Goal: Task Accomplishment & Management: Manage account settings

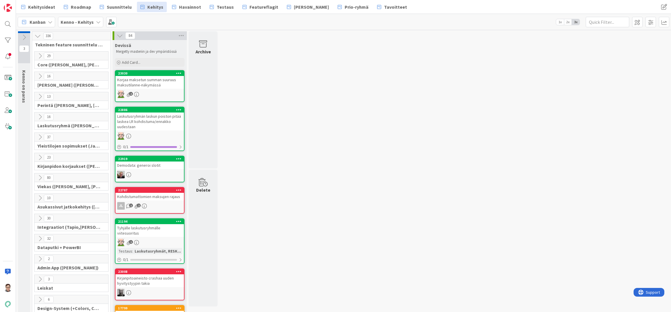
click at [39, 76] on icon at bounding box center [40, 76] width 6 height 6
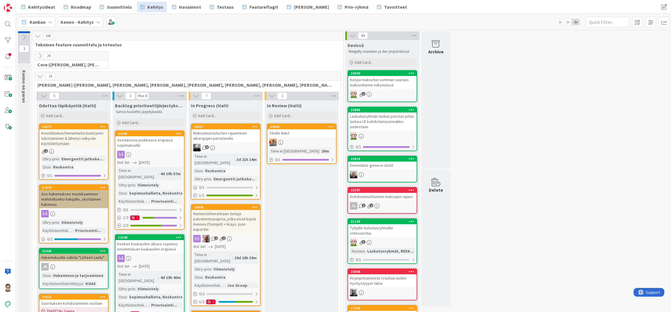
click at [39, 76] on icon at bounding box center [40, 76] width 6 height 6
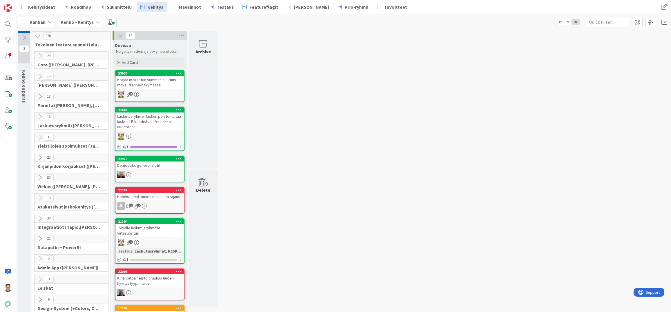
click at [40, 73] on icon at bounding box center [40, 76] width 6 height 6
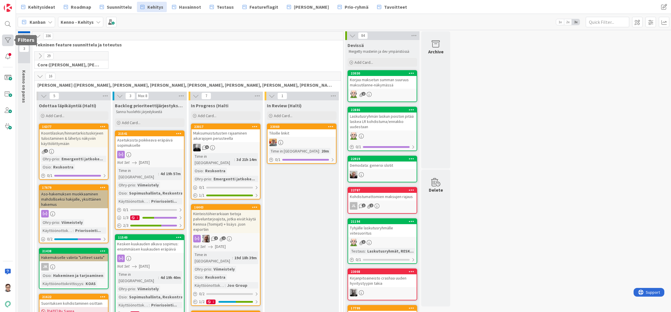
click at [7, 38] on div at bounding box center [8, 41] width 12 height 12
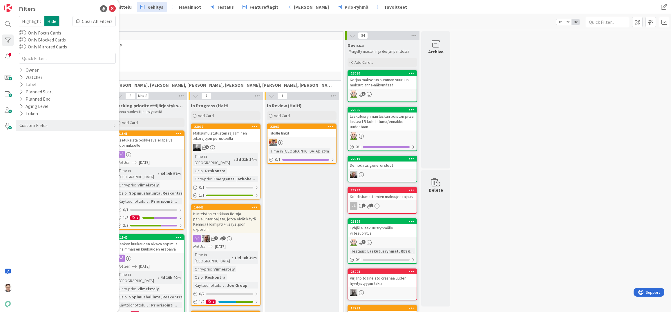
click at [39, 124] on div "Custom Fields" at bounding box center [33, 125] width 29 height 7
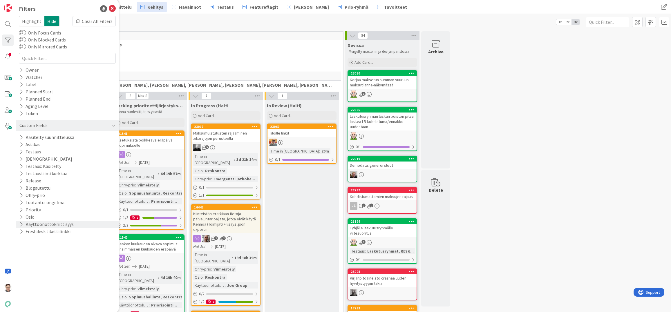
click at [38, 224] on button "Käyttöönottokriittisyys" at bounding box center [46, 224] width 55 height 7
click at [20, 256] on div "Pudasjärvi LVAS Y-Säätiö Joo Group PSOAS KOAS DAS ASO Priorisointiryhmä None" at bounding box center [67, 267] width 97 height 78
click at [24, 256] on icon at bounding box center [22, 256] width 4 height 4
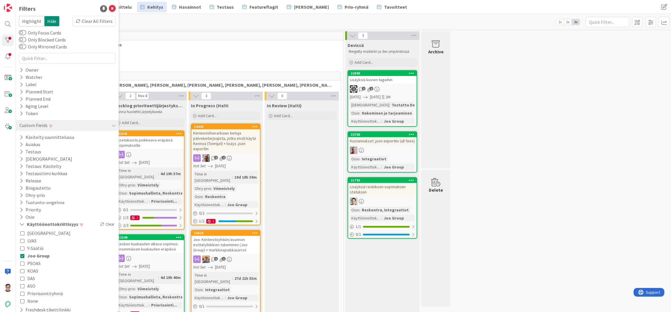
click at [177, 55] on div "0 Core (Pasi, Jussi, JaakkoHä, Jyri, Leo, MikkoK, Väinö, MattiH)" at bounding box center [187, 61] width 309 height 20
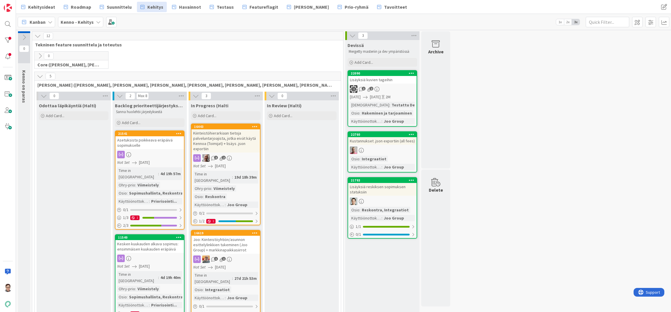
click at [39, 76] on icon at bounding box center [40, 76] width 6 height 6
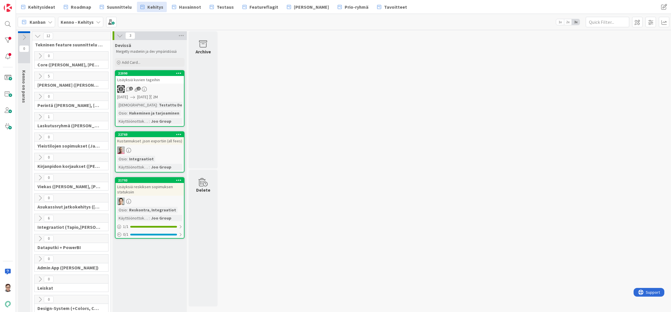
click at [39, 176] on icon at bounding box center [40, 178] width 6 height 6
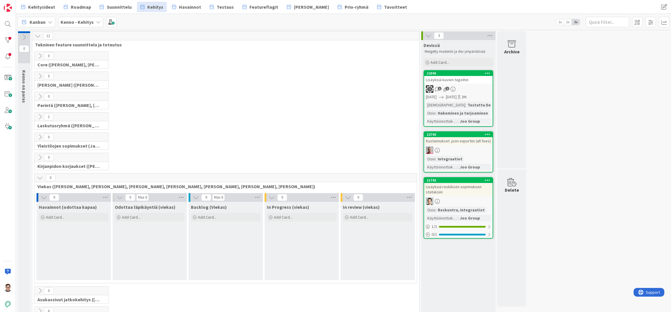
click at [39, 176] on icon at bounding box center [40, 178] width 6 height 6
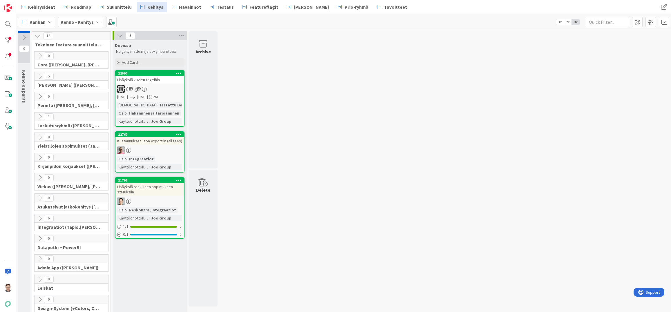
scroll to position [27, 0]
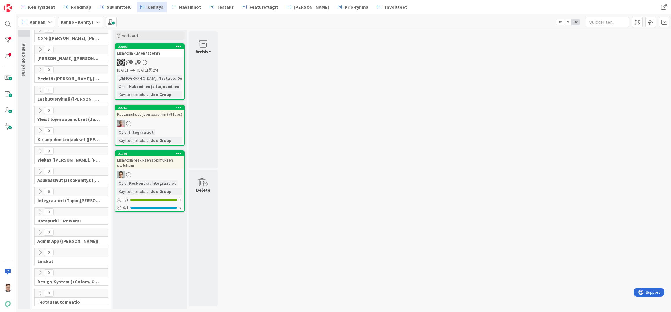
click at [39, 130] on icon at bounding box center [40, 131] width 6 height 6
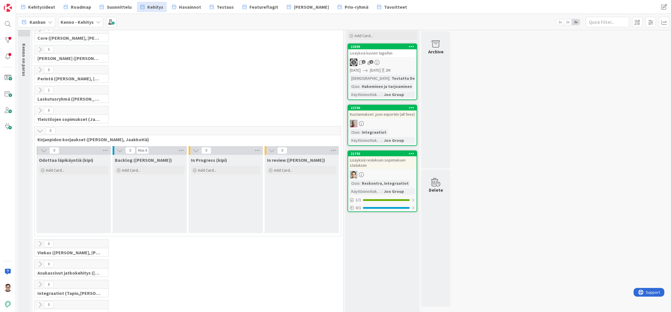
click at [39, 130] on icon at bounding box center [40, 131] width 6 height 6
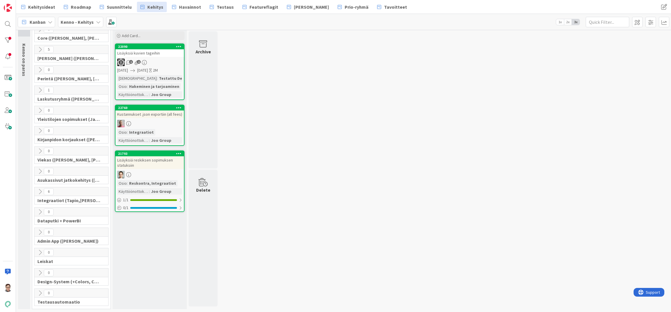
scroll to position [0, 0]
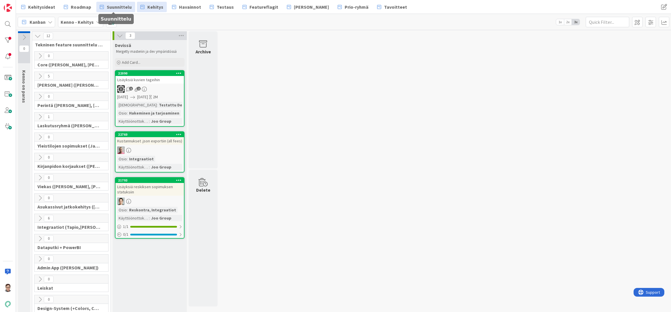
click at [116, 6] on span "Suunnittelu" at bounding box center [119, 6] width 25 height 7
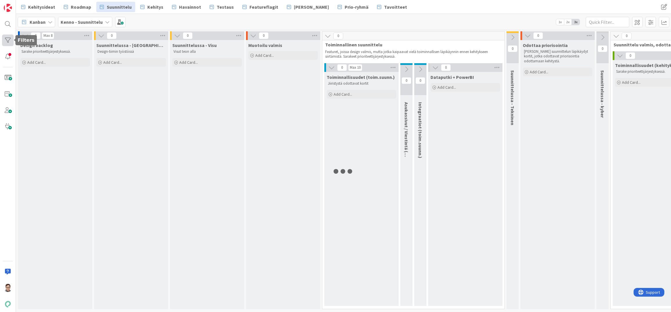
click at [8, 39] on div at bounding box center [8, 41] width 12 height 12
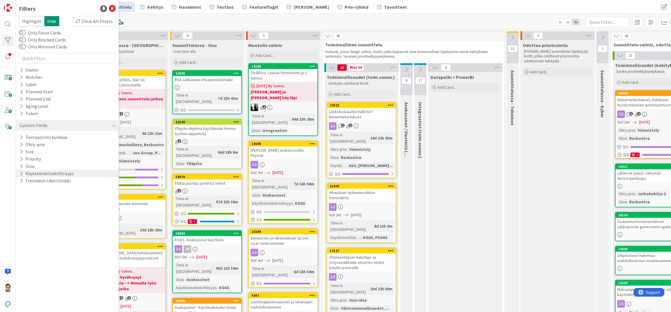
click at [21, 174] on icon at bounding box center [21, 173] width 4 height 5
click at [22, 205] on icon at bounding box center [22, 205] width 4 height 4
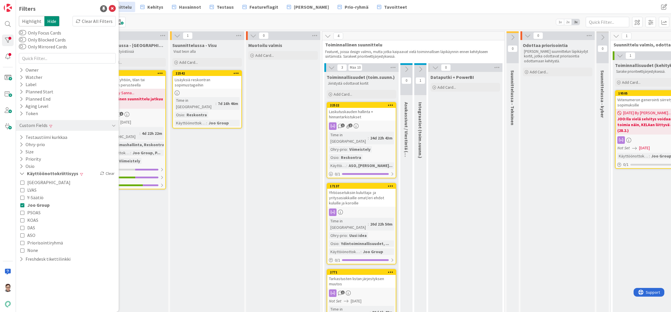
click at [219, 222] on div "Suunnittelussa - Visu Visut teon alla Add Card... 22542 Lisäyksiä reskontran so…" at bounding box center [207, 200] width 74 height 321
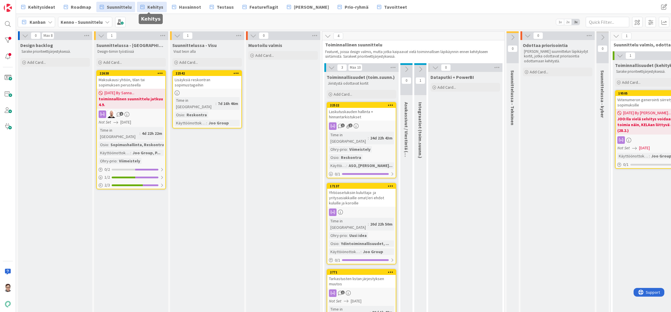
click at [151, 5] on span "Kehitys" at bounding box center [155, 6] width 16 height 7
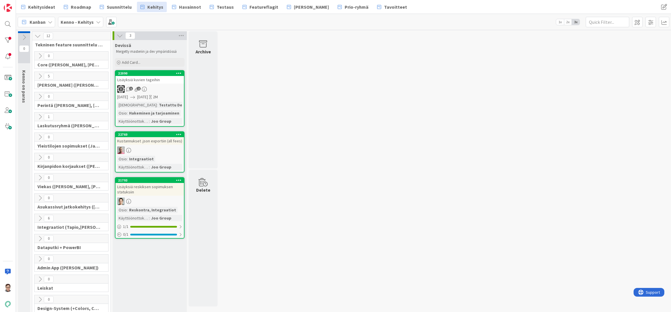
click at [140, 80] on div "Lisäyksiä kuvien tageihin" at bounding box center [150, 80] width 68 height 8
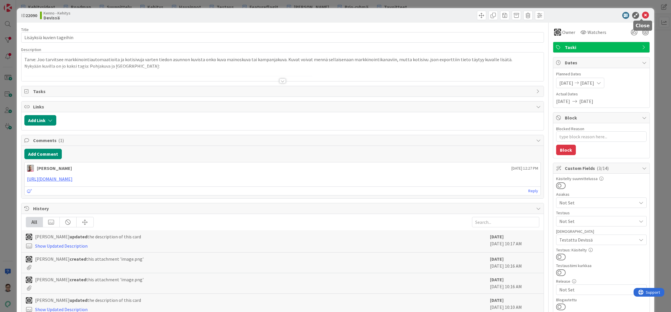
click at [643, 17] on icon at bounding box center [645, 15] width 7 height 7
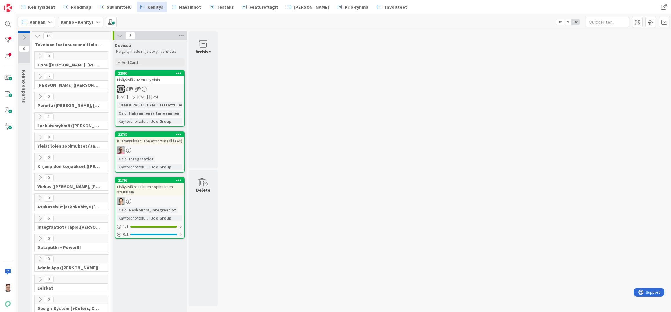
click at [144, 192] on div "Lisäyksiä reskiksen sopimuksen statuksiin" at bounding box center [150, 189] width 68 height 13
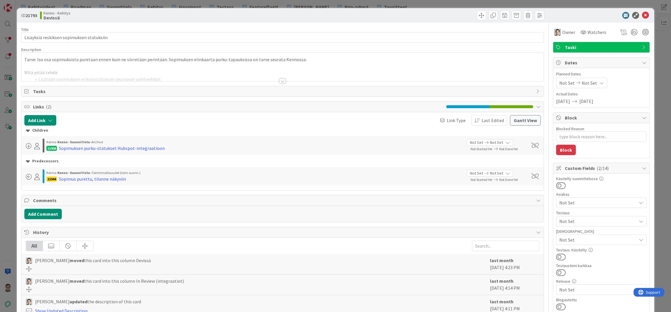
click at [281, 83] on div at bounding box center [282, 81] width 6 height 5
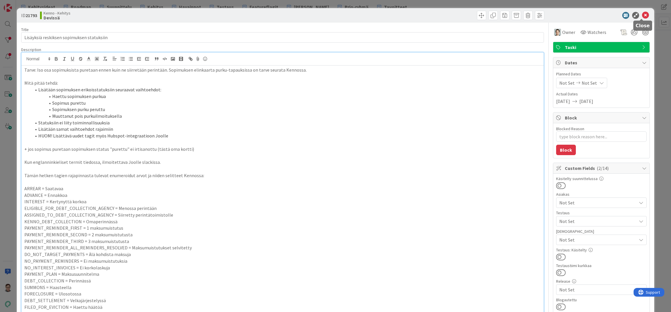
click at [643, 16] on icon at bounding box center [645, 15] width 7 height 7
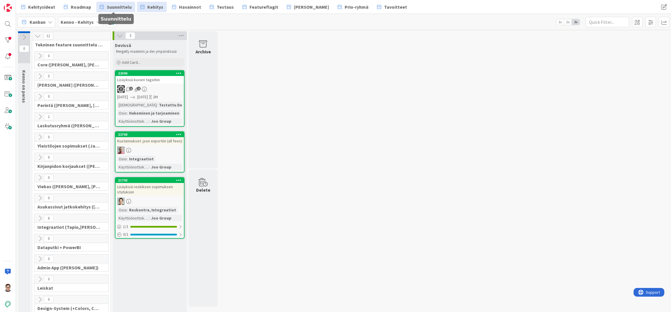
click at [113, 9] on span "Suunnittelu" at bounding box center [119, 6] width 25 height 7
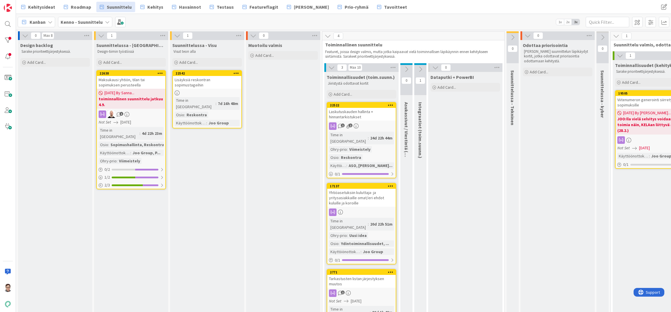
click at [204, 83] on div "Lisäyksiä reskontran sopimustageihin" at bounding box center [207, 82] width 68 height 13
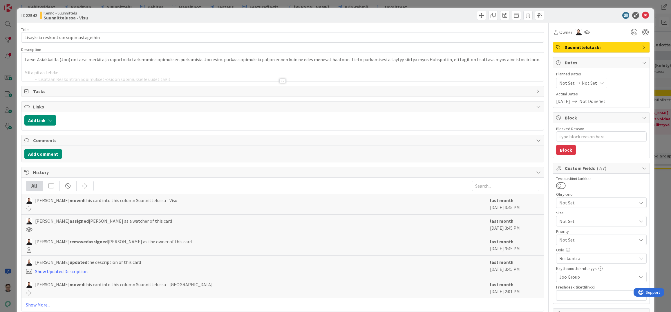
click at [282, 81] on div at bounding box center [282, 81] width 6 height 5
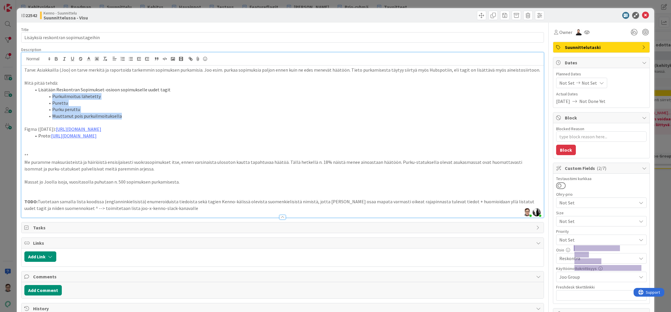
drag, startPoint x: 122, startPoint y: 116, endPoint x: 49, endPoint y: 96, distance: 75.5
click at [49, 96] on ol "Lisätään Reskontran Sopimukset-osioon sopimukselle uudet tagit Purkuilmoitus lä…" at bounding box center [282, 102] width 517 height 33
copy ol "Purkuilmoitus lähetetty Purettu Purku peruttu Muuttanut pois purkuilmoituksella"
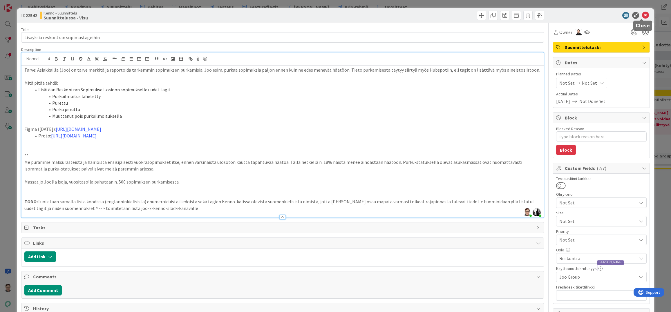
click at [643, 17] on icon at bounding box center [645, 15] width 7 height 7
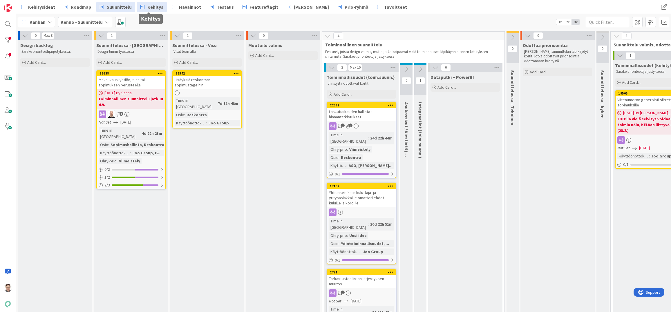
click at [148, 6] on span "Kehitys" at bounding box center [155, 6] width 16 height 7
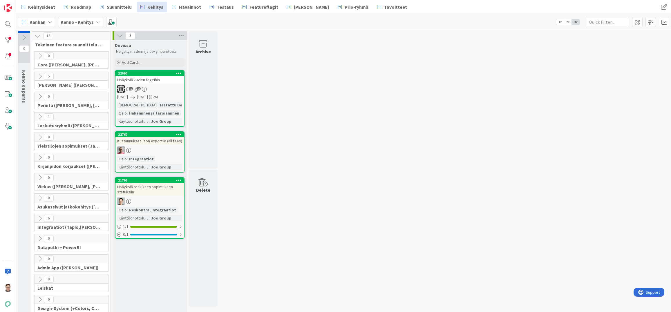
click at [145, 193] on div "Lisäyksiä reskiksen sopimuksen statuksiin" at bounding box center [150, 189] width 68 height 13
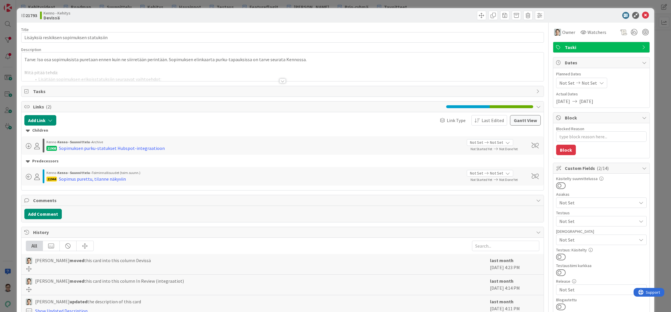
click at [279, 83] on div at bounding box center [282, 81] width 6 height 5
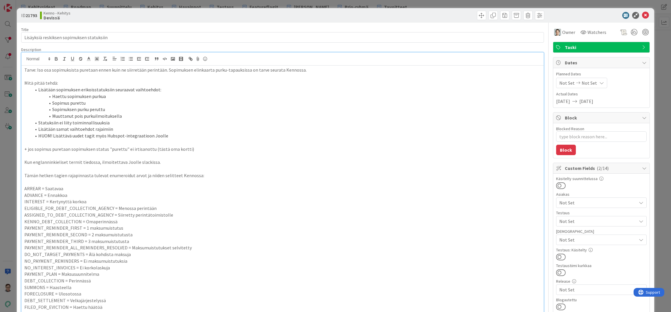
click at [171, 135] on li "HUOM! Lisättävä uudet tagit myös Hubspot-integraatioon Joolle" at bounding box center [286, 136] width 510 height 7
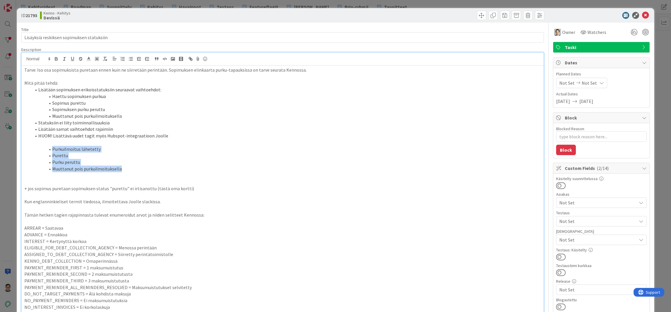
drag, startPoint x: 125, startPoint y: 170, endPoint x: 19, endPoint y: 150, distance: 107.8
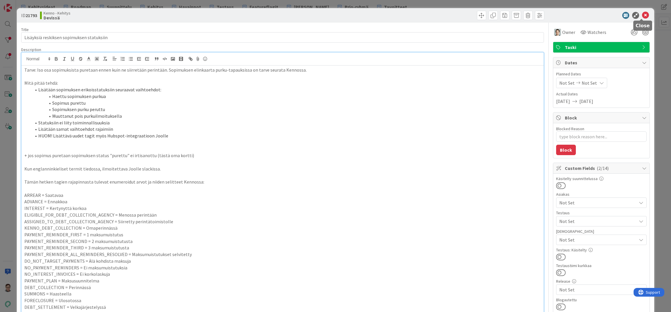
click at [642, 15] on icon at bounding box center [645, 15] width 7 height 7
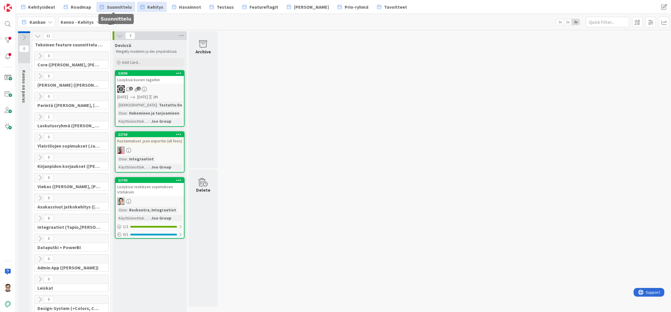
click at [116, 6] on span "Suunnittelu" at bounding box center [119, 6] width 25 height 7
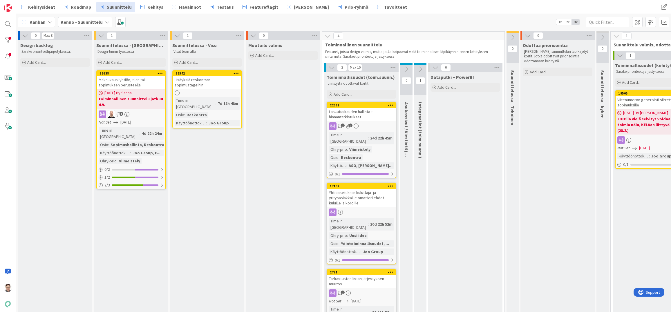
click at [213, 81] on div "Lisäyksiä reskontran sopimustageihin" at bounding box center [207, 82] width 68 height 13
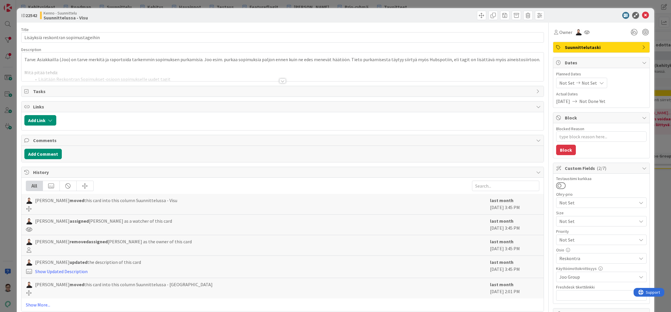
type textarea "x"
click at [51, 155] on button "Add Comment" at bounding box center [42, 154] width 37 height 10
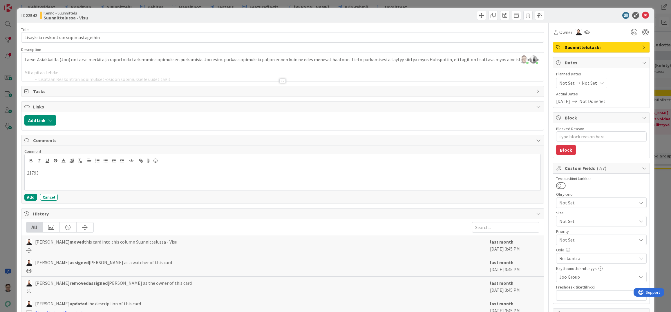
click at [27, 173] on p "21793" at bounding box center [282, 173] width 511 height 7
click at [81, 171] on p "TUpla kortille 21793" at bounding box center [282, 173] width 511 height 7
click at [32, 174] on p "TUpla kortille 21793 -->" at bounding box center [282, 173] width 511 height 7
click at [83, 172] on p "Tupla kortille 21793 -->" at bounding box center [282, 173] width 511 height 7
click at [31, 197] on button "Add" at bounding box center [30, 197] width 13 height 7
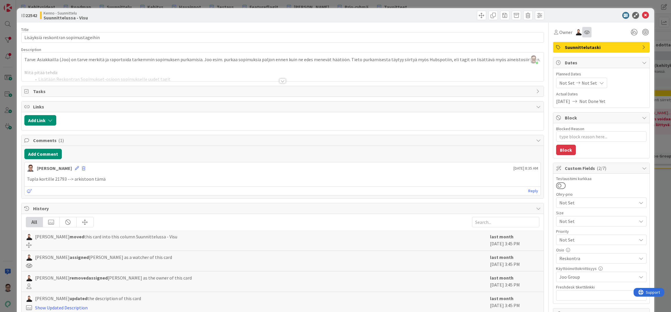
click at [582, 33] on div at bounding box center [586, 32] width 9 height 10
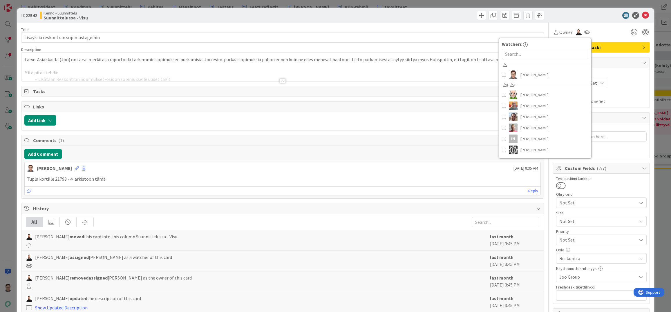
drag, startPoint x: 451, startPoint y: 26, endPoint x: 476, endPoint y: 21, distance: 25.1
click at [451, 26] on div "Title 36 / 128 Lisäyksiä reskontran sopimustageihin Description Sanna Mattila j…" at bounding box center [282, 269] width 523 height 492
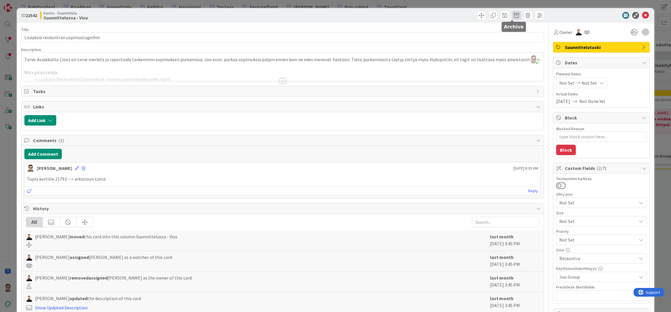
click at [512, 15] on span at bounding box center [516, 15] width 9 height 9
click at [525, 43] on button "Archive" at bounding box center [526, 42] width 23 height 10
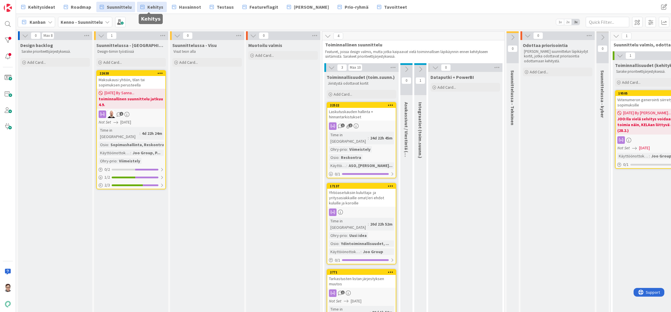
click at [148, 6] on span "Kehitys" at bounding box center [155, 6] width 16 height 7
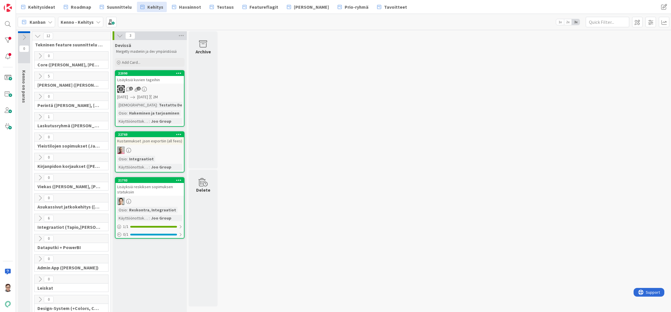
click at [38, 74] on icon at bounding box center [40, 76] width 6 height 6
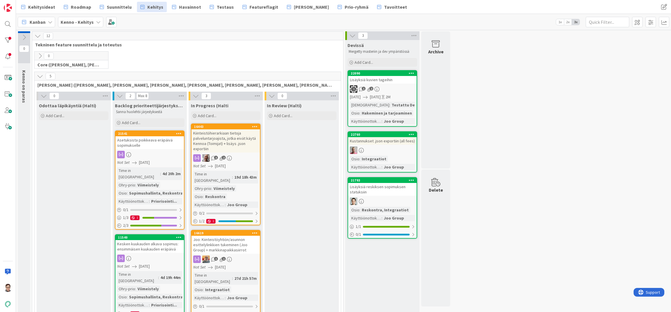
click at [233, 143] on div "Kiinteistöhierarkiaan tietoja palveluntarjoajista, jotka eivät käytä Kennoa (To…" at bounding box center [226, 140] width 68 height 23
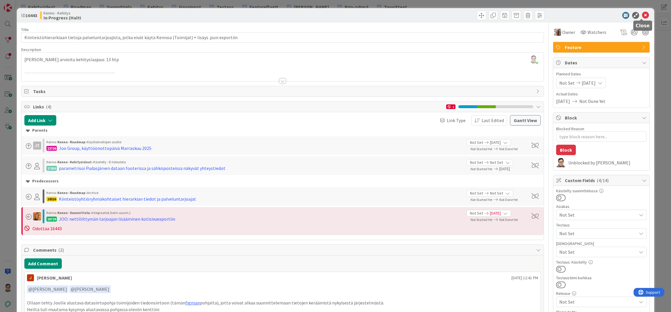
click at [642, 15] on icon at bounding box center [645, 15] width 7 height 7
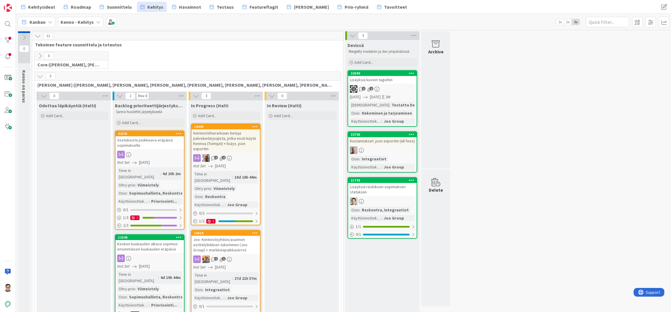
click at [214, 236] on div "Joo: Kiinteistöyhtiön/asunnon esittelylinkkien tukeminen (Joo Group) + markkina…" at bounding box center [226, 245] width 68 height 18
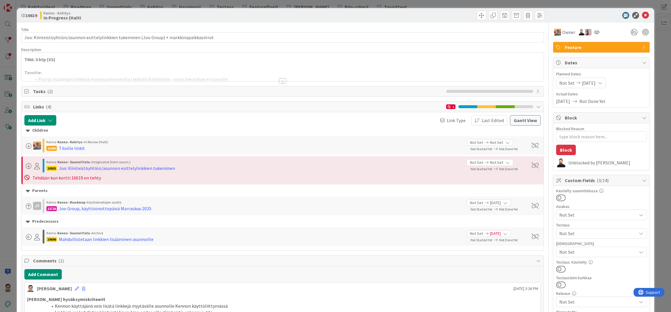
click at [281, 80] on div at bounding box center [282, 81] width 6 height 5
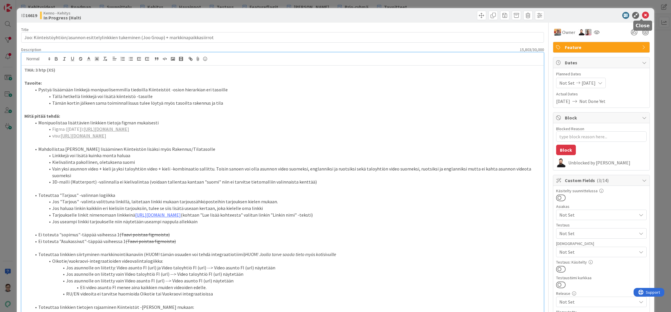
click at [643, 16] on icon at bounding box center [645, 15] width 7 height 7
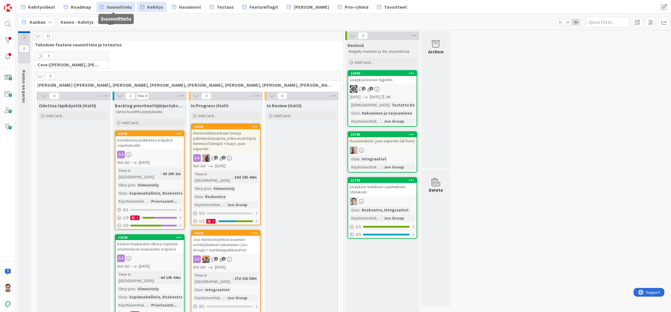
click at [122, 7] on span "Suunnittelu" at bounding box center [119, 6] width 25 height 7
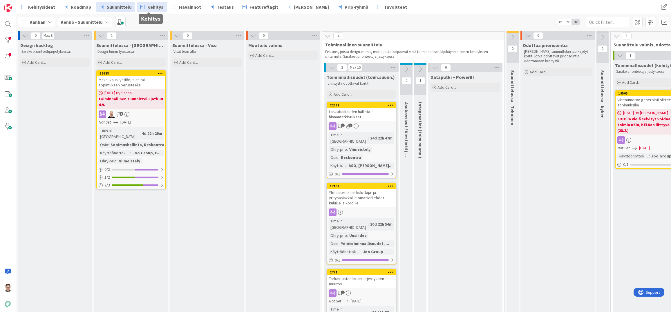
click at [154, 7] on span "Kehitys" at bounding box center [155, 6] width 16 height 7
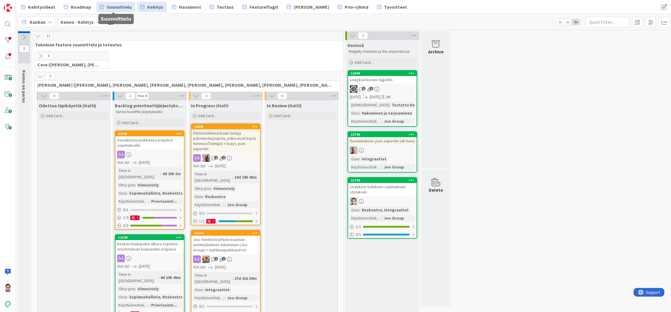
click at [111, 6] on span "Suunnittelu" at bounding box center [119, 6] width 25 height 7
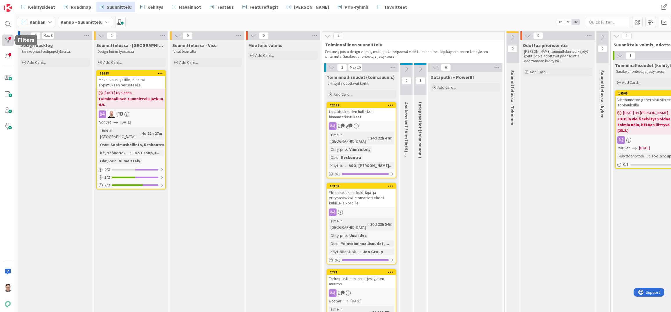
click at [9, 38] on div at bounding box center [8, 41] width 12 height 12
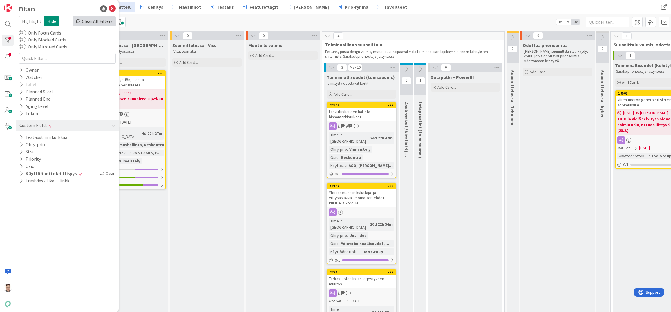
click at [106, 17] on div "Clear All Filters" at bounding box center [94, 21] width 43 height 10
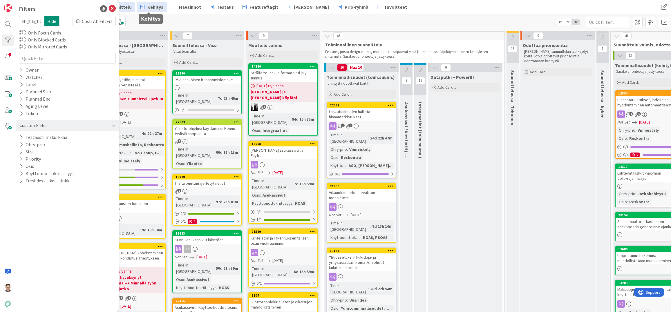
click at [151, 5] on span "Kehitys" at bounding box center [155, 6] width 16 height 7
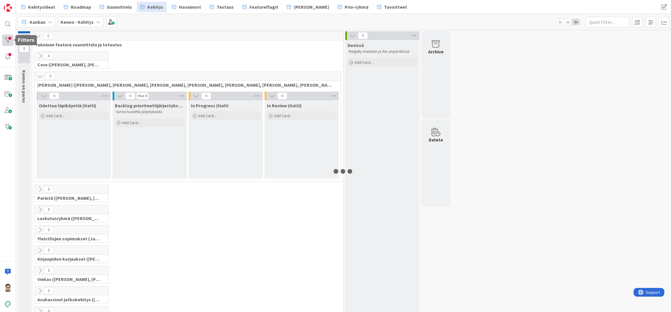
click at [7, 39] on div at bounding box center [8, 41] width 12 height 12
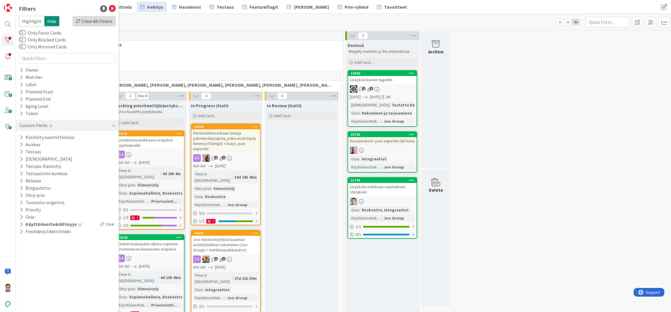
click at [96, 21] on div "Clear All Filters" at bounding box center [94, 21] width 43 height 10
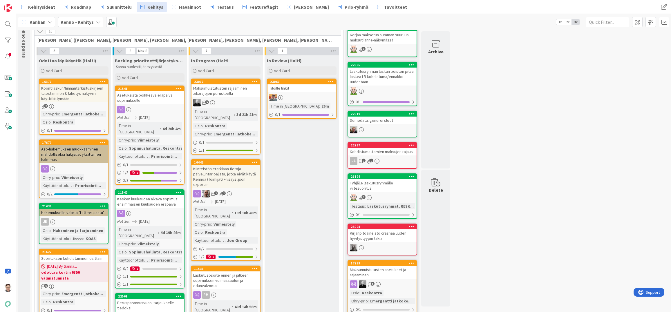
scroll to position [29, 0]
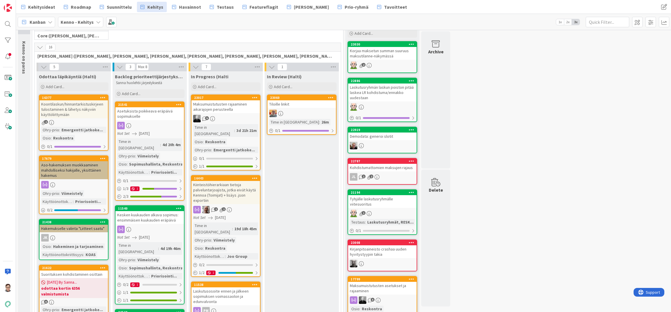
click at [39, 48] on icon at bounding box center [40, 47] width 6 height 6
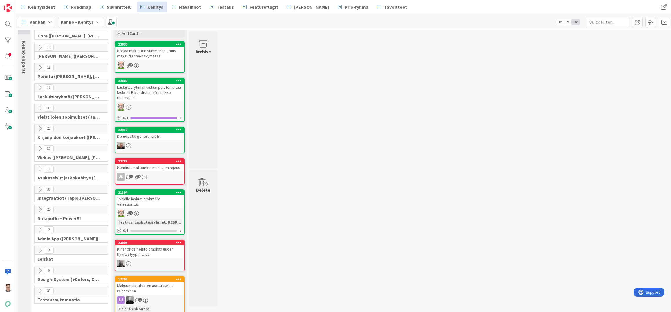
click at [39, 191] on icon at bounding box center [40, 189] width 6 height 6
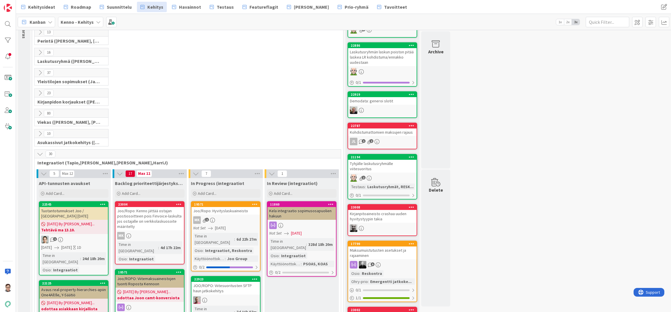
scroll to position [0, 0]
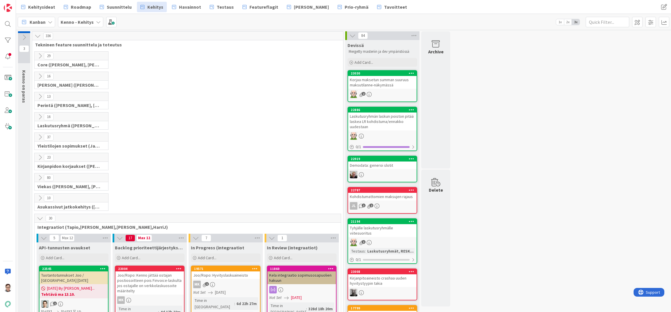
click at [40, 219] on icon at bounding box center [40, 218] width 6 height 6
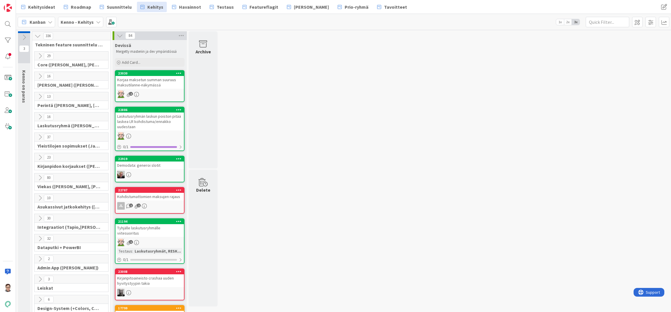
click at [40, 77] on icon at bounding box center [40, 76] width 6 height 6
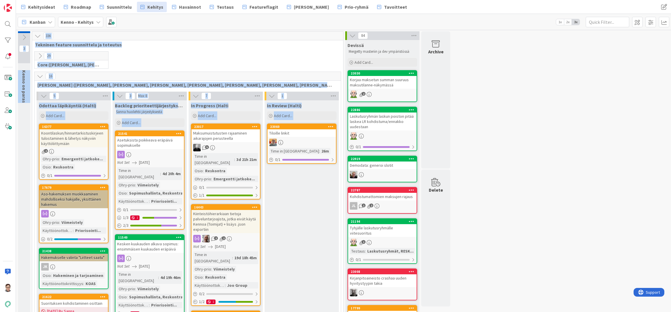
click at [308, 312] on html "Kehitysideat Roadmap Suunnittelu Kehitys Havainnot Testaus Featureflagit Kenno …" at bounding box center [335, 156] width 671 height 312
click at [161, 43] on span "Tekninen feature suunnittelu ja toteutus" at bounding box center [185, 45] width 301 height 6
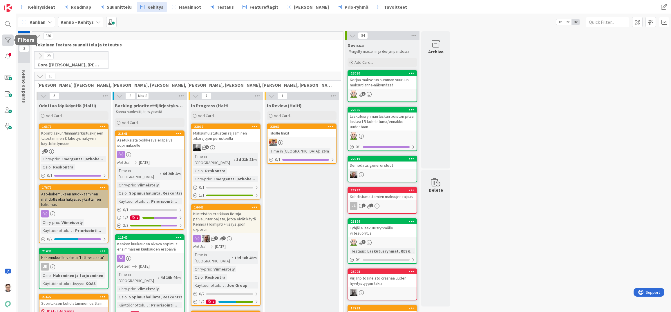
click at [6, 38] on div at bounding box center [8, 41] width 12 height 12
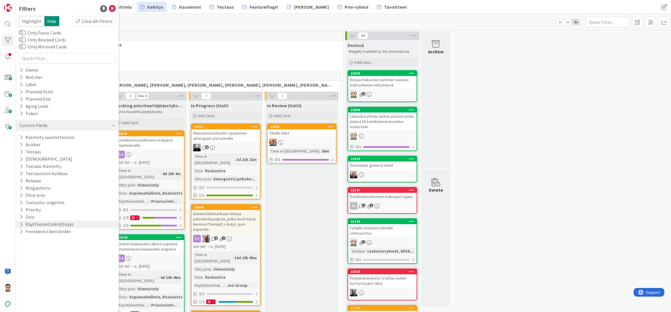
click at [35, 226] on button "Käyttöönottokriittisyys" at bounding box center [46, 224] width 55 height 7
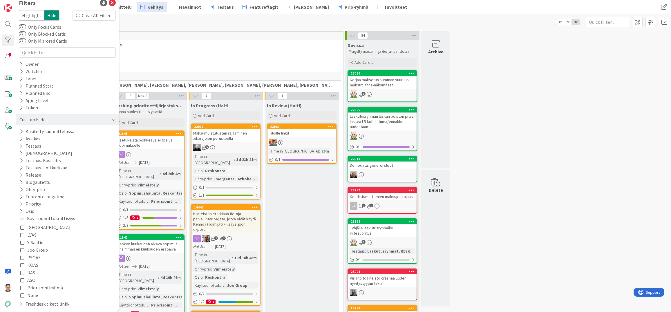
click at [22, 249] on icon at bounding box center [22, 250] width 4 height 4
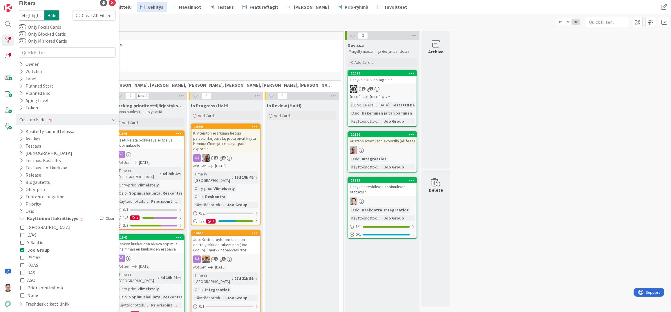
click at [297, 221] on div "In Review (Halti) Add Card..." at bounding box center [302, 268] width 74 height 336
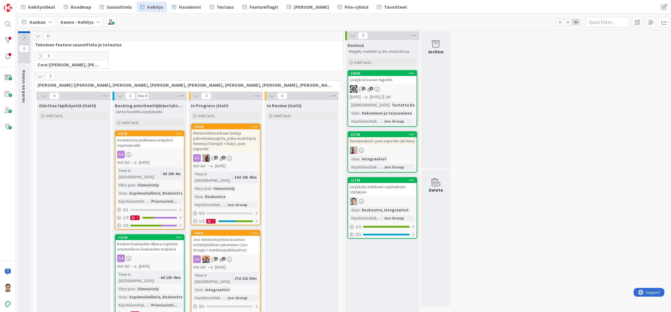
click at [296, 311] on div "In Review (Halti) Add Card..." at bounding box center [302, 268] width 74 height 336
drag, startPoint x: 380, startPoint y: 302, endPoint x: 377, endPoint y: 298, distance: 4.7
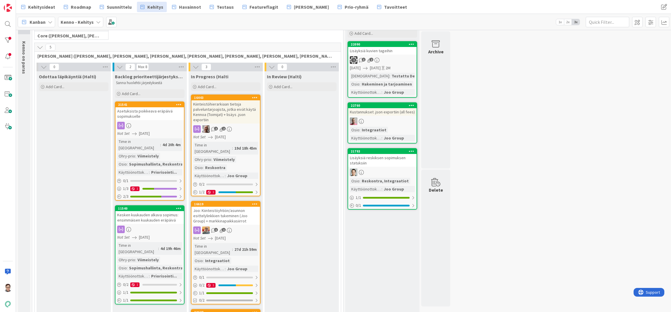
scroll to position [58, 0]
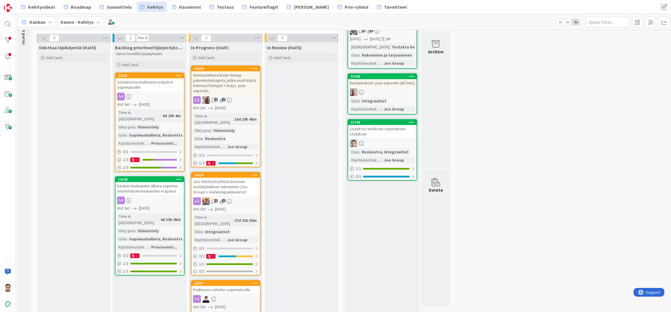
click at [320, 304] on div "In Review (Halti) Add Card..." at bounding box center [302, 210] width 74 height 336
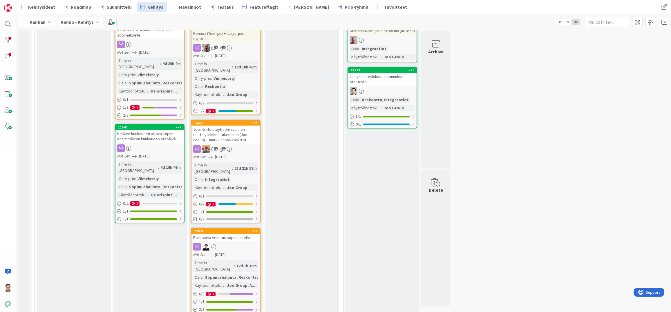
scroll to position [116, 0]
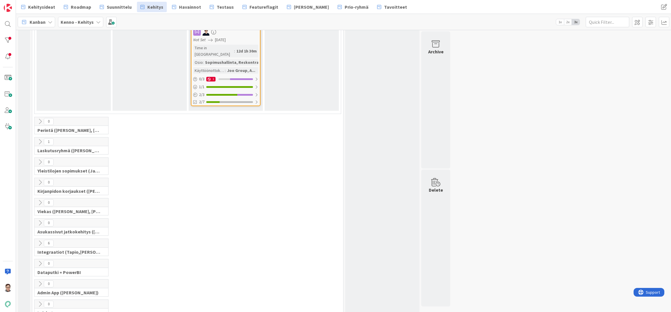
scroll to position [348, 0]
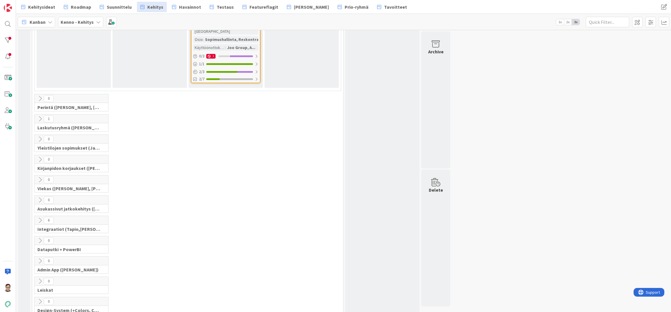
click at [39, 116] on icon at bounding box center [40, 119] width 6 height 6
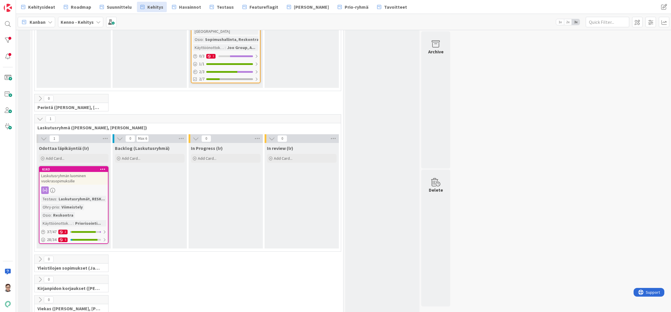
click at [39, 116] on icon at bounding box center [40, 119] width 6 height 6
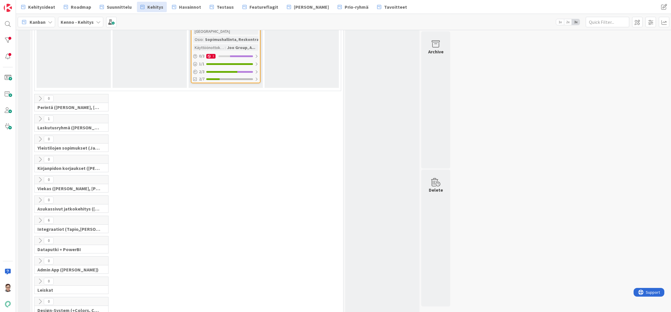
scroll to position [358, 0]
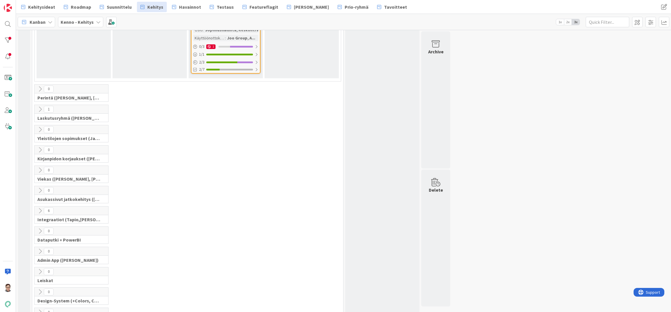
click at [41, 208] on icon at bounding box center [40, 211] width 6 height 6
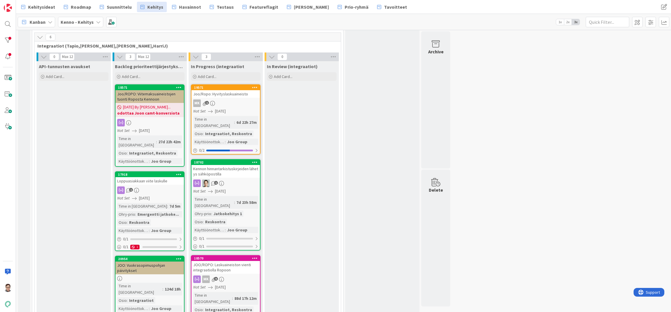
scroll to position [532, 0]
click at [167, 305] on div "Backlog prioriteettijärjestyksessä (integraatiot) Add Card... 18571 Joo/ROPO: V…" at bounding box center [150, 206] width 74 height 290
click at [158, 307] on div "Backlog prioriteettijärjestyksessä (integraatiot) Add Card... 18571 Joo/ROPO: V…" at bounding box center [150, 206] width 74 height 290
click at [163, 300] on div "Backlog prioriteettijärjestyksessä (integraatiot) Add Card... 18571 Joo/ROPO: V…" at bounding box center [150, 206] width 74 height 290
click at [318, 307] on div "In Review (integraatiot) Add Card..." at bounding box center [302, 206] width 74 height 290
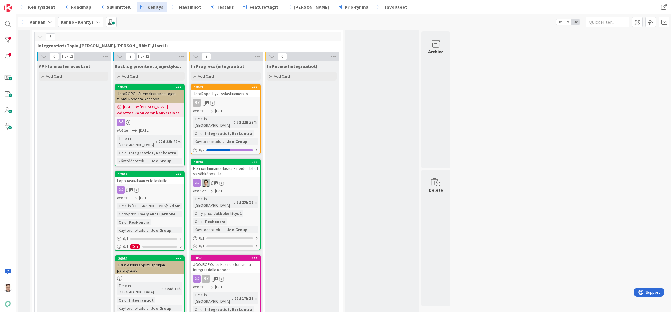
click at [293, 304] on div "In Review (integraatiot) Add Card..." at bounding box center [302, 206] width 74 height 290
click at [151, 304] on div "Backlog prioriteettijärjestyksessä (integraatiot) Add Card... 18571 Joo/ROPO: V…" at bounding box center [150, 206] width 74 height 290
click at [156, 308] on div "Backlog prioriteettijärjestyksessä (integraatiot) Add Card... 18571 Joo/ROPO: V…" at bounding box center [150, 206] width 74 height 290
click at [157, 304] on div "Backlog prioriteettijärjestyksessä (integraatiot) Add Card... 18571 Joo/ROPO: V…" at bounding box center [150, 206] width 74 height 290
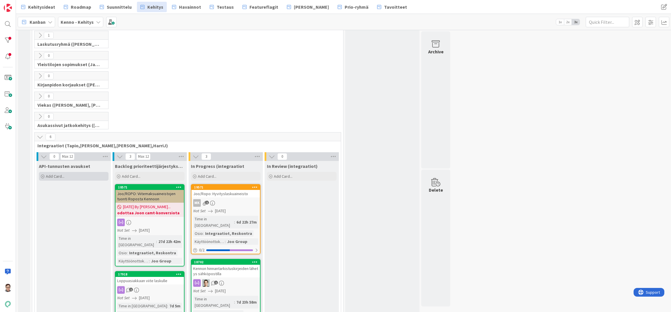
scroll to position [416, 0]
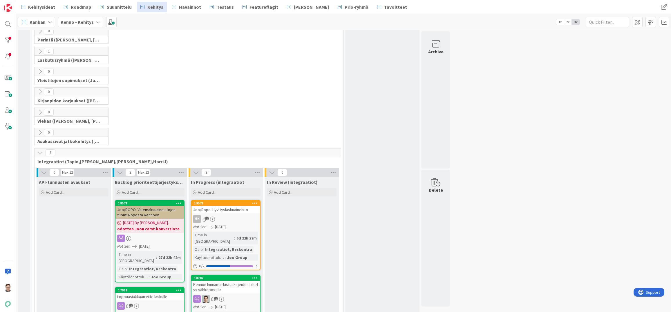
click at [41, 150] on icon at bounding box center [40, 153] width 6 height 6
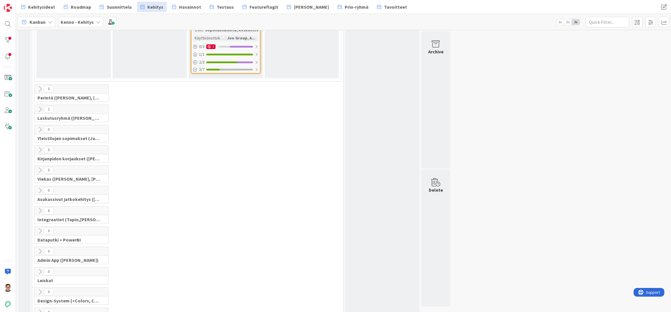
click at [39, 208] on icon at bounding box center [40, 211] width 6 height 6
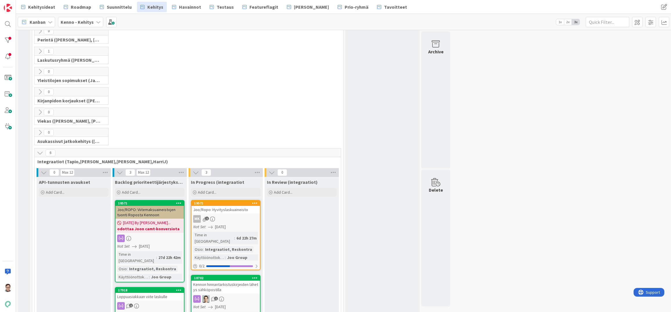
click at [38, 150] on icon at bounding box center [40, 153] width 6 height 6
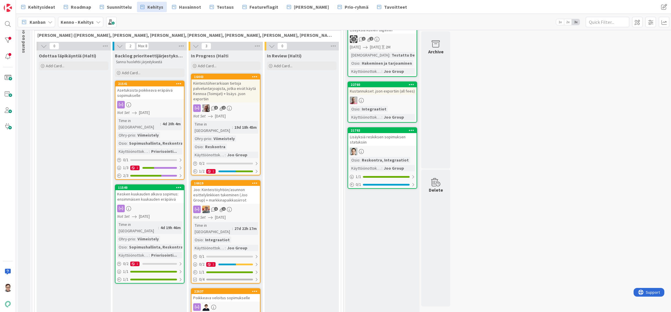
scroll to position [58, 0]
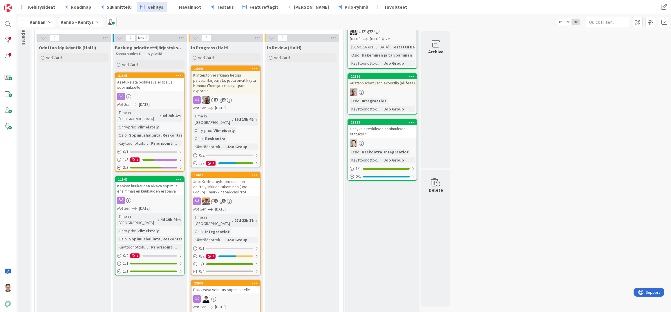
click at [300, 311] on div "In Review (Halti) Add Card..." at bounding box center [302, 210] width 74 height 336
click at [148, 306] on div "Backlog prioriteettijärjestyksessä (Halti) Sanna huolehtii järjestyksestä Add C…" at bounding box center [150, 210] width 74 height 336
click at [125, 303] on div "Backlog prioriteettijärjestyksessä (Halti) Sanna huolehtii järjestyksestä Add C…" at bounding box center [150, 210] width 74 height 336
click at [166, 301] on div "Backlog prioriteettijärjestyksessä (Halti) Sanna huolehtii järjestyksestä Add C…" at bounding box center [150, 210] width 74 height 336
click at [159, 303] on div "Backlog prioriteettijärjestyksessä (Halti) Sanna huolehtii järjestyksestä Add C…" at bounding box center [150, 210] width 74 height 336
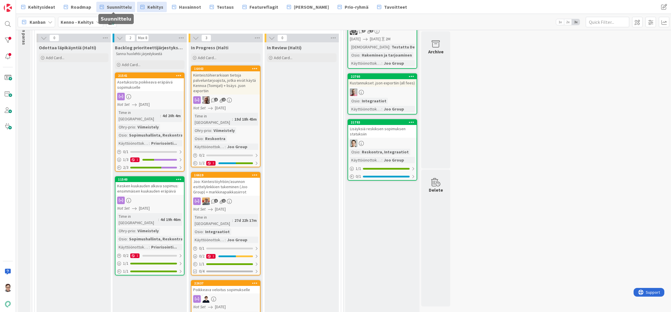
click at [114, 6] on span "Suunnittelu" at bounding box center [119, 6] width 25 height 7
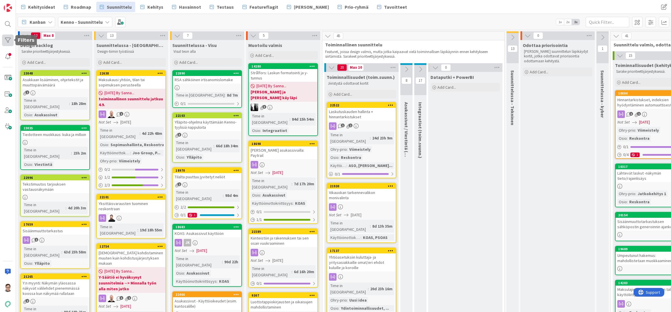
click at [6, 39] on div at bounding box center [8, 41] width 12 height 12
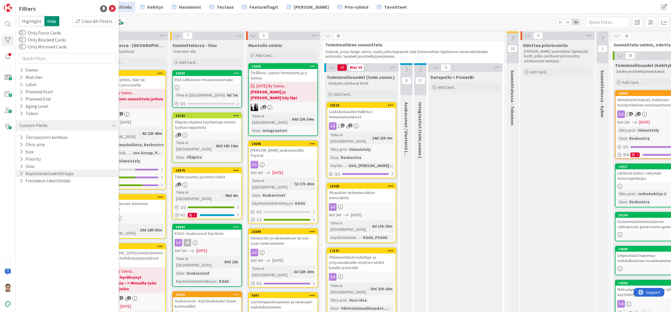
click at [25, 173] on button "Käyttöönottokriittisyys" at bounding box center [46, 173] width 55 height 7
click at [21, 206] on icon at bounding box center [22, 205] width 4 height 4
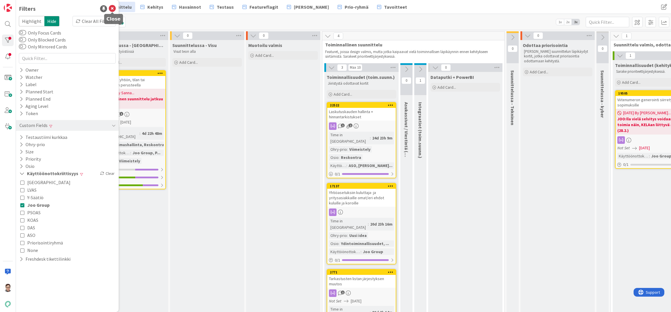
click at [112, 7] on icon at bounding box center [112, 8] width 7 height 7
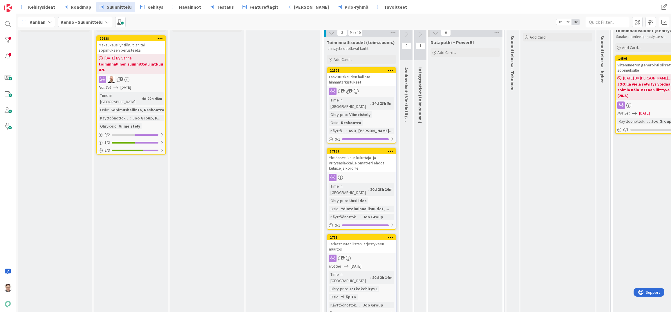
scroll to position [37, 0]
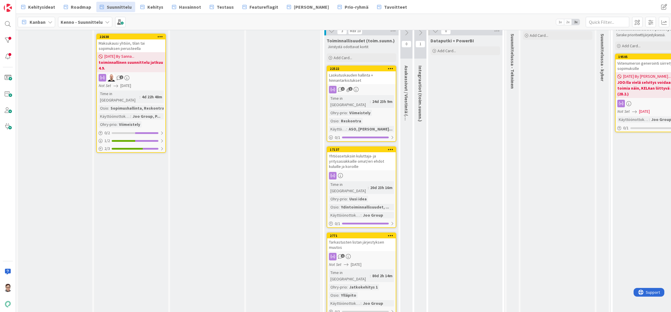
click at [363, 76] on div "Laskutuskauden hallinta + hinnantarkistukset" at bounding box center [361, 77] width 68 height 13
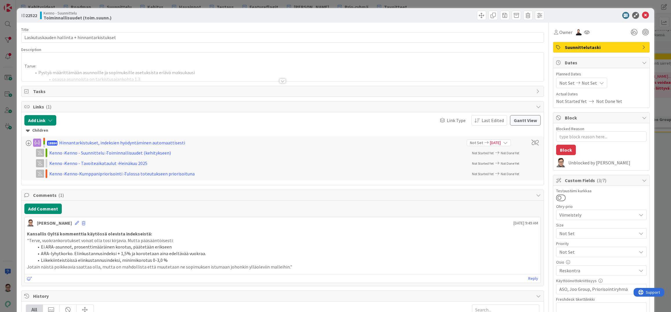
click at [280, 82] on div at bounding box center [282, 81] width 6 height 5
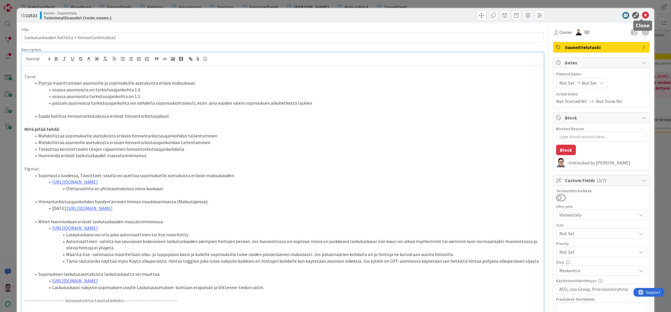
click at [642, 16] on icon at bounding box center [645, 15] width 7 height 7
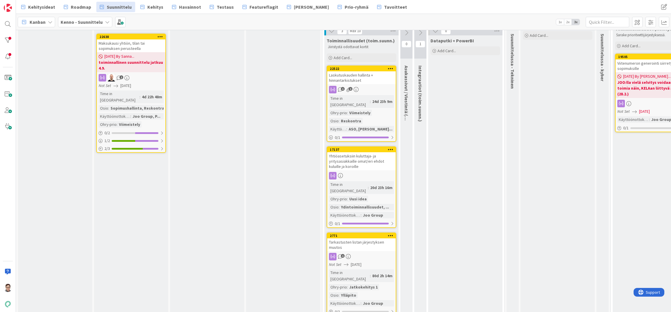
click at [172, 305] on div "0 Suunnittelussa - Visu Visut teon alla Add Card..." at bounding box center [207, 161] width 76 height 332
click at [219, 302] on div "Suunnittelussa - Visu Visut teon alla Add Card..." at bounding box center [207, 163] width 74 height 321
click at [366, 82] on div "Laskutuskauden hallinta + hinnantarkistukset" at bounding box center [361, 77] width 68 height 13
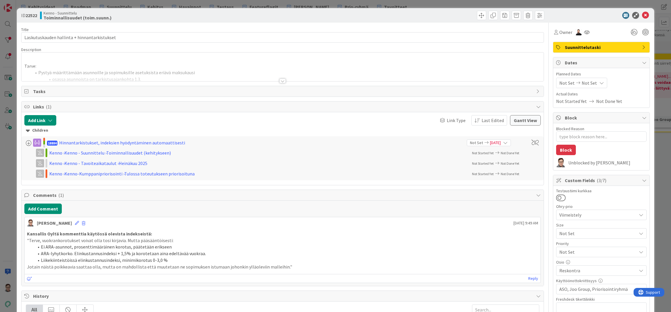
click at [282, 79] on div at bounding box center [282, 81] width 6 height 5
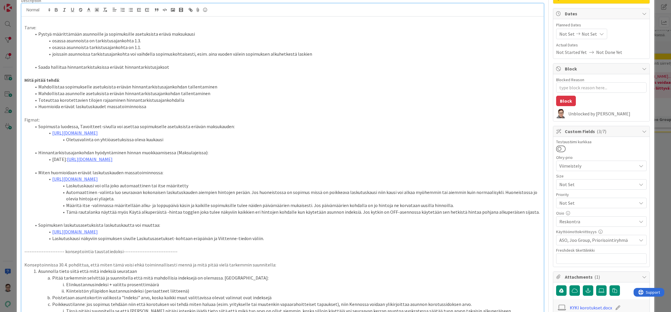
scroll to position [58, 0]
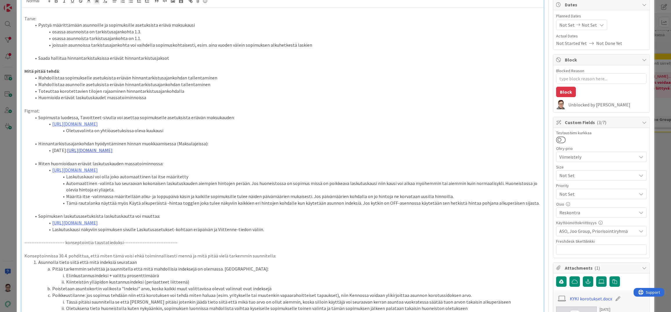
click at [113, 153] on link "https://www.figma.com/design/s06ePFuGvSFkRRSBp8p43G/Reskontra?node-id=25359-118…" at bounding box center [90, 150] width 46 height 6
click at [190, 168] on link "https://www.figma.com/design/s06ePFuGvSFkRRSBp8p43G/Reskontra?node-id=25359-118…" at bounding box center [174, 169] width 40 height 8
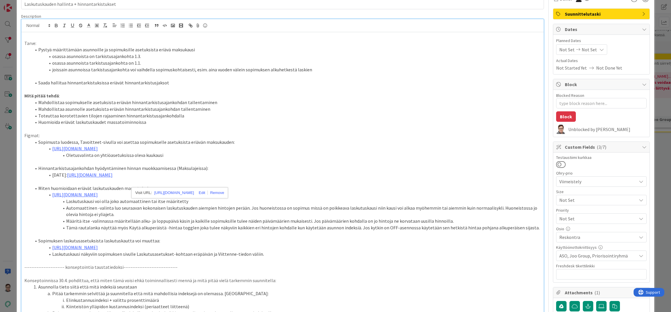
scroll to position [0, 0]
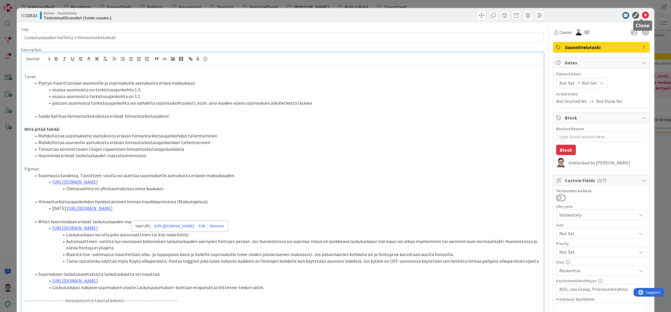
click at [642, 15] on icon at bounding box center [645, 15] width 7 height 7
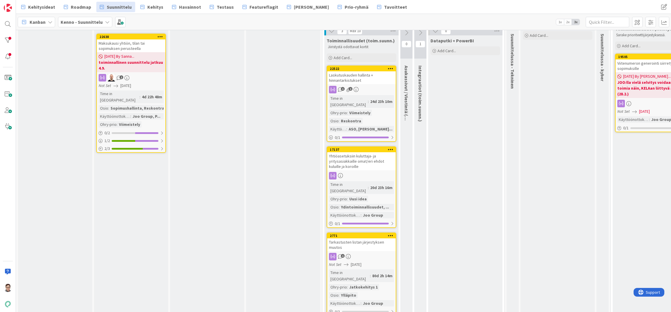
click at [137, 46] on div "Maksukausi yhtiön, tilan tai sopimuksen perusteella" at bounding box center [131, 45] width 68 height 13
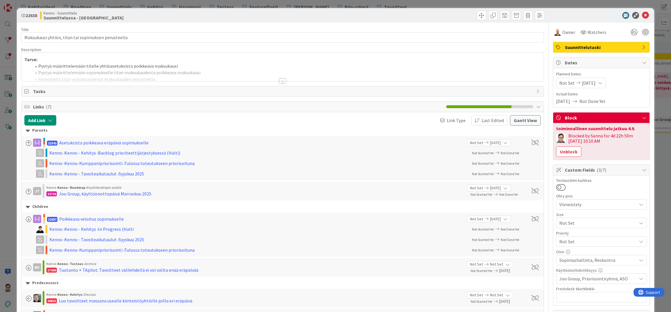
click at [282, 81] on div at bounding box center [282, 81] width 6 height 5
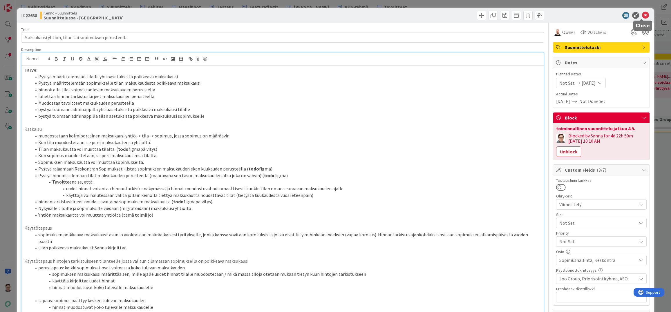
click at [642, 13] on icon at bounding box center [645, 15] width 7 height 7
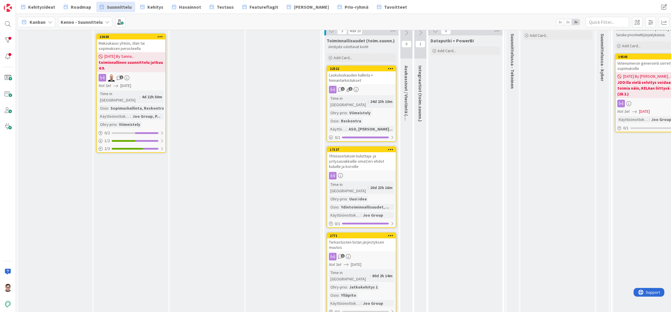
click at [354, 77] on div "Laskutuskauden hallinta + hinnantarkistukset" at bounding box center [361, 77] width 68 height 13
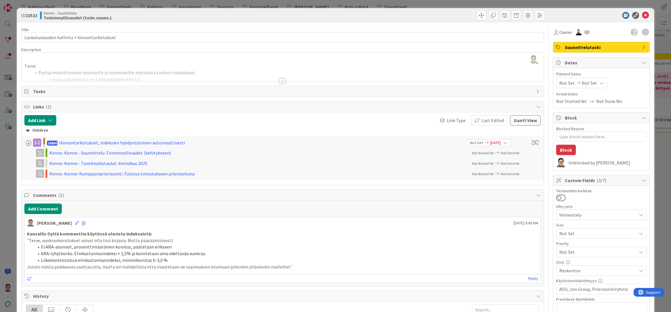
click at [133, 308] on div "All" at bounding box center [283, 310] width 514 height 10
click at [642, 15] on icon at bounding box center [645, 15] width 7 height 7
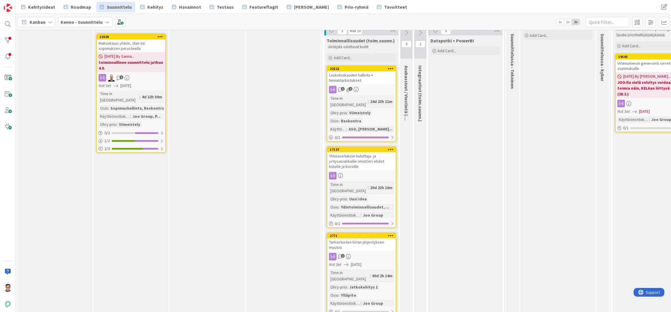
click at [353, 75] on div "Laskutuskauden hallinta + hinnantarkistukset" at bounding box center [361, 77] width 68 height 13
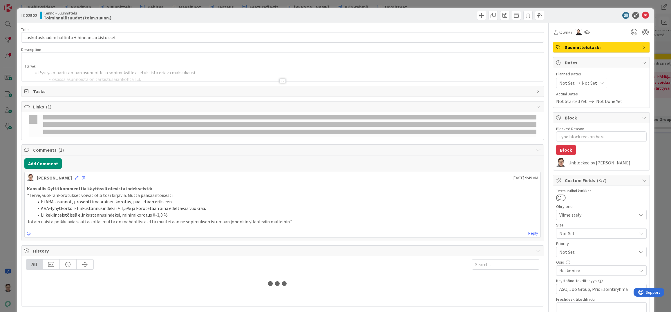
type textarea "x"
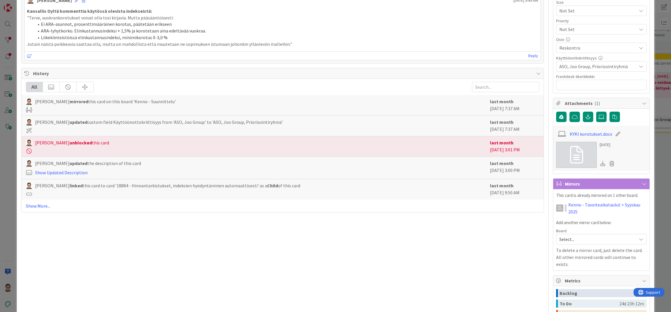
scroll to position [232, 0]
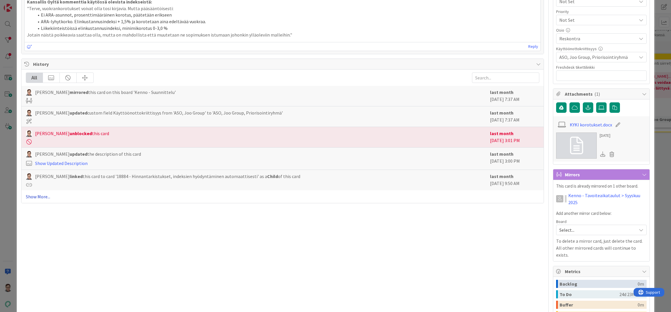
click at [37, 198] on link "Show More..." at bounding box center [283, 196] width 514 height 7
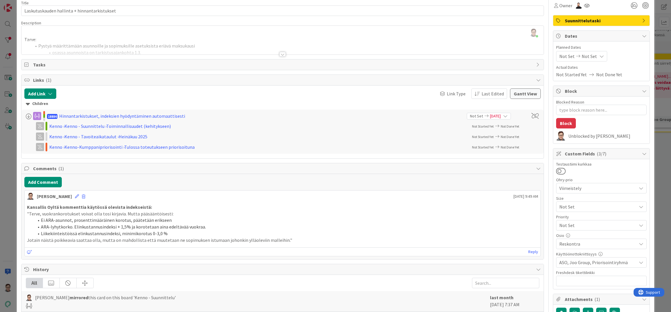
scroll to position [0, 0]
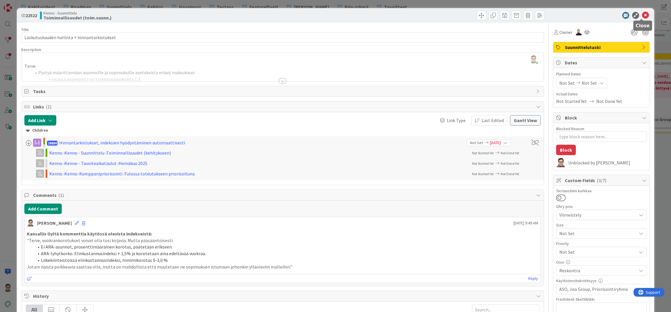
click at [642, 16] on icon at bounding box center [645, 15] width 7 height 7
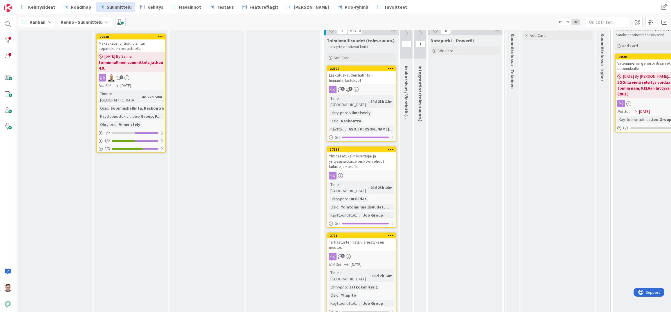
click at [182, 305] on div "Suunnittelussa - Visu Visut teon alla Add Card..." at bounding box center [207, 163] width 74 height 321
click at [224, 303] on div "Suunnittelussa - Visu Visut teon alla Add Card..." at bounding box center [207, 163] width 74 height 321
click at [261, 301] on div "Muotoilu valmis Add Card..." at bounding box center [283, 163] width 74 height 321
click at [11, 41] on div at bounding box center [8, 41] width 12 height 12
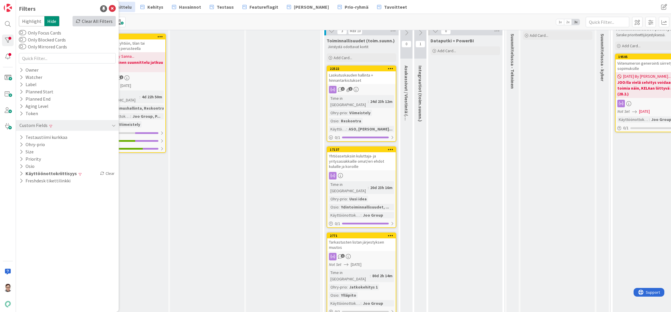
click at [103, 21] on div "Clear All Filters" at bounding box center [94, 21] width 43 height 10
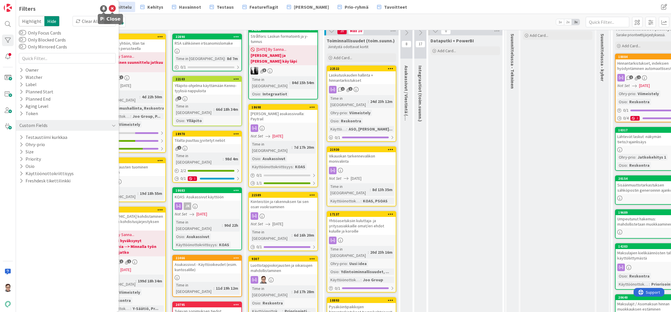
click at [111, 6] on icon at bounding box center [112, 8] width 7 height 7
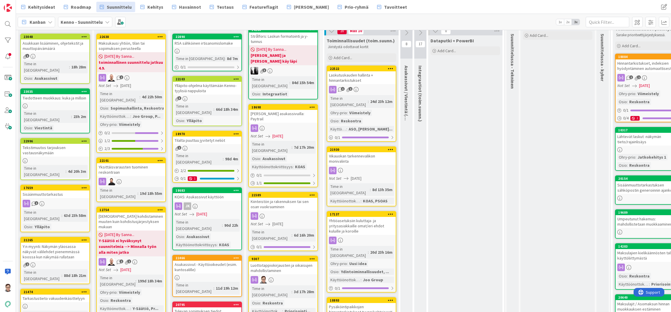
click at [133, 42] on div "Maksukausi yhtiön, tilan tai sopimuksen perusteella" at bounding box center [131, 45] width 68 height 13
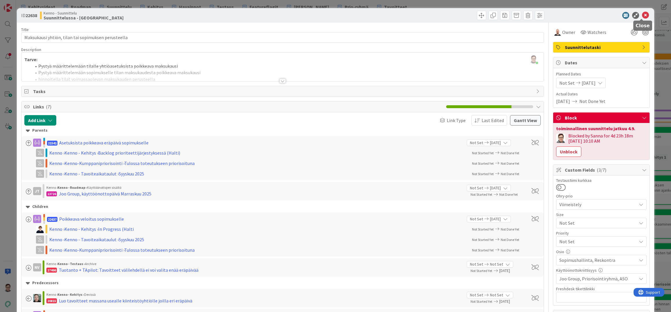
click at [645, 16] on icon at bounding box center [645, 15] width 7 height 7
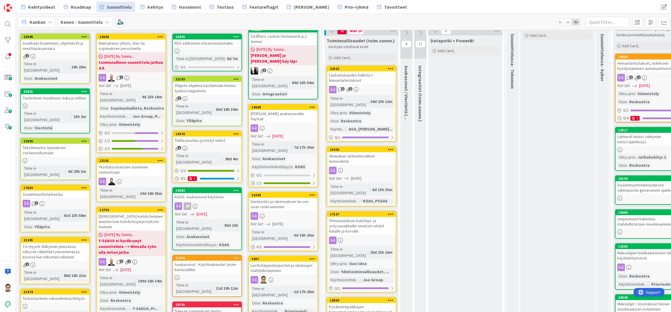
click at [122, 43] on div "Maksukausi yhtiön, tilan tai sopimuksen perusteella" at bounding box center [131, 45] width 68 height 13
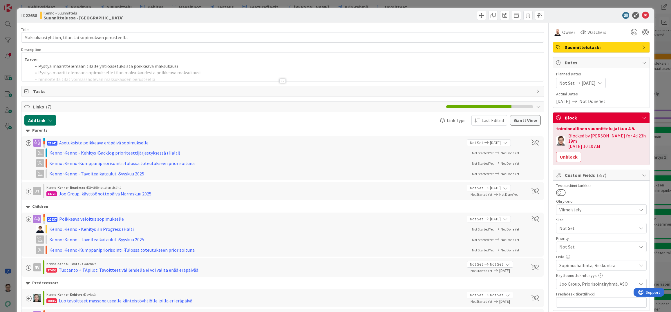
click at [42, 120] on button "Add Link" at bounding box center [40, 120] width 32 height 10
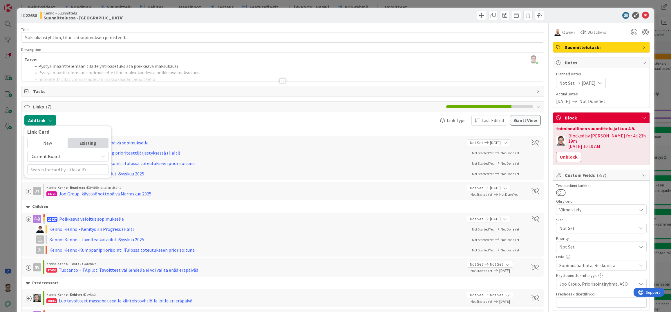
click at [46, 154] on span "Current Board" at bounding box center [46, 157] width 28 height 6
click at [45, 169] on input "text" at bounding box center [67, 170] width 81 height 10
type input "22522"
click at [52, 202] on b "Kenno - Suunnittelu" at bounding box center [45, 197] width 28 height 10
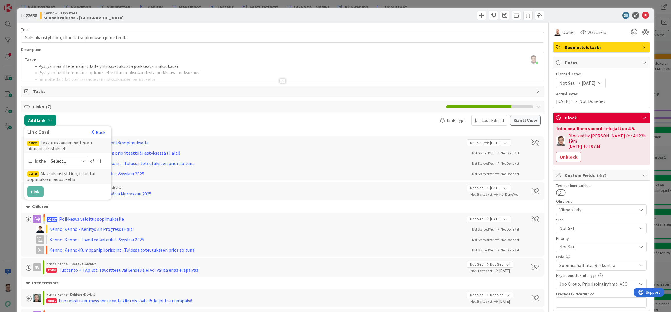
click at [80, 160] on icon at bounding box center [82, 161] width 5 height 5
click at [69, 183] on span "child" at bounding box center [99, 185] width 66 height 9
click at [37, 193] on button "Link" at bounding box center [35, 192] width 16 height 10
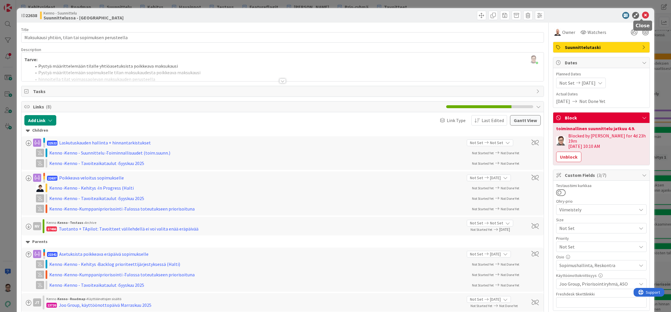
click at [642, 13] on icon at bounding box center [645, 15] width 7 height 7
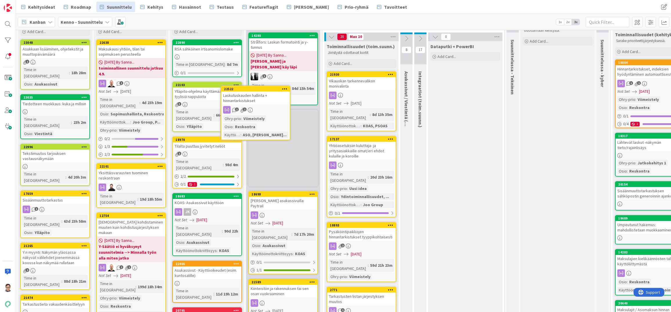
scroll to position [29, 0]
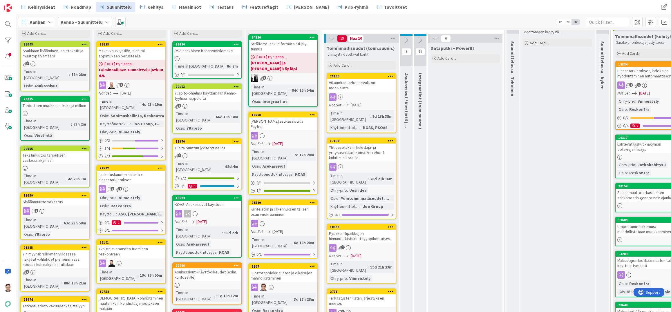
click at [132, 171] on div "Laskutuskauden hallinta + hinnantarkistukset" at bounding box center [131, 177] width 68 height 13
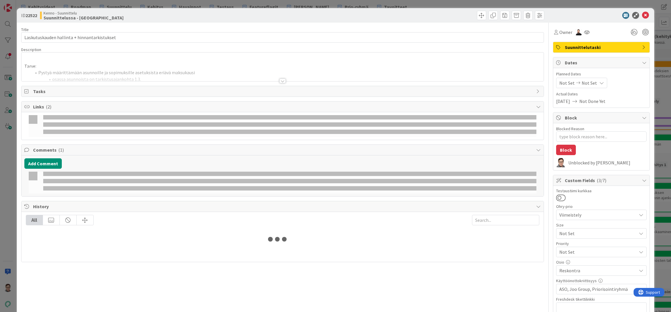
type textarea "x"
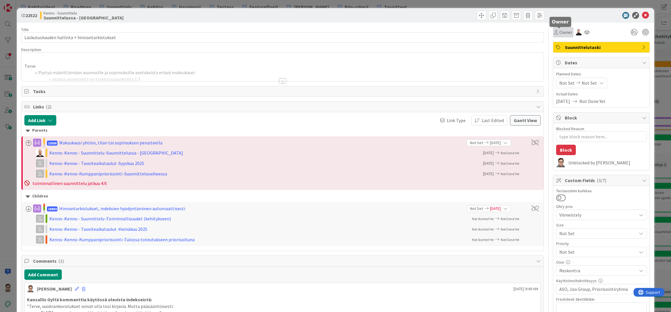
click at [563, 33] on span "Owner" at bounding box center [566, 32] width 13 height 7
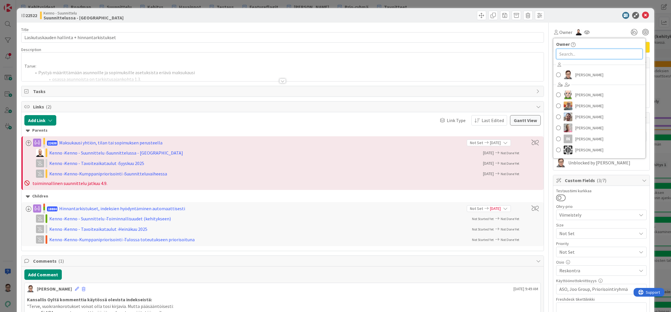
click at [564, 55] on input "text" at bounding box center [599, 54] width 86 height 10
type input "tommi"
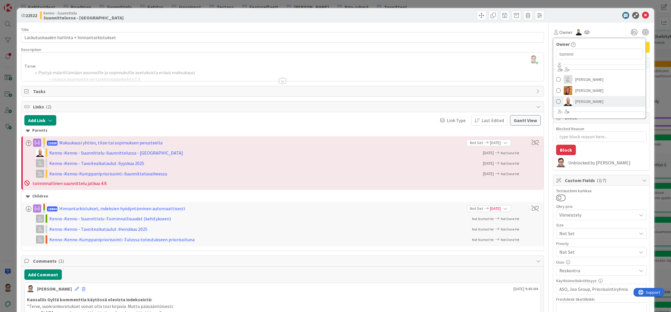
click at [594, 103] on span "Tommi Moilanen" at bounding box center [590, 101] width 28 height 9
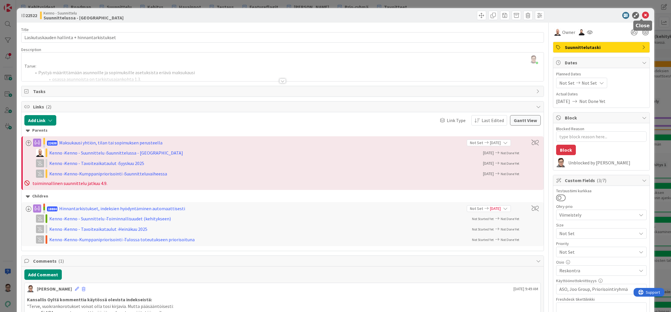
click at [642, 15] on icon at bounding box center [645, 15] width 7 height 7
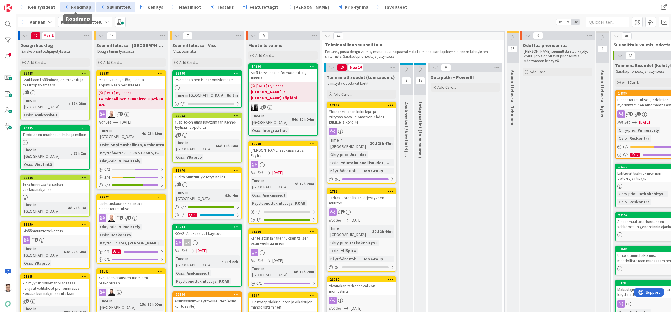
click at [72, 8] on span "Roadmap" at bounding box center [81, 6] width 20 height 7
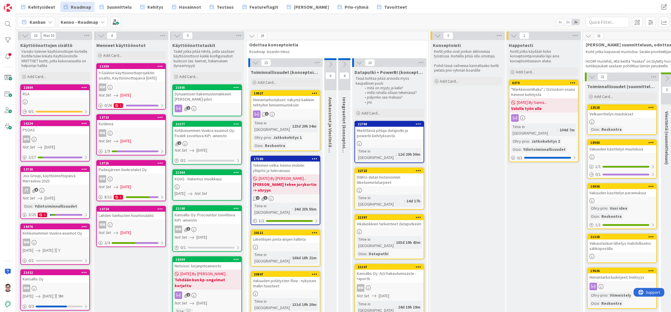
click at [57, 182] on div "Joo Group, käyttöönottopäivä Marraskuu 2025" at bounding box center [55, 178] width 68 height 13
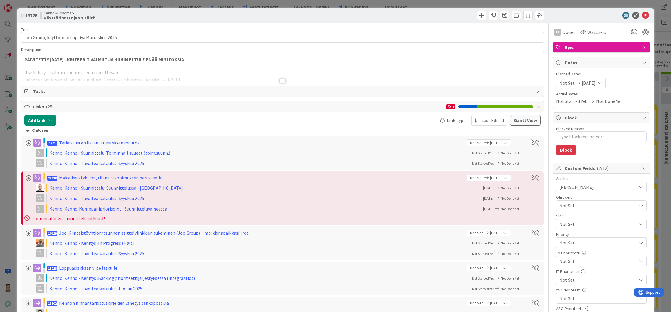
click at [280, 78] on div at bounding box center [282, 73] width 522 height 15
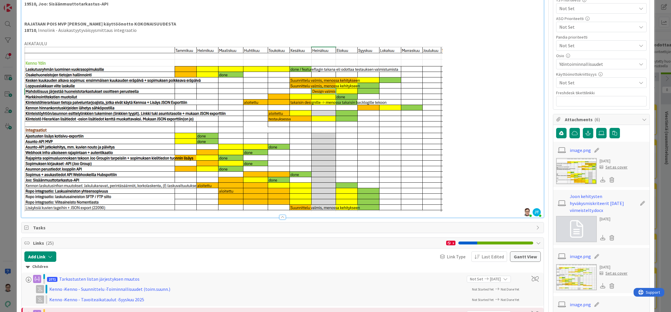
scroll to position [282, 0]
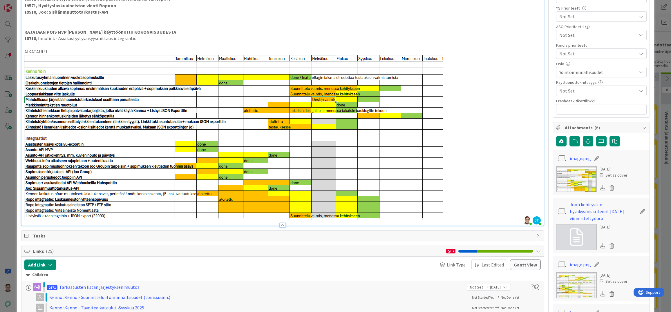
drag, startPoint x: 274, startPoint y: 304, endPoint x: 273, endPoint y: 298, distance: 6.1
click at [274, 304] on div "Kenno › Kenno - Tavoiteaikataulut › Syyskuu 2025 Not Started Yet Not Done Yet" at bounding box center [281, 308] width 490 height 9
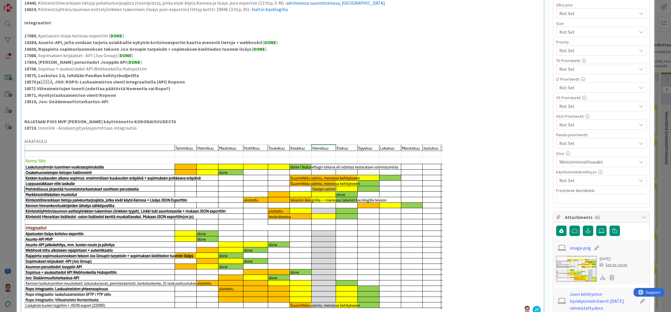
scroll to position [253, 0]
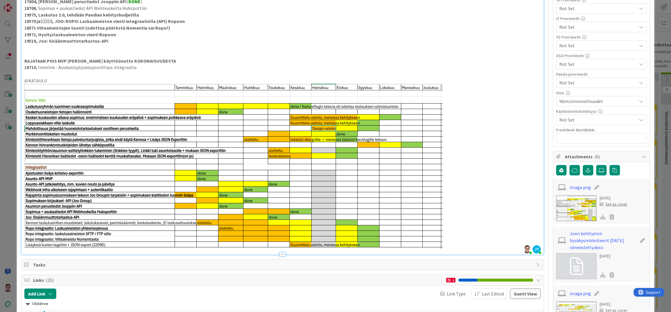
click at [212, 304] on div "Children" at bounding box center [283, 304] width 514 height 6
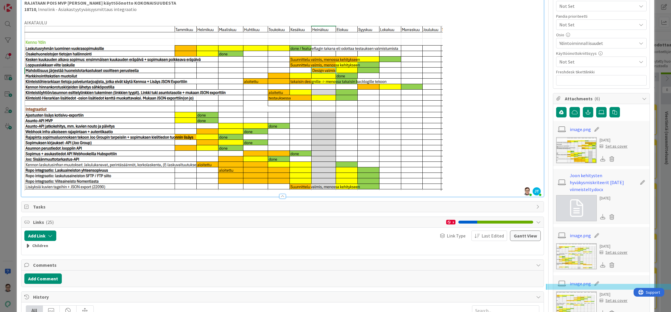
scroll to position [340, 0]
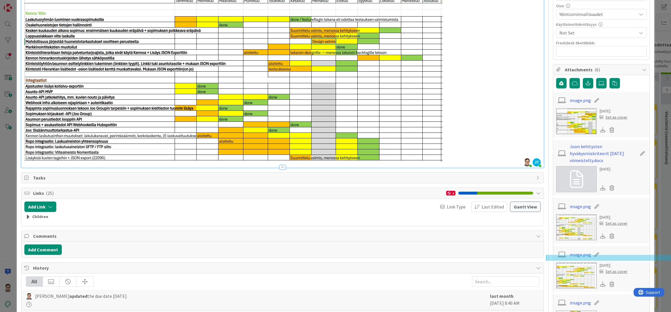
click at [220, 304] on div at bounding box center [256, 304] width 461 height 5
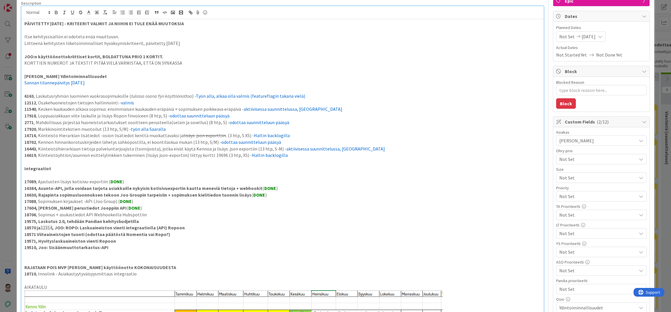
scroll to position [0, 0]
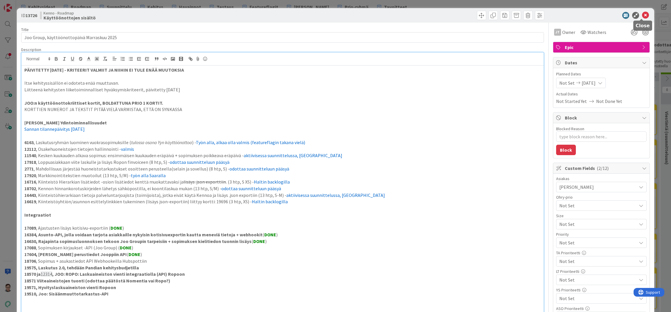
click at [643, 15] on icon at bounding box center [645, 15] width 7 height 7
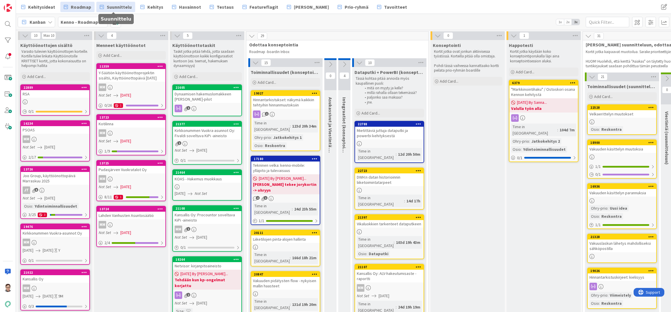
click at [112, 8] on span "Suunnittelu" at bounding box center [119, 6] width 25 height 7
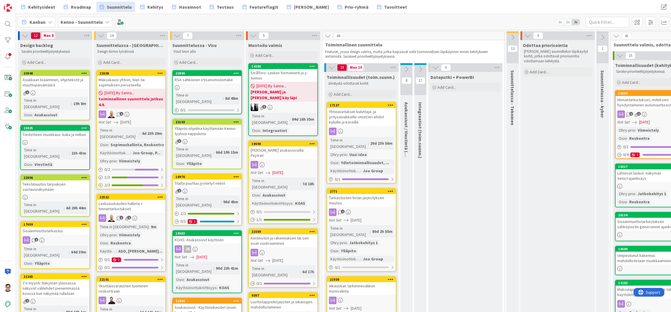
click at [360, 113] on div "Yhtiöasetuksiin kuluttaja- ja yritysasiakkaille omat/eri ehdot kuluille ja koro…" at bounding box center [361, 117] width 68 height 18
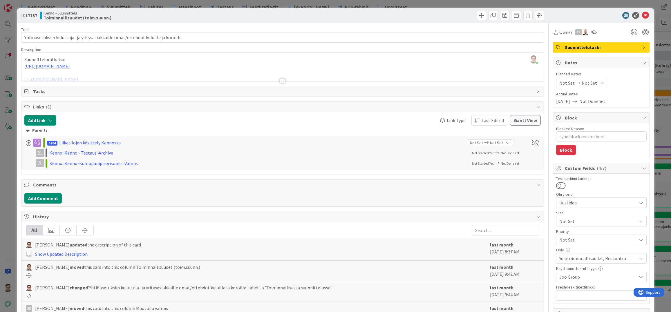
click at [280, 82] on div at bounding box center [282, 81] width 6 height 5
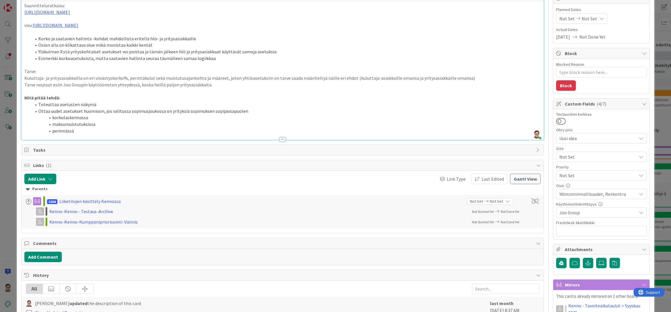
scroll to position [58, 0]
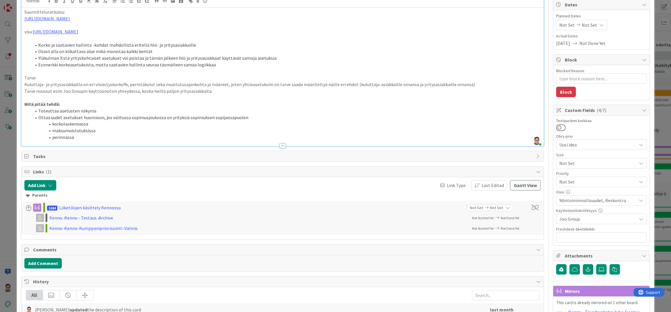
click at [639, 219] on icon at bounding box center [641, 219] width 5 height 5
click at [557, 153] on icon at bounding box center [559, 153] width 5 height 9
click at [510, 243] on div "Title 83 / 128 Yhtiöasetuksiin kuluttaja- ja yritysasiakkaille omat/eri ehdot k…" at bounding box center [282, 229] width 523 height 528
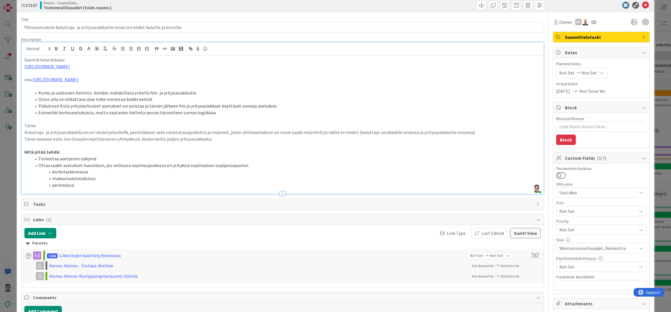
scroll to position [0, 0]
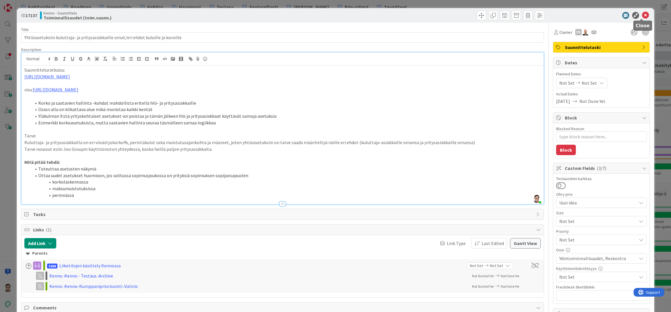
click at [642, 17] on icon at bounding box center [645, 15] width 7 height 7
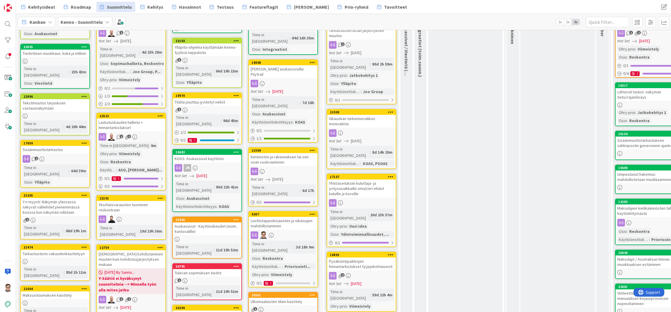
scroll to position [91, 0]
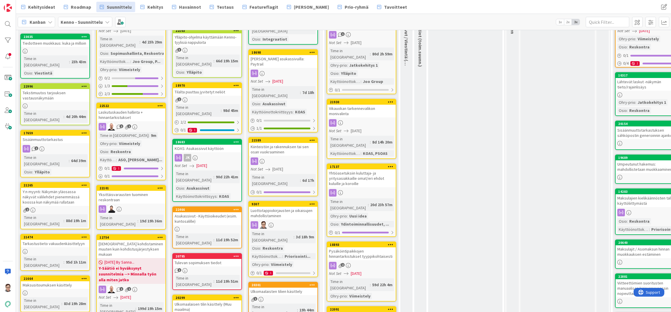
click at [365, 169] on div "Yhtiöasetuksiin kuluttaja- ja yritysasiakkaille omat/eri ehdot kuluille ja koro…" at bounding box center [361, 178] width 68 height 18
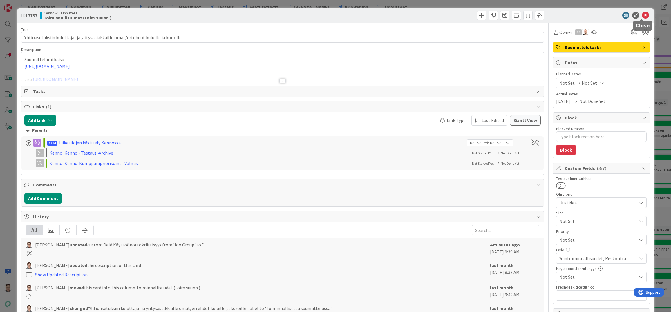
click at [642, 14] on icon at bounding box center [645, 15] width 7 height 7
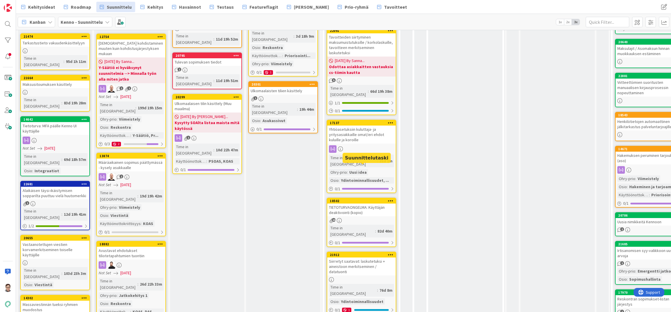
scroll to position [295, 0]
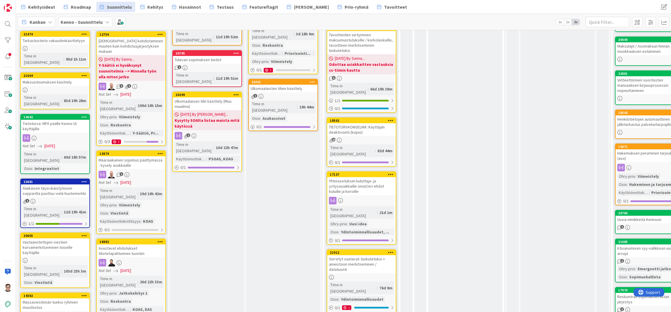
click at [356, 255] on div "Siirretyt saatavat: laskutetuksi + aineistoon merkitseminen / datatuonti" at bounding box center [361, 264] width 68 height 18
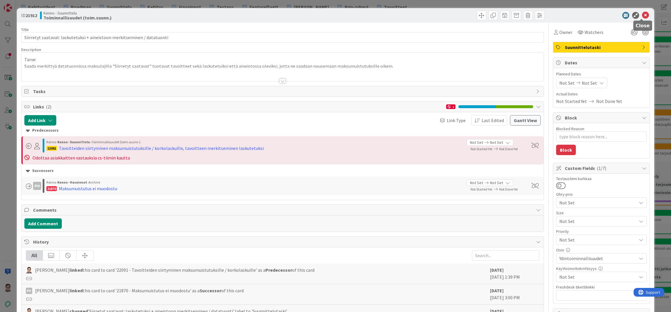
click at [642, 14] on icon at bounding box center [645, 15] width 7 height 7
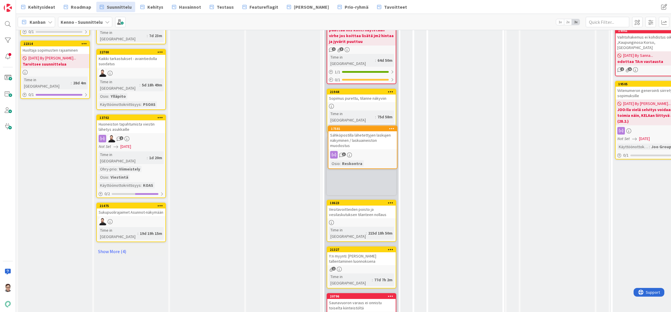
scroll to position [631, 0]
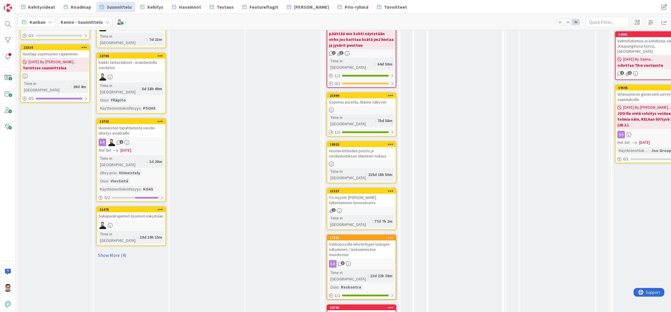
drag, startPoint x: 364, startPoint y: 213, endPoint x: 362, endPoint y: 185, distance: 28.2
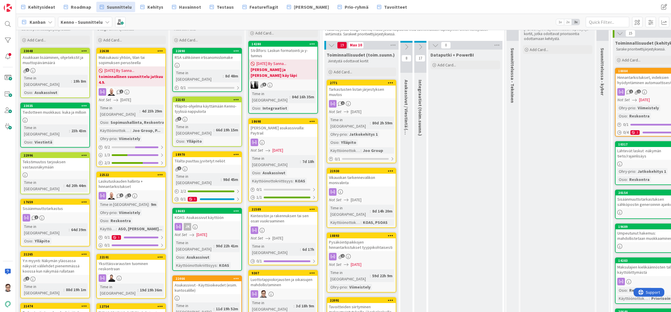
scroll to position [0, 0]
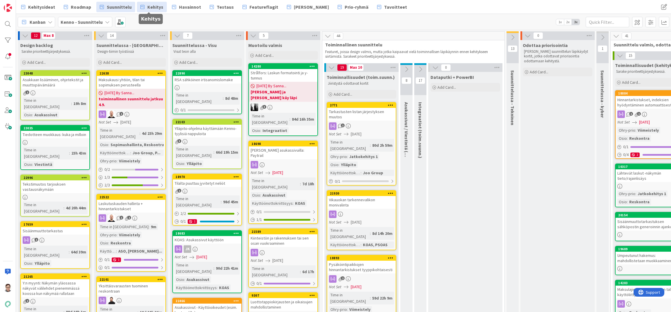
click at [159, 5] on span "Kehitys" at bounding box center [155, 6] width 16 height 7
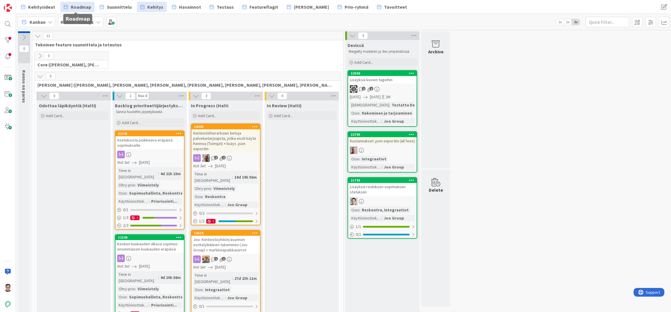
click at [81, 6] on span "Roadmap" at bounding box center [81, 6] width 20 height 7
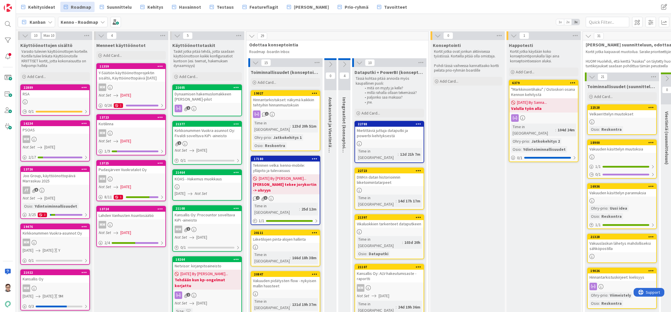
click at [54, 186] on link "13726 Joo Group, käyttöönottopäivä Marraskuu 2025 JT 6 Not Set 11/01/2025 Osio …" at bounding box center [55, 192] width 70 height 53
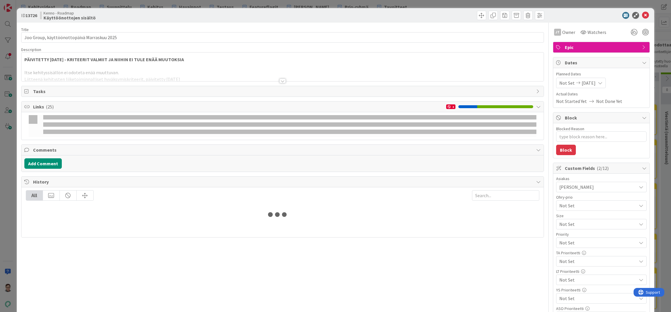
type textarea "x"
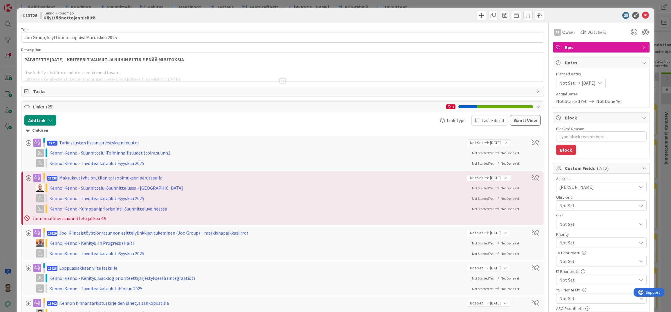
click at [279, 80] on div at bounding box center [282, 81] width 6 height 5
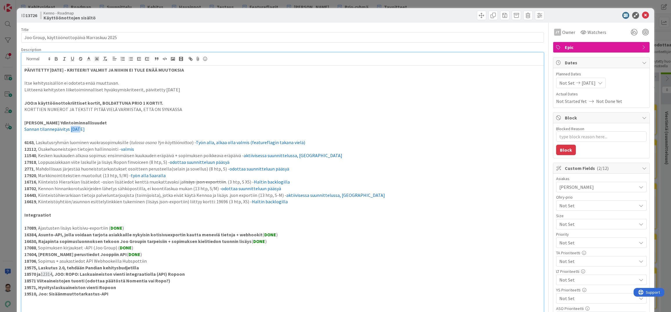
drag, startPoint x: 70, startPoint y: 129, endPoint x: 77, endPoint y: 129, distance: 6.7
click at [77, 129] on span "Sannan tilannepäivitys 17.6.2025" at bounding box center [54, 129] width 60 height 6
drag, startPoint x: 244, startPoint y: 156, endPoint x: 316, endPoint y: 155, distance: 72.3
click at [316, 155] on p "11540 , Kesken kuukauden alkava sopimus: ensimmäisen kuukauden eräpäivä + sopim…" at bounding box center [282, 155] width 517 height 7
drag, startPoint x: 168, startPoint y: 162, endPoint x: 226, endPoint y: 162, distance: 57.8
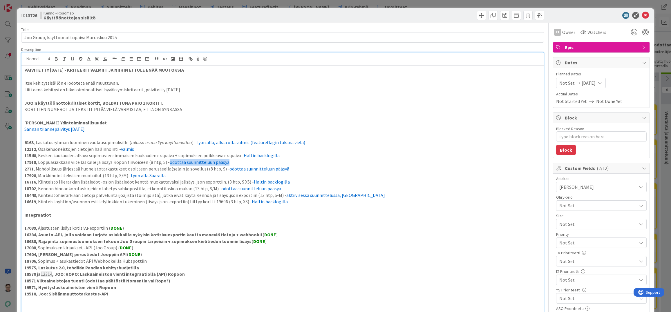
click at [226, 162] on span "odottaa suunnitteluun pääsyä" at bounding box center [200, 162] width 60 height 6
drag, startPoint x: 223, startPoint y: 163, endPoint x: 167, endPoint y: 163, distance: 55.7
click at [167, 163] on p "17918 , Loppuasiakkaan viite laskulle ja lisäys Ropon finvoiceen (8 htp, S) - I…" at bounding box center [282, 162] width 517 height 7
click at [89, 60] on icon at bounding box center [88, 58] width 5 height 5
click at [117, 78] on span at bounding box center [118, 78] width 5 height 5
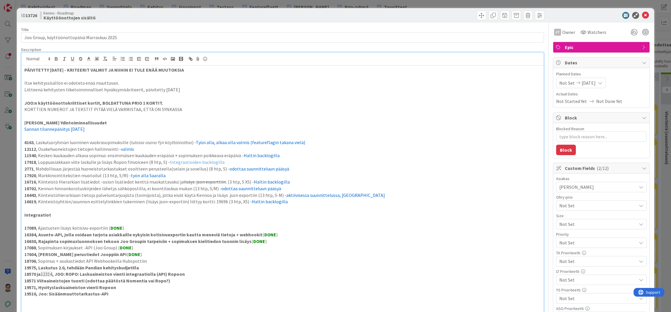
click at [234, 168] on span "odottaa suunnitteluun pääsyä" at bounding box center [260, 169] width 60 height 6
drag, startPoint x: 225, startPoint y: 163, endPoint x: 168, endPoint y: 164, distance: 57.2
click at [168, 164] on p "17918 , Loppuasiakkaan viite laskulle ja lisäys Ropon finvoiceen (8 htp, S) - I…" at bounding box center [282, 162] width 517 height 7
click at [88, 59] on icon at bounding box center [88, 58] width 5 height 5
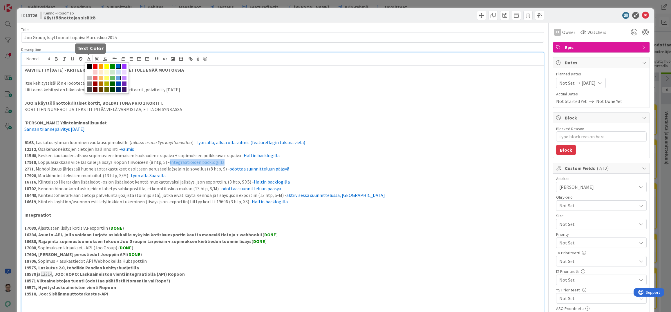
click at [118, 65] on span at bounding box center [118, 66] width 5 height 5
click at [224, 163] on p "17918 , Loppuasiakkaan viite laskulle ja lisäys Ropon finvoiceen (8 htp, S) - I…" at bounding box center [282, 162] width 517 height 7
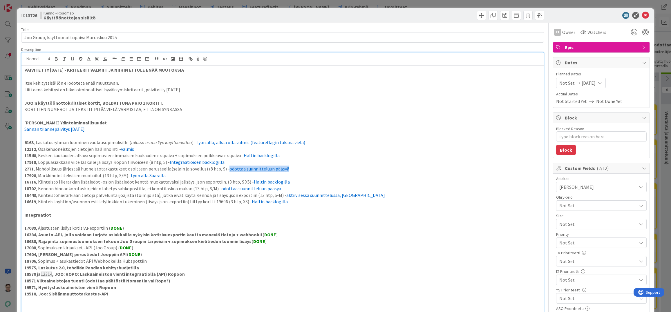
drag, startPoint x: 279, startPoint y: 169, endPoint x: 222, endPoint y: 169, distance: 57.5
click at [222, 169] on p "2771 , Mahdollisuus järjestää huoneistotarkastukset osoitteen perusteella(selai…" at bounding box center [282, 169] width 517 height 7
drag, startPoint x: 161, startPoint y: 176, endPoint x: 128, endPoint y: 176, distance: 33.4
click at [128, 176] on p "17920 , Markkinointitekstien muotoilut (13 htp, S/M) - työn alla Saaralla" at bounding box center [282, 175] width 517 height 7
drag, startPoint x: 246, startPoint y: 183, endPoint x: 281, endPoint y: 183, distance: 35.1
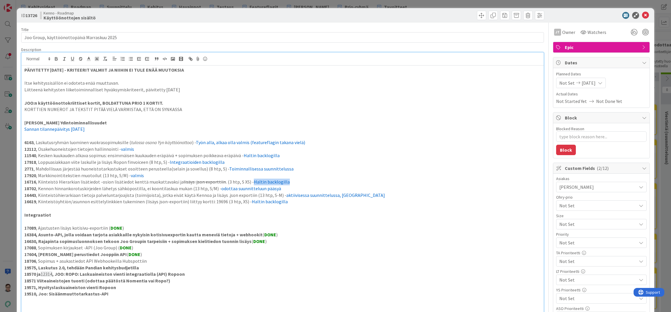
click at [281, 183] on p "16716 , Kiinteistö Hierarkian lisätiedot -osion lisätiedot kenttä muokattavaksi…" at bounding box center [282, 182] width 517 height 7
drag, startPoint x: 262, startPoint y: 183, endPoint x: 246, endPoint y: 183, distance: 16.3
click at [246, 183] on p "16716 , Kiinteistö Hierarkian lisätiedot -osion lisätiedot kenttä muokattavaksi…" at bounding box center [282, 182] width 517 height 7
click at [88, 58] on icon at bounding box center [88, 58] width 5 height 5
click at [118, 66] on span at bounding box center [118, 66] width 5 height 5
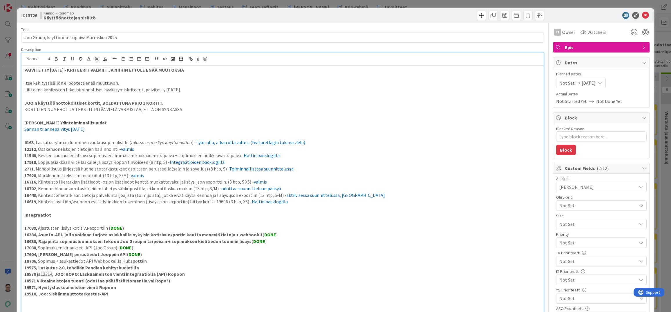
click at [113, 190] on p "18702 , Kennon hinnankorotuskirjeiden lähetys sähköpostilla, ei koontilaskua mu…" at bounding box center [282, 188] width 517 height 7
drag, startPoint x: 218, startPoint y: 189, endPoint x: 273, endPoint y: 188, distance: 55.7
click at [273, 188] on span "odottaa suunnitteluun pääsyä" at bounding box center [251, 189] width 60 height 6
drag, startPoint x: 344, startPoint y: 196, endPoint x: 277, endPoint y: 198, distance: 67.7
click at [286, 198] on span "aktiivisessa suunnittelussa, Taavilla" at bounding box center [335, 195] width 99 height 6
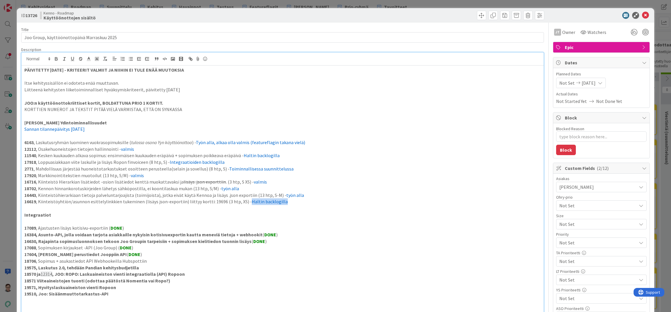
drag, startPoint x: 276, startPoint y: 202, endPoint x: 243, endPoint y: 202, distance: 33.7
click at [243, 202] on p "16619 , Kiinteistöyhtiön/asunnon esittelylinkkien tukeminen (lisäys json-export…" at bounding box center [282, 202] width 517 height 7
drag, startPoint x: 261, startPoint y: 202, endPoint x: 243, endPoint y: 203, distance: 17.7
click at [243, 203] on p "16619 , Kiinteistöyhtiön/asunnon esittelylinkkien tukeminen (lisäys json-export…" at bounding box center [282, 202] width 517 height 7
click at [87, 58] on icon at bounding box center [88, 58] width 5 height 5
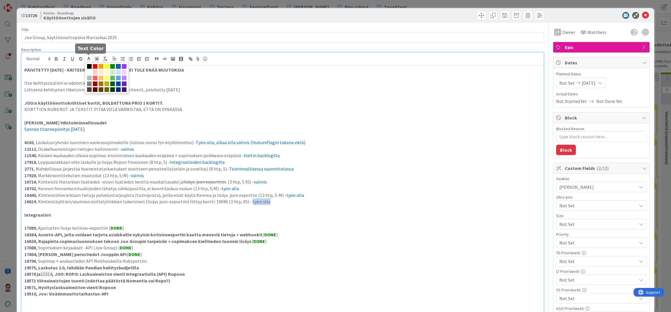
click at [118, 66] on span at bounding box center [118, 66] width 5 height 5
click at [286, 211] on p at bounding box center [282, 208] width 517 height 7
click at [214, 309] on p at bounding box center [282, 307] width 517 height 7
click at [56, 305] on p at bounding box center [282, 307] width 517 height 7
click at [35, 155] on strong "11540" at bounding box center [30, 156] width 12 height 6
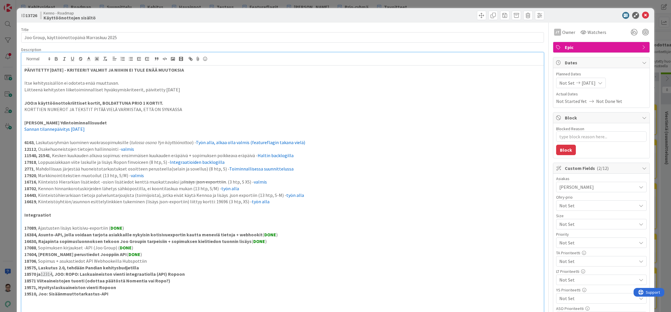
click at [154, 304] on p at bounding box center [282, 307] width 517 height 7
click at [53, 154] on p "11540, 21541 , Kesken kuukauden alkava sopimus: ensimmäisen kuukauden eräpäivä …" at bounding box center [282, 155] width 517 height 7
click at [179, 309] on p at bounding box center [282, 307] width 517 height 7
drag, startPoint x: 178, startPoint y: 156, endPoint x: 208, endPoint y: 150, distance: 30.7
click at [178, 156] on p "11540 Kesken kuukauden alkava sopimus: ensimmäisen kuukauden eräpäivä + sopimuk…" at bounding box center [282, 155] width 517 height 7
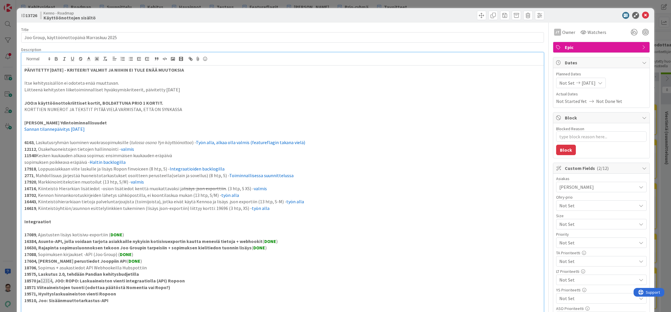
drag, startPoint x: 183, startPoint y: 306, endPoint x: 169, endPoint y: 281, distance: 28.8
click at [183, 306] on p at bounding box center [282, 307] width 517 height 7
click at [25, 163] on p "sopimuksen poikkeava eräpäivä - Haltin backlogilla" at bounding box center [282, 162] width 517 height 7
drag, startPoint x: 34, startPoint y: 162, endPoint x: 30, endPoint y: 162, distance: 4.4
click at [30, 162] on p "21541, Sopimuksen poikkeava eräpäivä - Haltin backlogilla" at bounding box center [282, 162] width 517 height 7
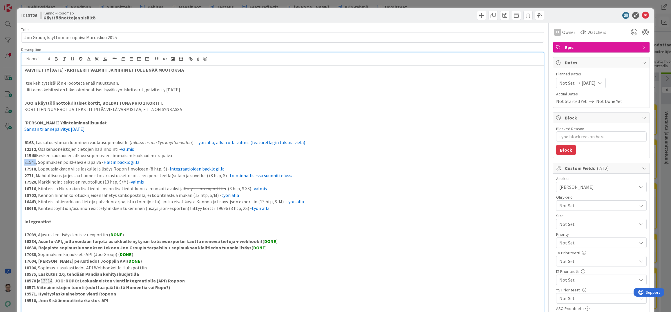
drag, startPoint x: 35, startPoint y: 161, endPoint x: 14, endPoint y: 162, distance: 21.2
click at [14, 162] on div "ID 13726 Kenno - Roadmap Käyttöönottojen sisältö Title 43 / 128 Joo Group, käyt…" at bounding box center [335, 156] width 671 height 312
drag, startPoint x: 138, startPoint y: 163, endPoint x: 101, endPoint y: 163, distance: 37.1
click at [101, 163] on p "21541 , Sopimuksen poikkeava eräpäivä - Haltin backlogilla" at bounding box center [282, 162] width 517 height 7
copy p "- Haltin backlogilla"
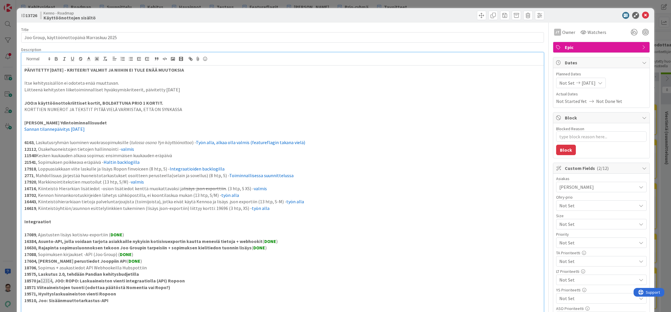
click at [176, 155] on p "11540 Kesken kuukauden alkava sopimus: ensimmäisen kuukauden eräpäivä" at bounding box center [282, 155] width 517 height 7
click at [100, 307] on p at bounding box center [282, 307] width 517 height 7
click at [182, 305] on p at bounding box center [282, 307] width 517 height 7
click at [223, 168] on p "17918 , Loppuasiakkaan viite laskulle ja lisäys Ropon finvoiceen (8 htp, S) - I…" at bounding box center [282, 169] width 517 height 7
click at [164, 162] on p "21541 , Sopimuksen poikkeava eräpäivä - Haltin backlogilla" at bounding box center [282, 162] width 517 height 7
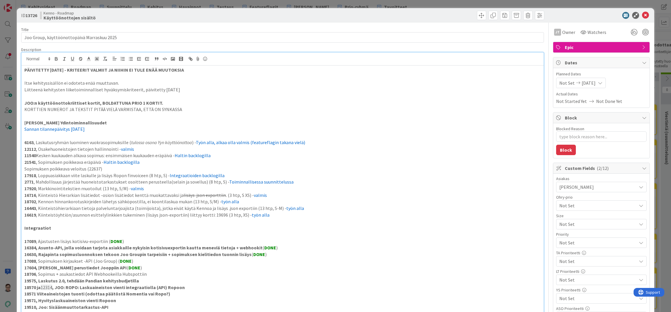
click at [24, 169] on div "PÄIVITETTY 22.4.2025 - KRITEERIT VALMIIT JA NIIHIN EI TULE ENÄÄ MUUTOKSIA Itse …" at bounding box center [282, 294] width 522 height 456
drag, startPoint x: 115, startPoint y: 169, endPoint x: 99, endPoint y: 169, distance: 16.5
click at [99, 169] on p "22637 Sopimuksen poikkeava veloitus (22637)" at bounding box center [282, 169] width 517 height 7
drag, startPoint x: 121, startPoint y: 169, endPoint x: 102, endPoint y: 169, distance: 19.2
click at [102, 169] on p "22637 Sopimuksen poikkeava veloitus - Työn alla" at bounding box center [282, 169] width 517 height 7
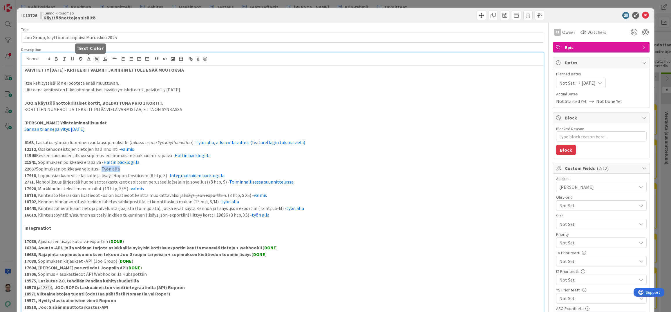
click at [90, 59] on polyline at bounding box center [89, 58] width 2 height 2
click at [118, 66] on span at bounding box center [118, 66] width 5 height 5
click at [128, 170] on p "22637 Sopimuksen poikkeava veloitus - Työn alla" at bounding box center [282, 169] width 517 height 7
click at [36, 168] on strong "22637" at bounding box center [30, 169] width 12 height 6
click at [203, 304] on p "19571, Hyvityslaskuaineiston vienti Ropoon" at bounding box center [282, 300] width 517 height 7
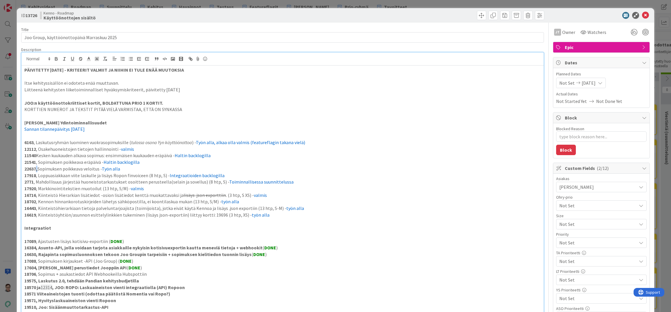
click at [37, 170] on strong "22637," at bounding box center [30, 169] width 13 height 6
click at [57, 172] on p "17918 , Loppuasiakkaan viite laskulle ja lisäys Ropon finvoiceen (8 htp, S) - I…" at bounding box center [282, 175] width 517 height 7
click at [121, 149] on span "valmis" at bounding box center [127, 149] width 13 height 6
click at [131, 190] on span "valmis" at bounding box center [137, 189] width 13 height 6
click at [254, 196] on span "valmis" at bounding box center [260, 195] width 13 height 6
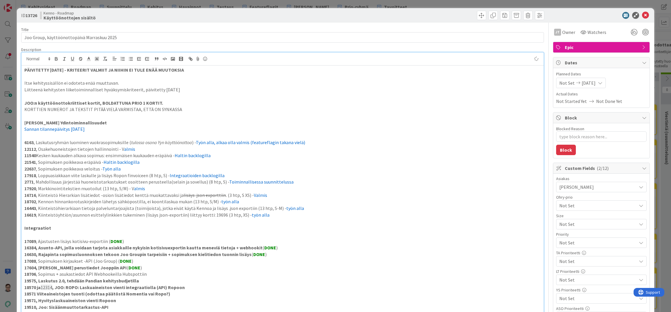
click at [221, 203] on span "työn alla" at bounding box center [230, 202] width 18 height 6
click at [212, 143] on span "Työn alla, alkaa olla valmis (featureflagin takana vielä)" at bounding box center [250, 143] width 109 height 6
click at [126, 169] on p "22637 , Sopimuksen poikkeava veloitus - Työn alla" at bounding box center [282, 169] width 517 height 7
click at [236, 200] on p "18702 , Kennon hinnankorotuskirjeiden lähetys sähköpostilla, ei koontilaskua mu…" at bounding box center [282, 202] width 517 height 7
click at [296, 209] on p "16443 , Kiinteistöhierarkiaan tietoja palveluntarjoajista (toimijoista), jotka …" at bounding box center [282, 208] width 517 height 7
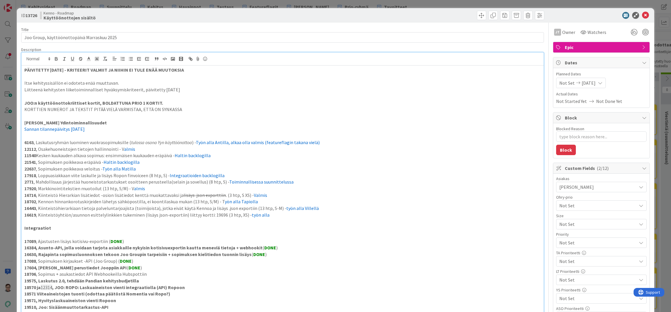
click at [267, 216] on p "16619 , Kiinteistöyhtiön/asunnon esittelylinkkien tukeminen (lisäys json-export…" at bounding box center [282, 215] width 517 height 7
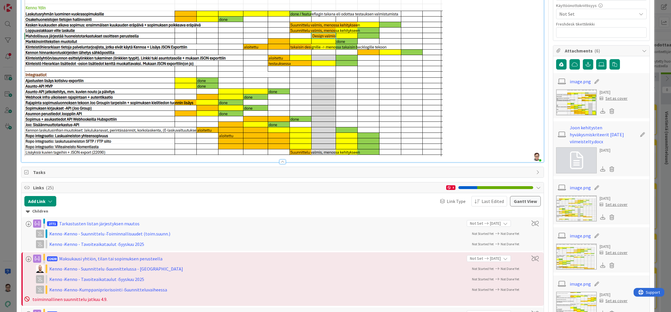
scroll to position [377, 0]
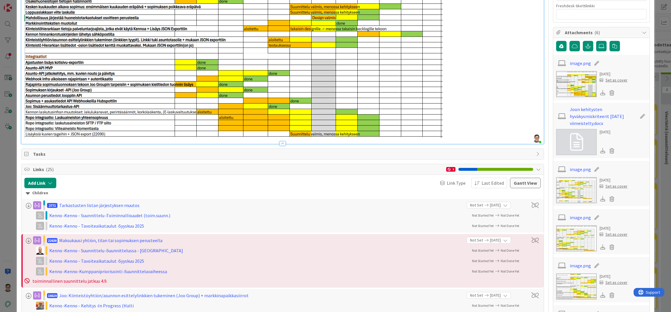
click at [281, 144] on div at bounding box center [282, 143] width 6 height 5
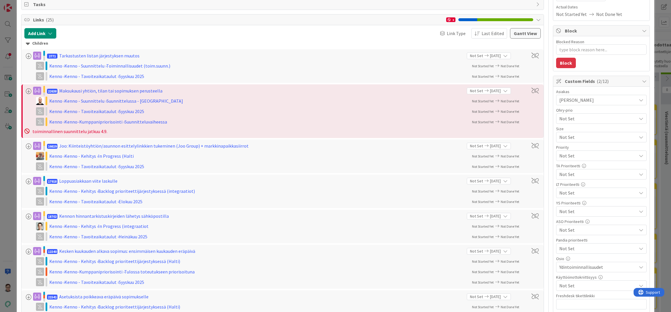
scroll to position [0, 0]
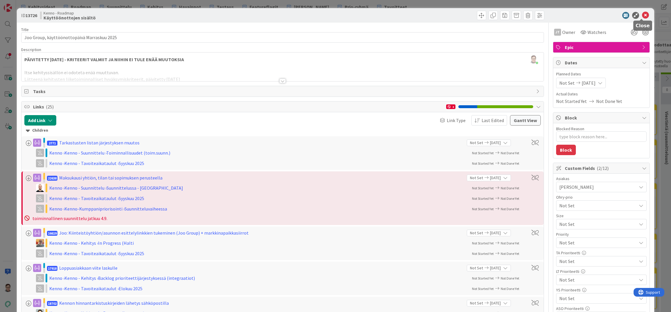
click at [642, 13] on icon at bounding box center [645, 15] width 7 height 7
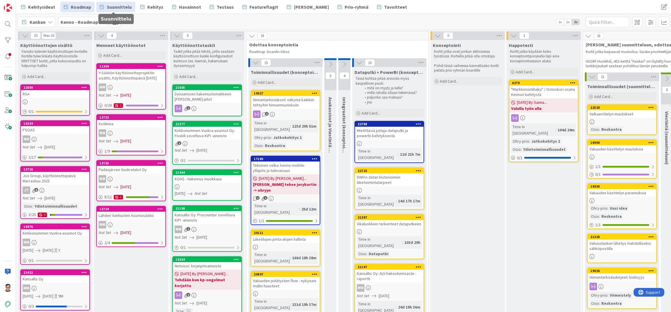
click at [111, 5] on span "Suunnittelu" at bounding box center [119, 6] width 25 height 7
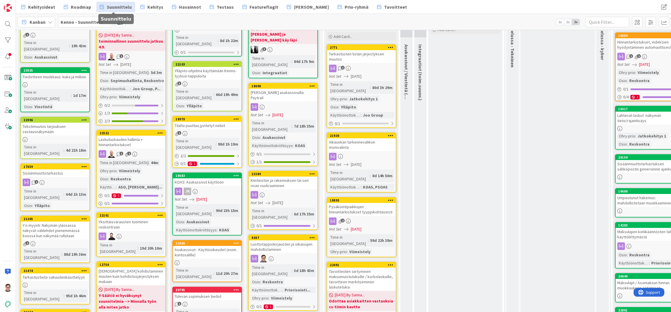
scroll to position [58, 0]
click at [294, 240] on div "Luottotappiokirjausten ja oikaisujen mahdollistaminen" at bounding box center [283, 246] width 68 height 13
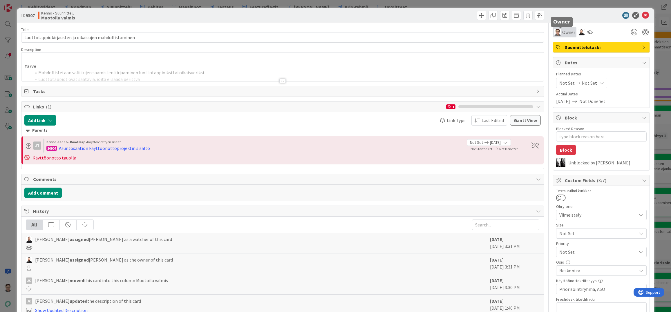
click at [563, 31] on span "Owner" at bounding box center [568, 32] width 13 height 7
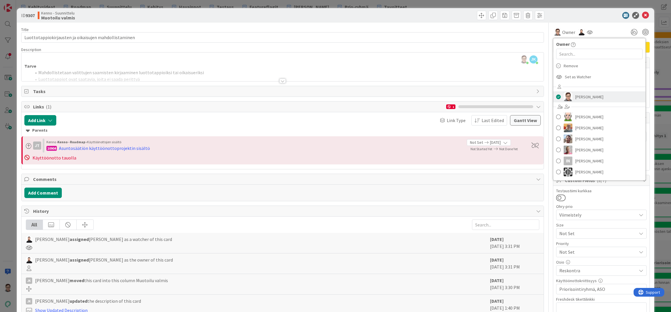
click at [577, 97] on span "Sanna Mattila" at bounding box center [590, 97] width 28 height 9
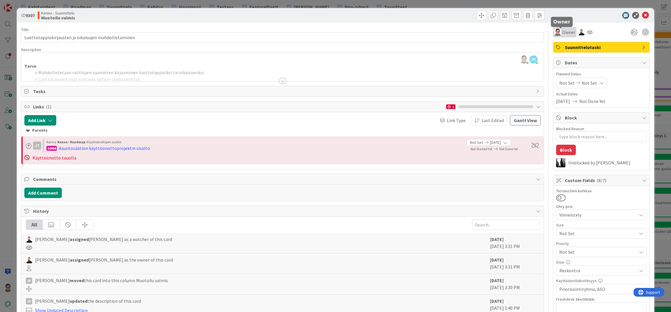
click at [563, 33] on span "Owner" at bounding box center [568, 32] width 13 height 7
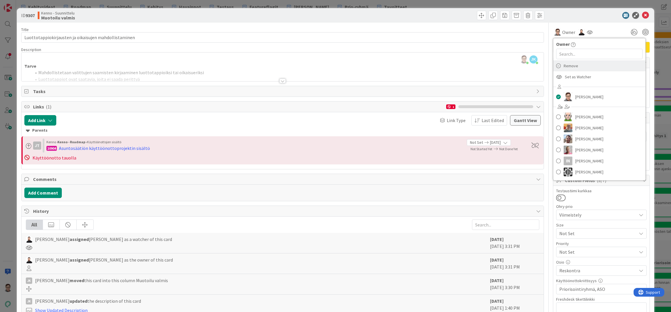
click at [564, 66] on span "Remove" at bounding box center [571, 66] width 15 height 9
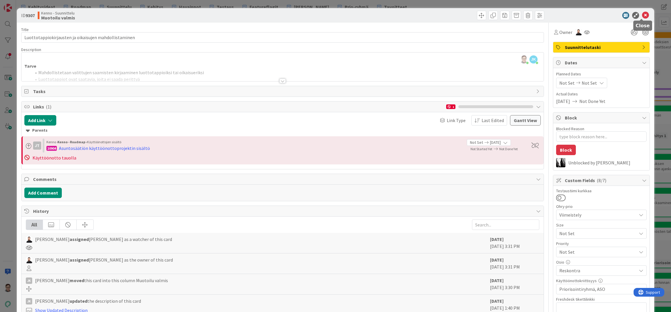
click at [642, 17] on icon at bounding box center [645, 15] width 7 height 7
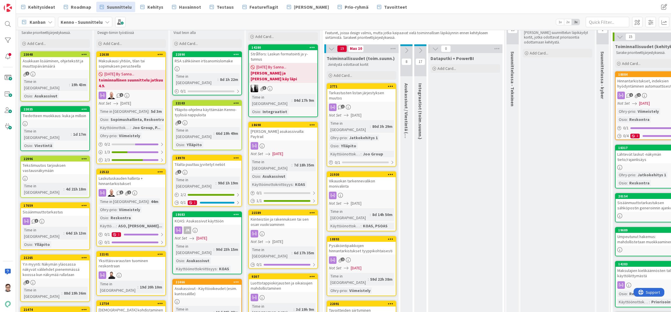
scroll to position [29, 0]
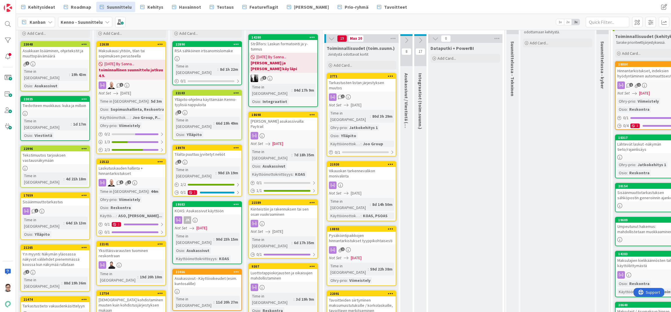
click at [283, 269] on div "Luottotappiokirjausten ja oikaisujen mahdollistaminen" at bounding box center [283, 275] width 68 height 13
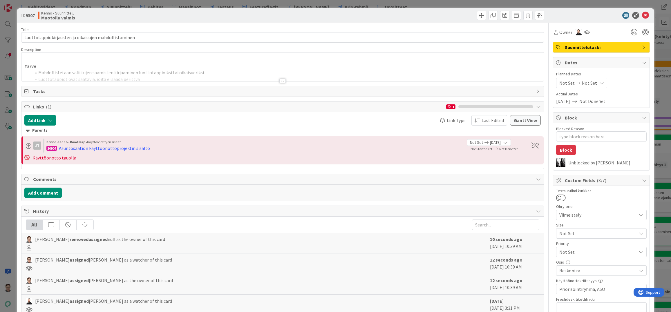
click at [280, 82] on div at bounding box center [282, 81] width 6 height 5
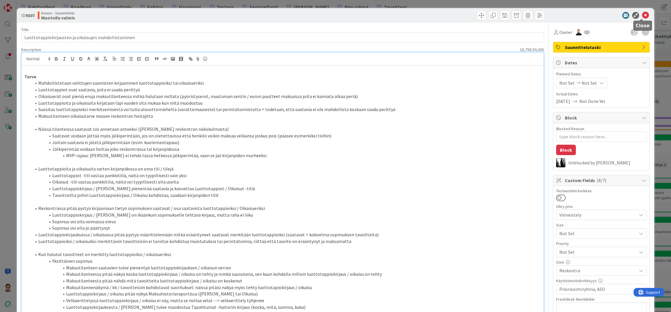
click at [642, 16] on icon at bounding box center [645, 15] width 7 height 7
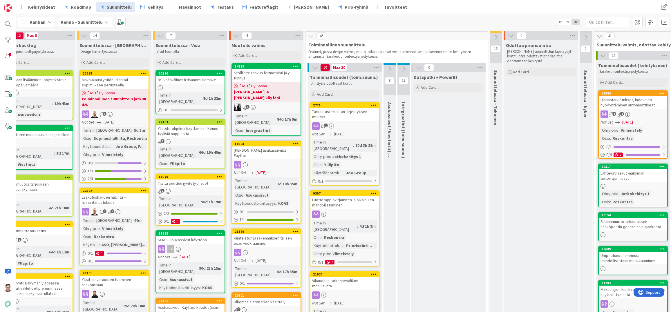
scroll to position [0, 28]
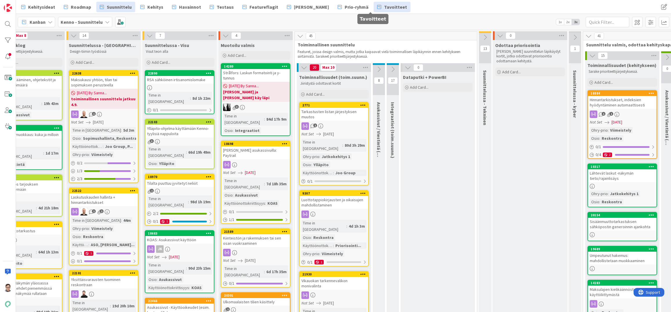
click at [384, 4] on span "Tavoitteet" at bounding box center [395, 6] width 23 height 7
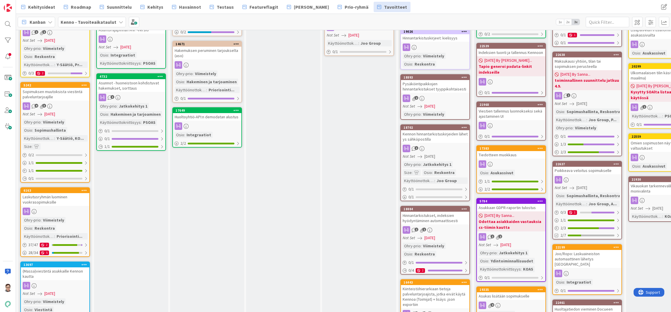
scroll to position [87, 0]
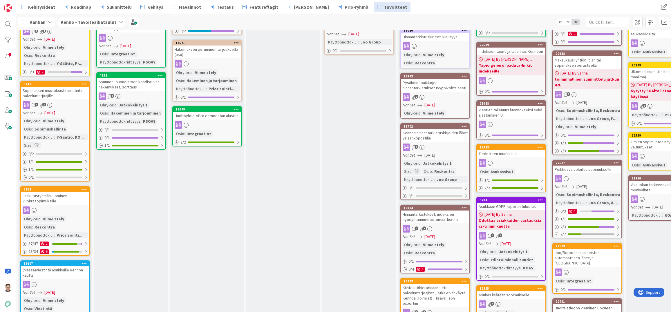
click at [83, 82] on icon at bounding box center [85, 84] width 6 height 4
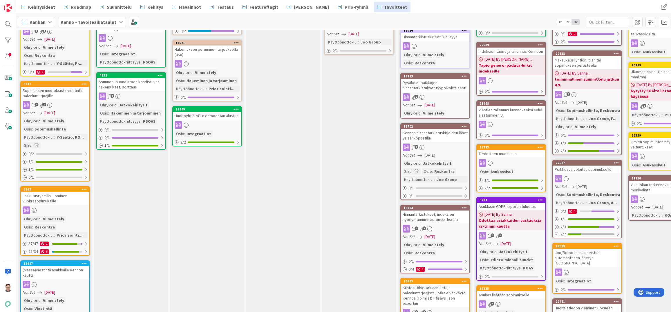
click at [63, 101] on div "4 3" at bounding box center [55, 105] width 68 height 8
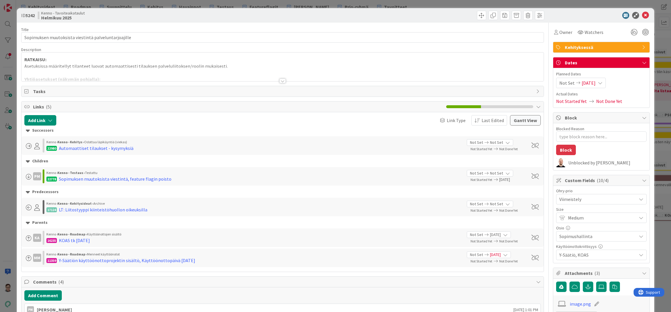
click at [569, 44] on span "Kehityksessä" at bounding box center [602, 47] width 74 height 7
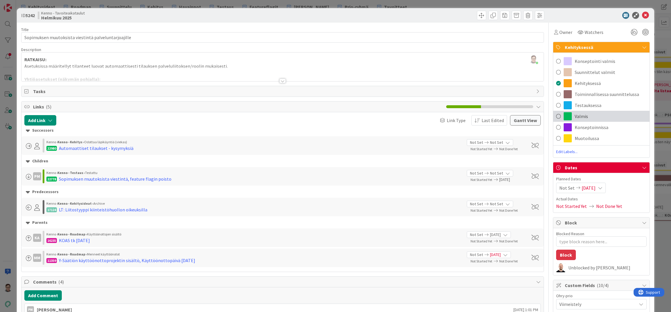
click at [575, 116] on span "Valmis" at bounding box center [581, 116] width 13 height 7
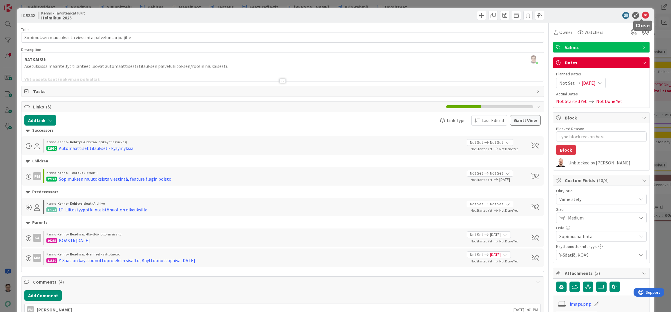
click at [642, 13] on icon at bounding box center [645, 15] width 7 height 7
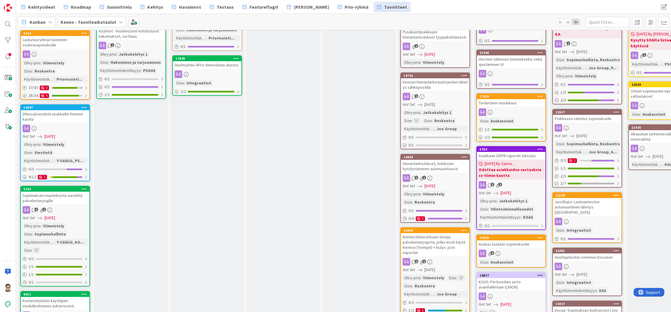
scroll to position [92, 0]
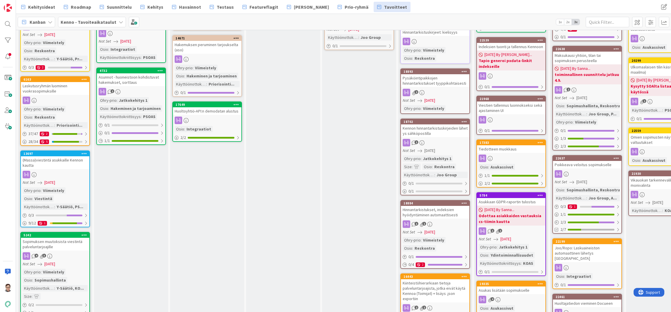
click at [51, 156] on div "(Massa)viestintä asukkaille Kennon kautta" at bounding box center [55, 162] width 68 height 13
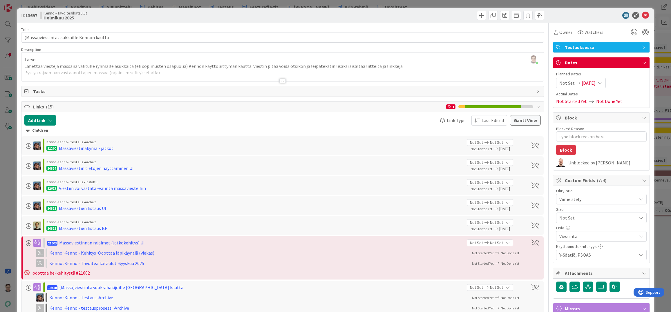
click at [593, 48] on span "Testauksessa" at bounding box center [602, 47] width 74 height 7
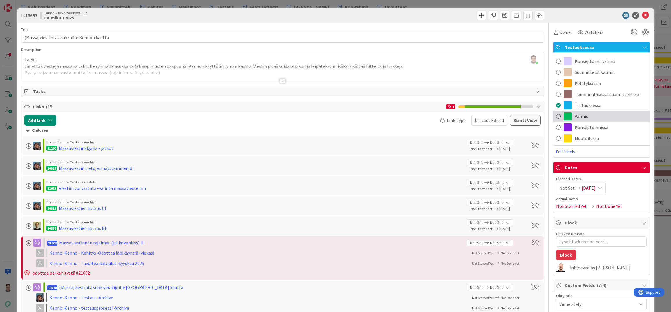
click at [577, 115] on span "Valmis" at bounding box center [581, 116] width 13 height 7
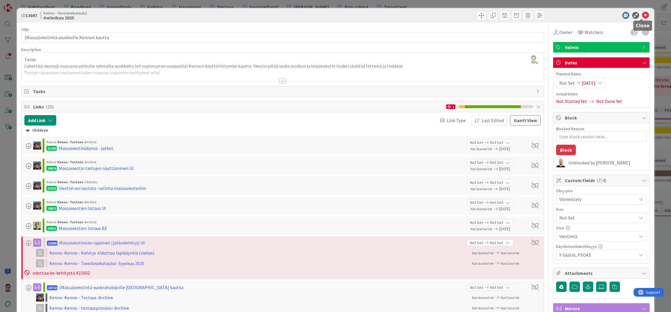
click at [643, 17] on icon at bounding box center [645, 15] width 7 height 7
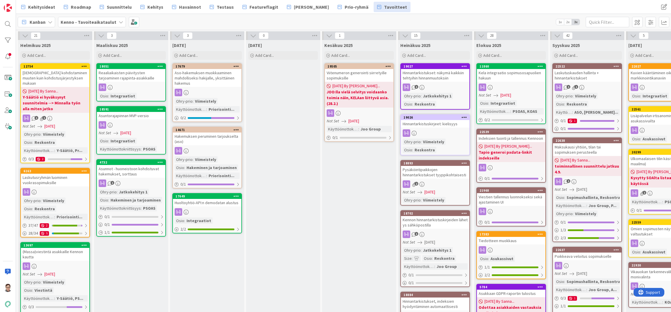
click at [214, 75] on div "Aso-hakemuksen muokkaaminen mahdolliseksi hakijalle, yksittäinen hakemus" at bounding box center [207, 78] width 68 height 18
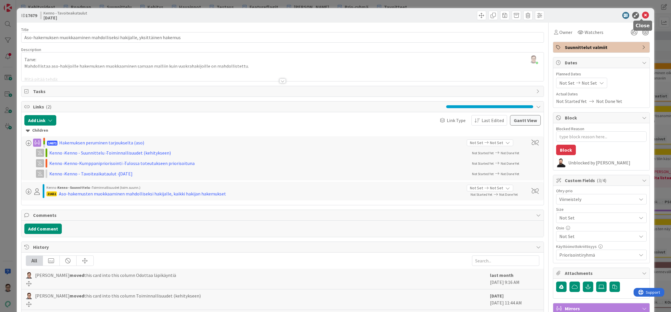
click at [643, 16] on icon at bounding box center [645, 15] width 7 height 7
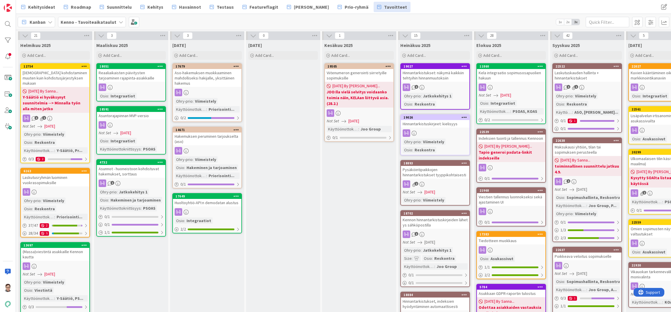
click at [224, 142] on div "Hakemuksen peruminen tarjoukselta (aso)" at bounding box center [207, 139] width 68 height 13
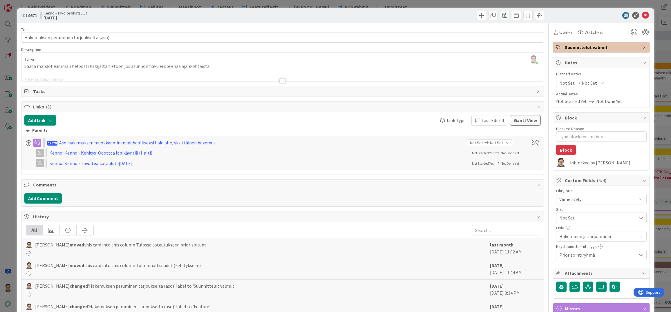
click at [591, 49] on span "Suunnittelut valmiit" at bounding box center [602, 47] width 74 height 7
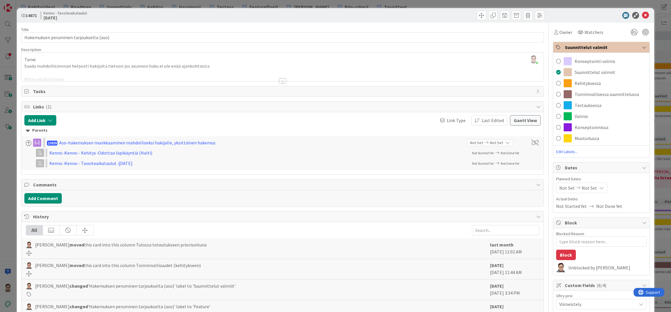
click at [588, 17] on div at bounding box center [598, 15] width 103 height 7
click at [642, 15] on icon at bounding box center [645, 15] width 7 height 7
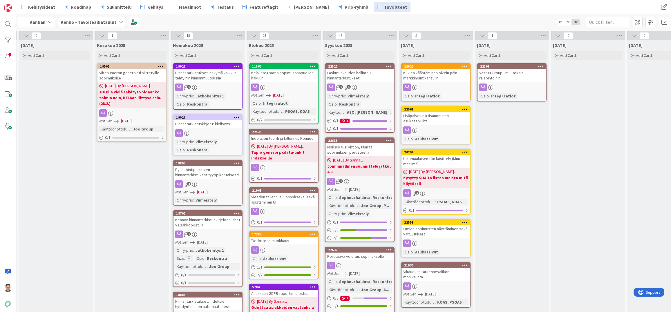
scroll to position [0, 250]
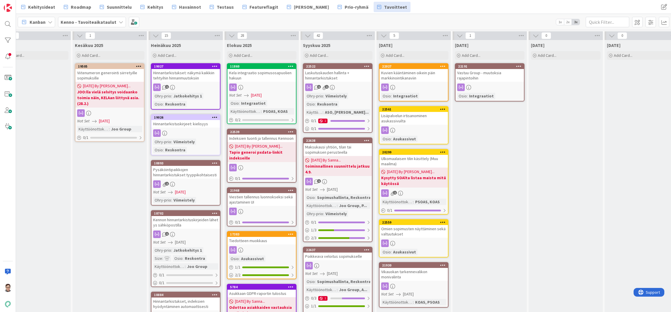
click at [192, 216] on div "18702" at bounding box center [185, 213] width 68 height 5
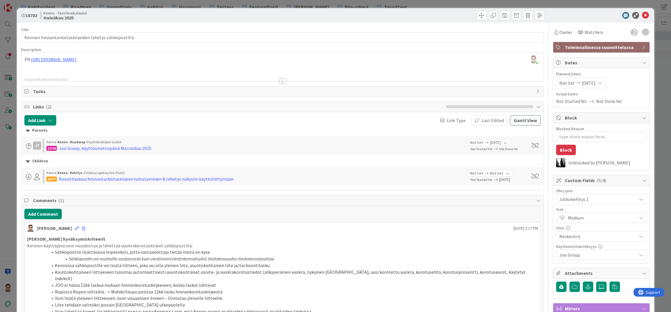
click at [587, 47] on span "Toiminnallisessa suunnittelussa" at bounding box center [602, 47] width 74 height 7
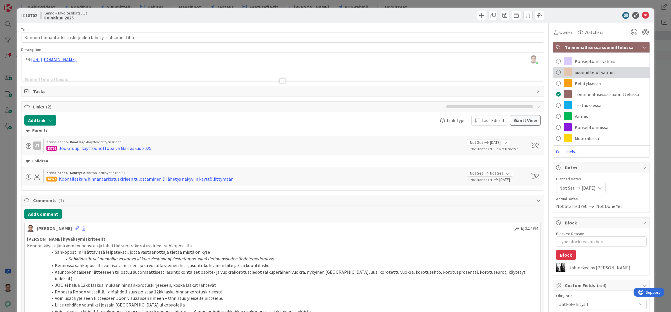
click at [584, 73] on span "Suunnittelut valmiit" at bounding box center [595, 72] width 41 height 7
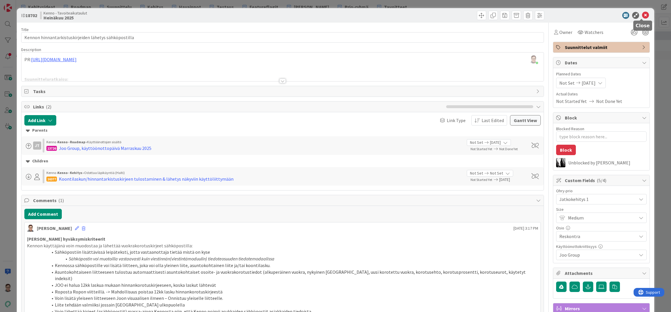
click at [643, 15] on icon at bounding box center [645, 15] width 7 height 7
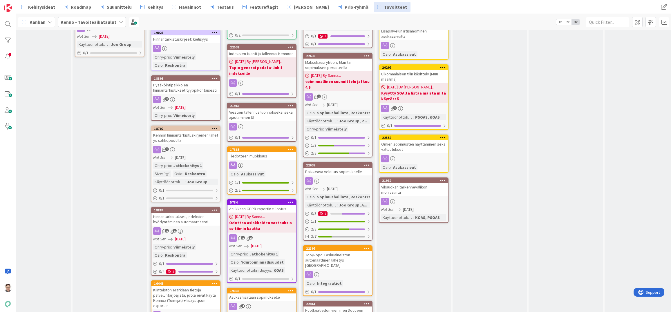
scroll to position [87, 250]
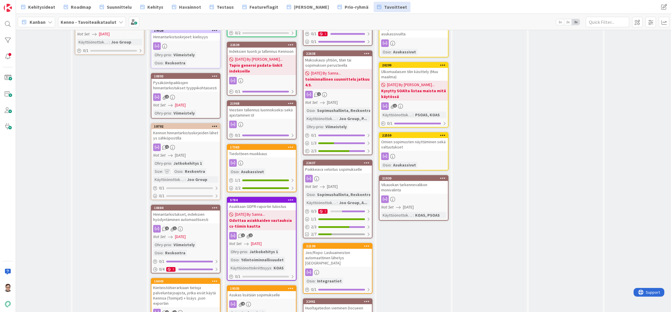
click at [187, 217] on div "Hinnantarkistukset, indeksien hyödyntäminen automaattisesti" at bounding box center [185, 217] width 68 height 13
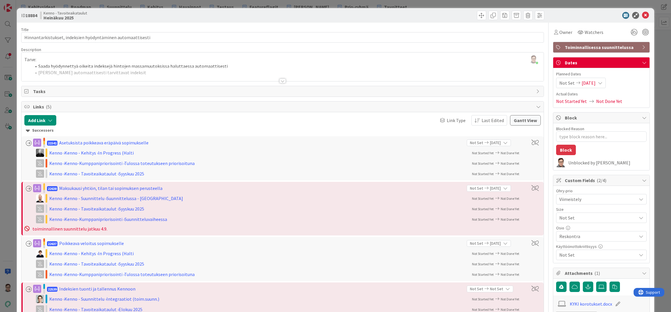
click at [594, 46] on span "Toiminnallisessa suunnittelussa" at bounding box center [602, 47] width 74 height 7
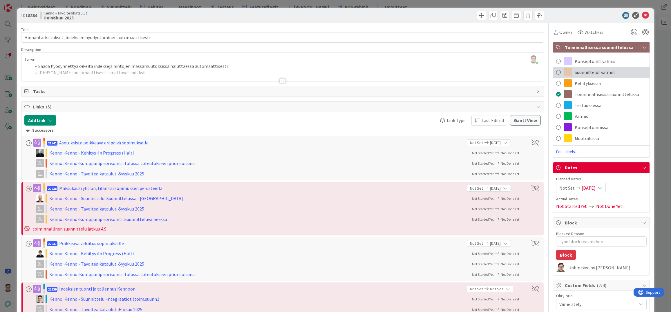
click at [588, 71] on span "Suunnittelut valmiit" at bounding box center [595, 72] width 41 height 7
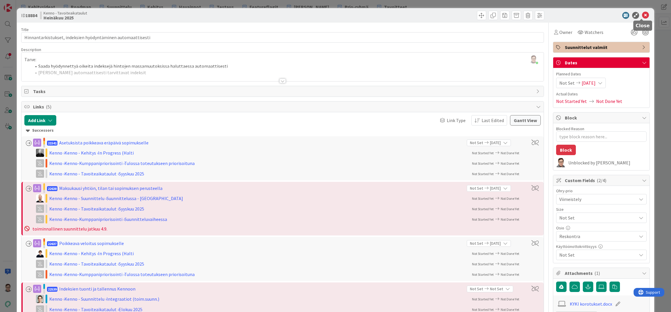
click at [642, 17] on icon at bounding box center [645, 15] width 7 height 7
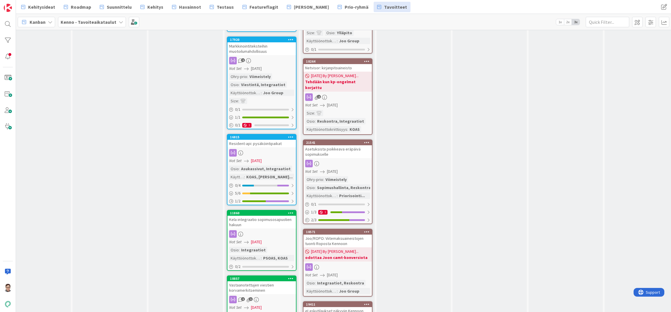
scroll to position [1637, 250]
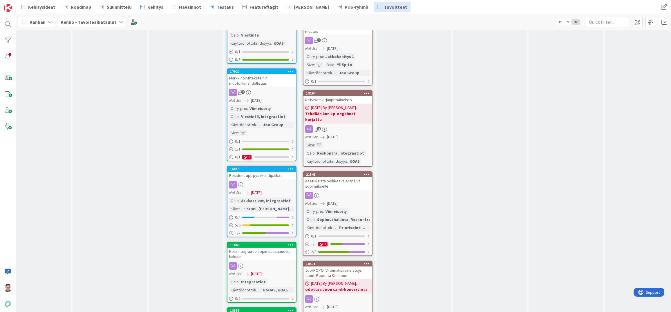
click at [255, 172] on div "Resident-api: pysäköintipaikat" at bounding box center [262, 176] width 68 height 8
type textarea "x"
select select "javascript"
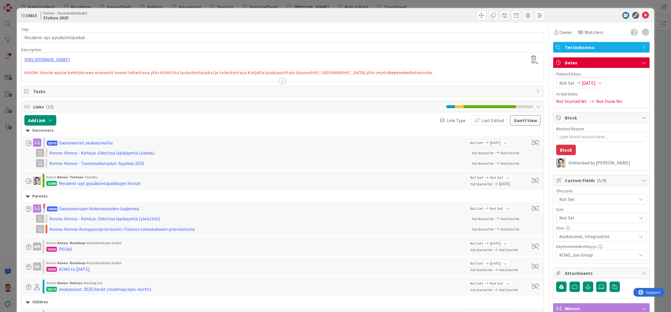
click at [580, 45] on span "Testauksessa" at bounding box center [602, 47] width 74 height 7
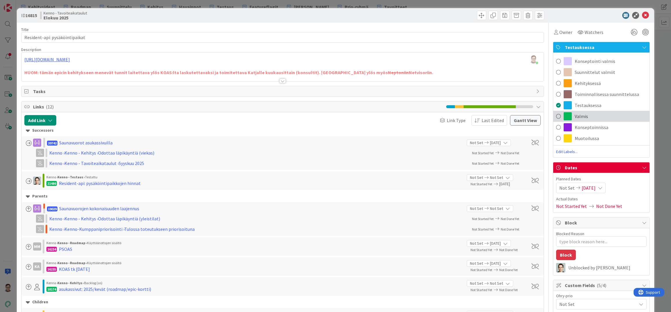
click at [580, 117] on span "Valmis" at bounding box center [581, 116] width 13 height 7
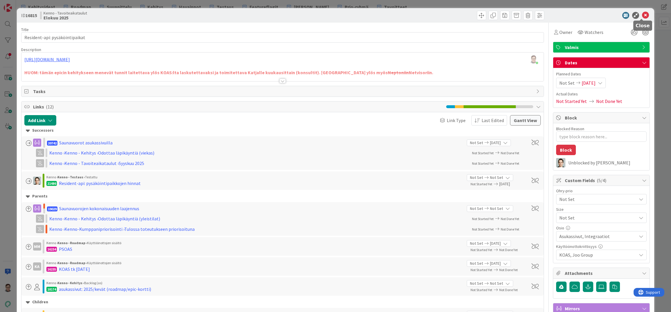
click at [643, 16] on icon at bounding box center [645, 15] width 7 height 7
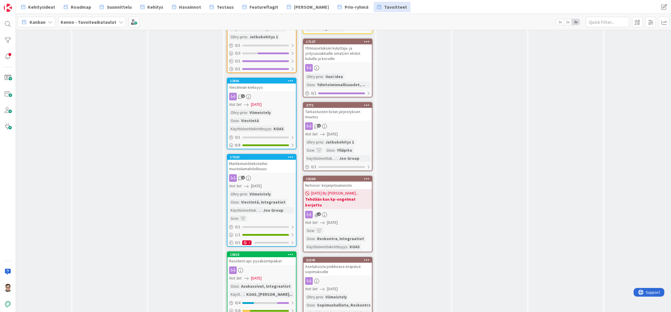
scroll to position [1550, 250]
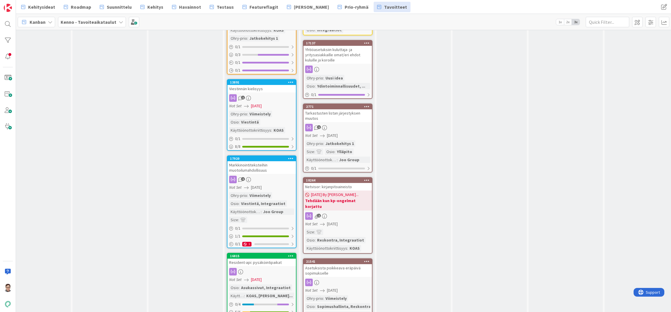
click at [260, 164] on div "Markkinointiteksteihin muotoilumahdollisuus" at bounding box center [262, 167] width 68 height 13
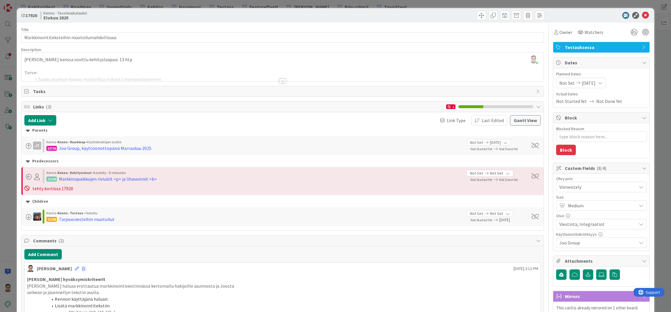
click at [583, 48] on span "Testauksessa" at bounding box center [602, 47] width 74 height 7
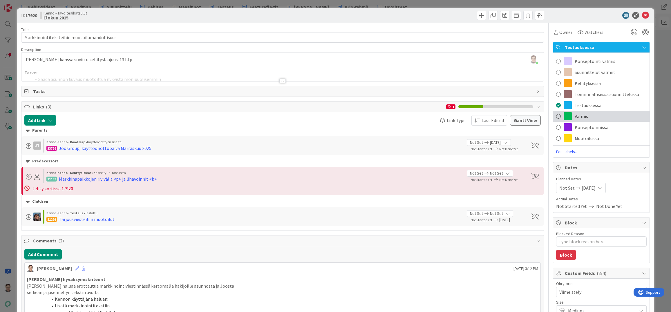
click at [576, 116] on span "Valmis" at bounding box center [581, 116] width 13 height 7
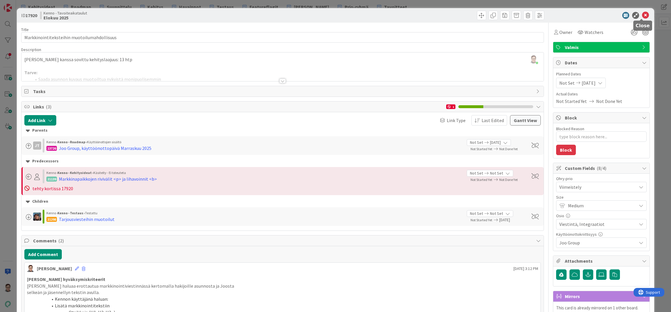
click at [642, 16] on icon at bounding box center [645, 15] width 7 height 7
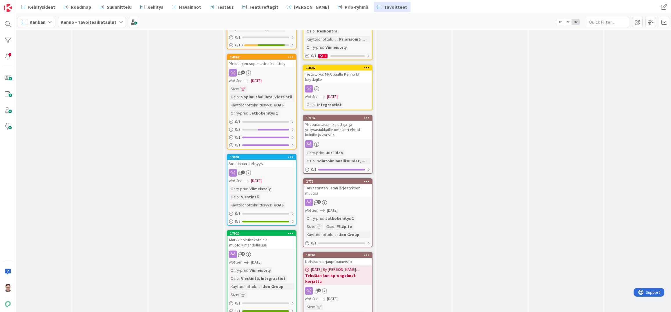
scroll to position [1463, 250]
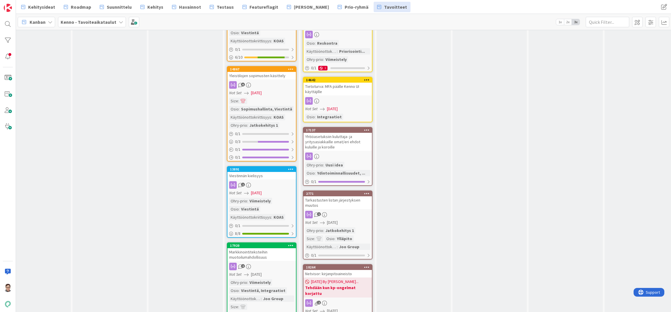
click at [267, 174] on div "Viestinnän kielisyys" at bounding box center [262, 176] width 68 height 8
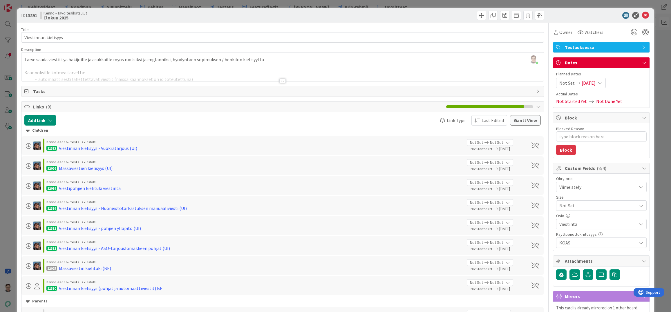
click at [582, 48] on span "Testauksessa" at bounding box center [602, 47] width 74 height 7
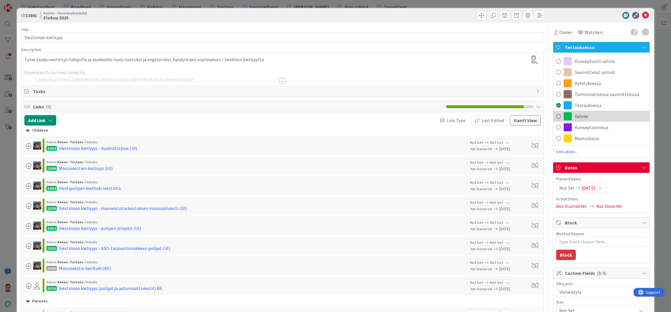
click at [576, 116] on span "Valmis" at bounding box center [581, 116] width 13 height 7
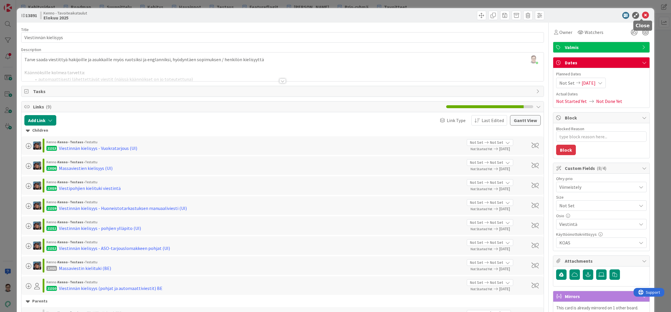
click at [643, 16] on icon at bounding box center [645, 15] width 7 height 7
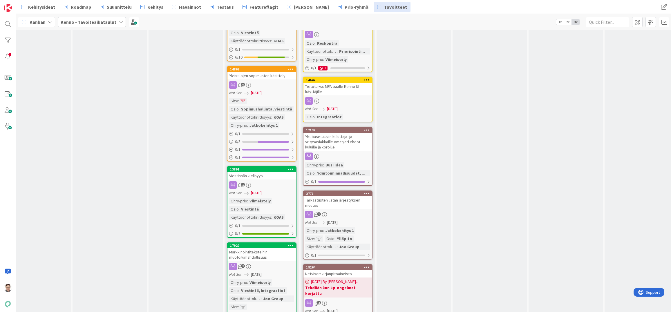
scroll to position [1373, 250]
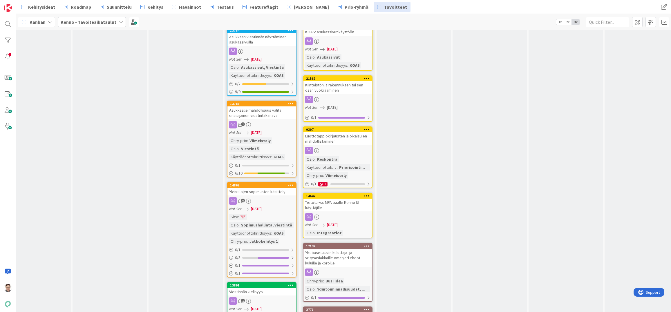
click at [263, 188] on div "Yleistilojen sopimusten käsittely" at bounding box center [262, 192] width 68 height 8
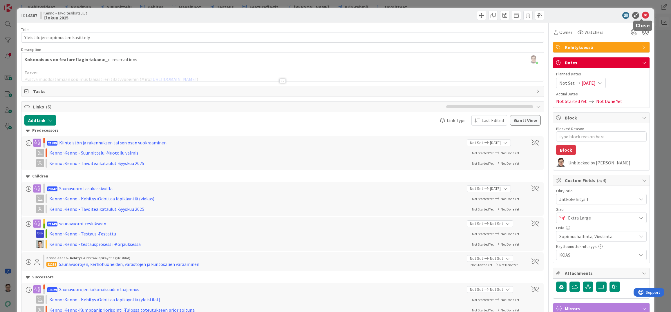
click at [643, 15] on icon at bounding box center [645, 15] width 7 height 7
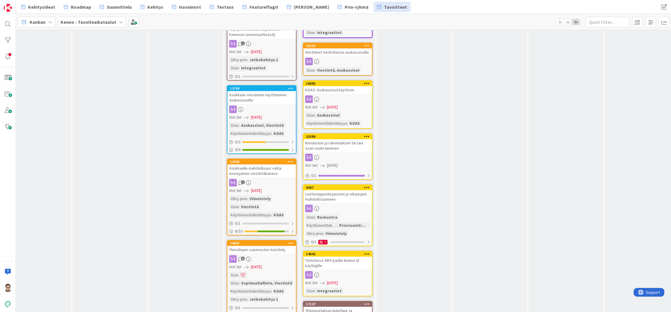
click at [263, 167] on div "Asukkaalle mahdollisuus valita ensisijainen viestintäkanava" at bounding box center [262, 171] width 68 height 13
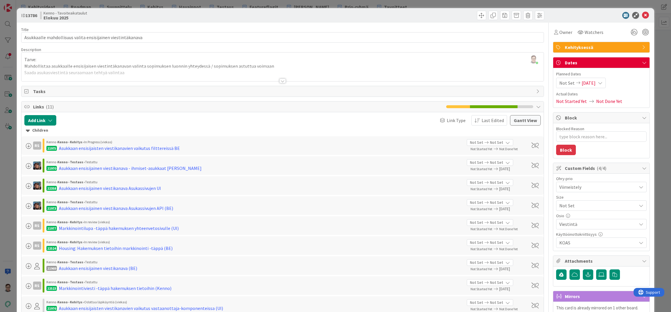
click at [575, 44] on span "Kehityksessä" at bounding box center [602, 47] width 74 height 7
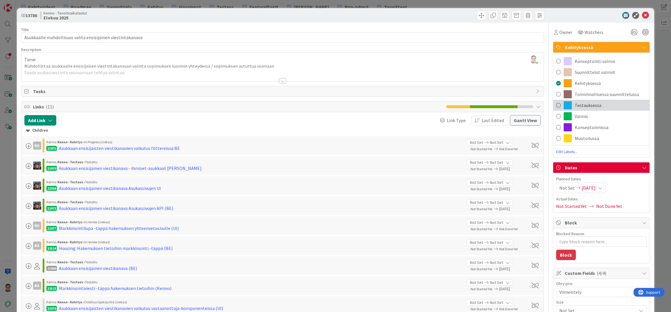
click at [586, 105] on span "Testauksessa" at bounding box center [588, 105] width 27 height 7
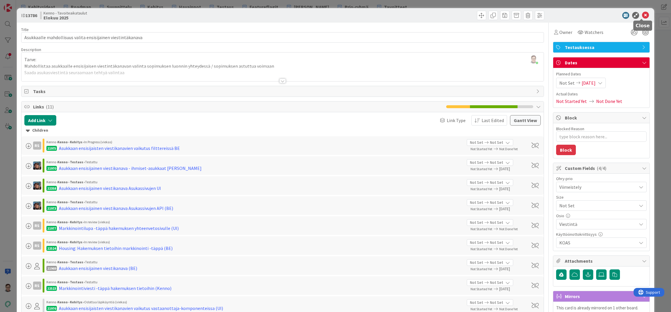
click at [643, 17] on icon at bounding box center [645, 15] width 7 height 7
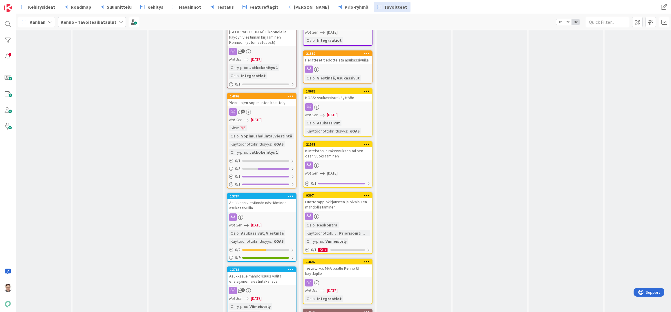
click at [265, 201] on div "Asukkaan viestinnän näyttäminen asukassivuilla" at bounding box center [262, 205] width 68 height 13
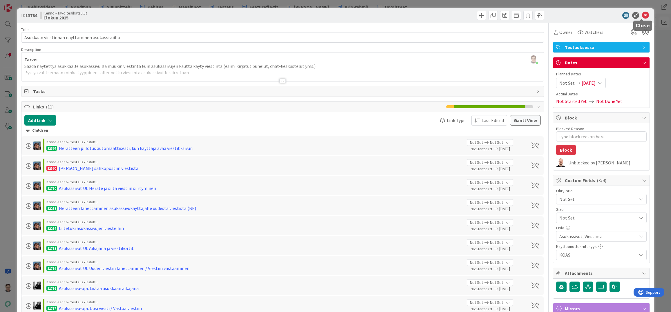
click at [642, 15] on icon at bounding box center [645, 15] width 7 height 7
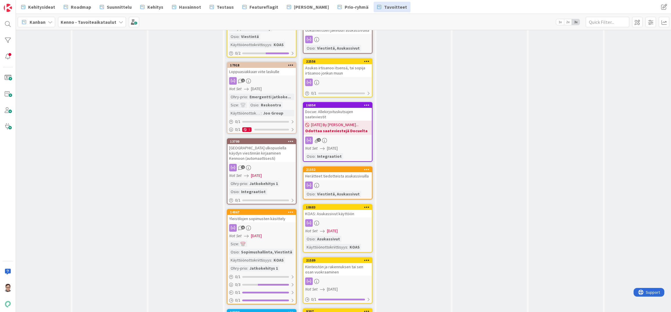
click at [266, 150] on div "Kennon ulkopuolella käydyn viestinnän kirjaaminen Kennoon (automaattisesti)" at bounding box center [262, 153] width 68 height 18
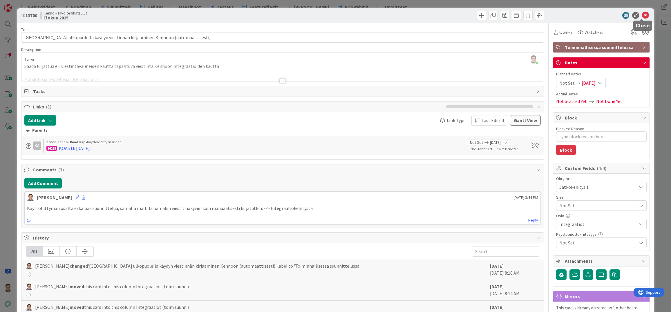
click at [643, 14] on icon at bounding box center [645, 15] width 7 height 7
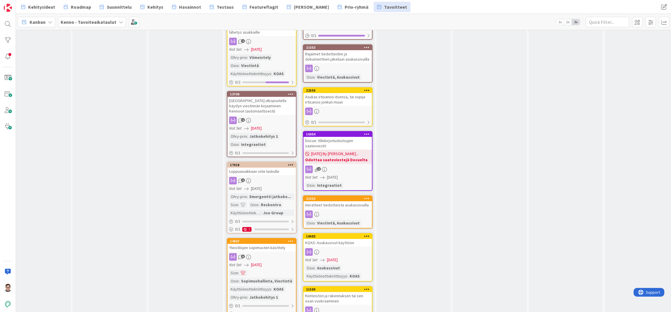
click at [265, 168] on div "Loppuasiakkaan viite laskulle" at bounding box center [262, 172] width 68 height 8
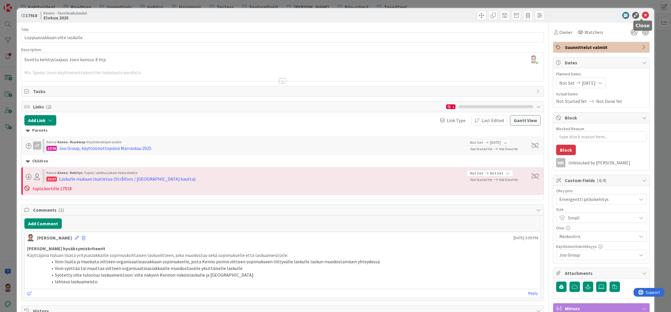
click at [642, 15] on icon at bounding box center [645, 15] width 7 height 7
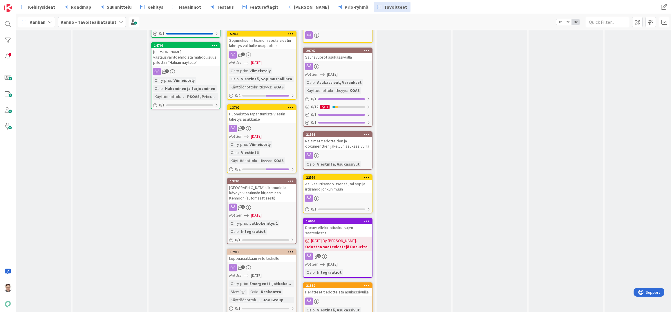
click at [261, 112] on div "Huoneiston tapahtumista viestin lähetys asukkaille" at bounding box center [262, 116] width 68 height 13
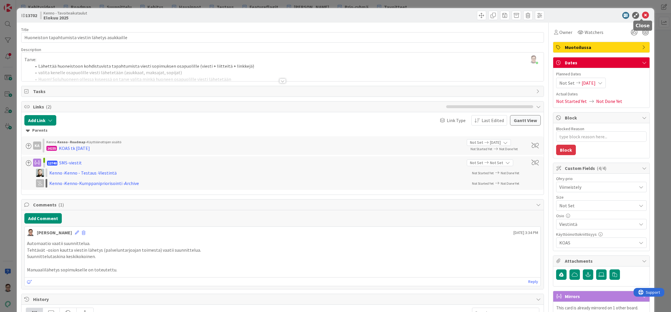
click at [642, 14] on icon at bounding box center [645, 15] width 7 height 7
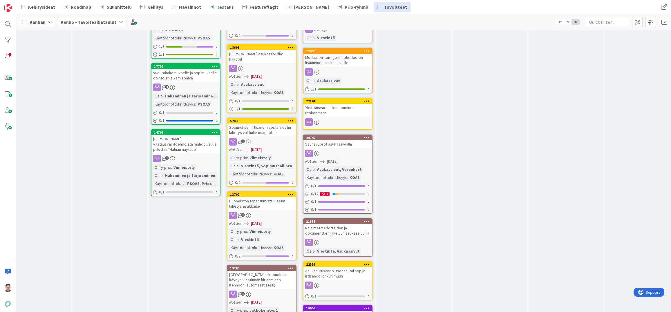
click at [257, 127] on div "Sopimuksen irtisanomisesta viestin lähetys valituille osapuolille" at bounding box center [262, 130] width 68 height 13
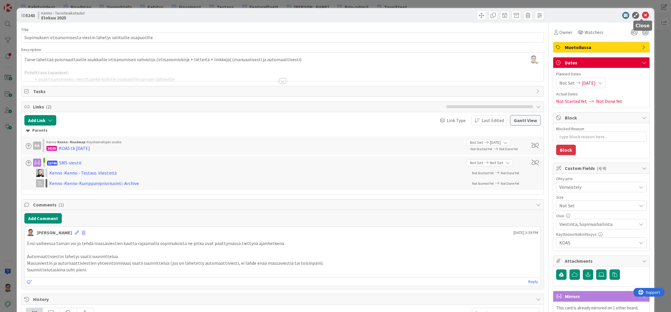
click at [642, 15] on icon at bounding box center [645, 15] width 7 height 7
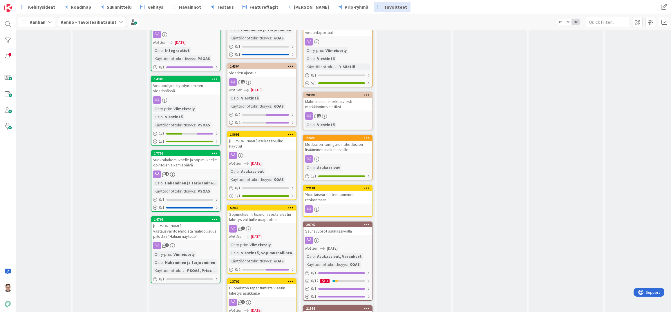
click at [260, 145] on link "18698 Maksaminen asukassivuilla: Paytrail Not Set 08/31/2025 Osio : Asukassivut…" at bounding box center [262, 165] width 70 height 69
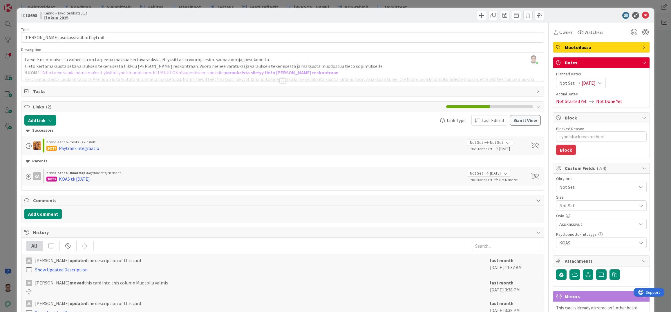
click at [594, 48] on span "Muotoilussa" at bounding box center [602, 47] width 74 height 7
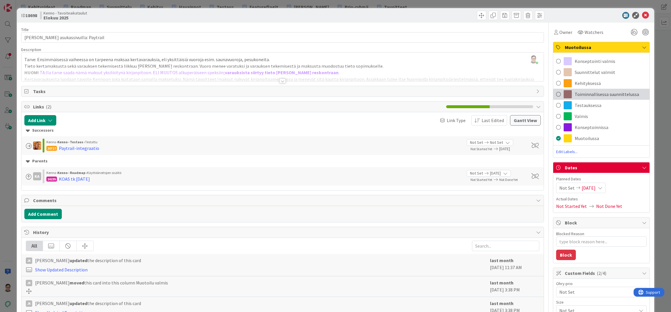
click at [591, 93] on span "Toiminnallisessa suunnittelussa" at bounding box center [607, 94] width 64 height 7
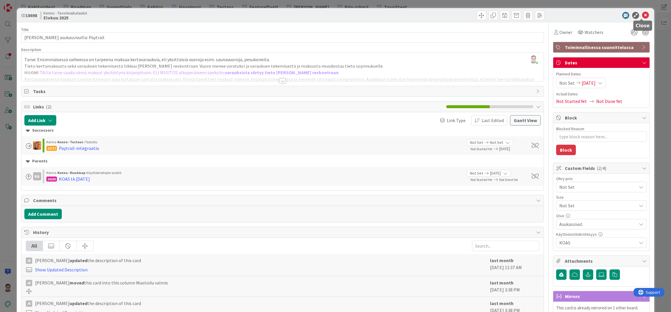
click at [642, 17] on icon at bounding box center [645, 15] width 7 height 7
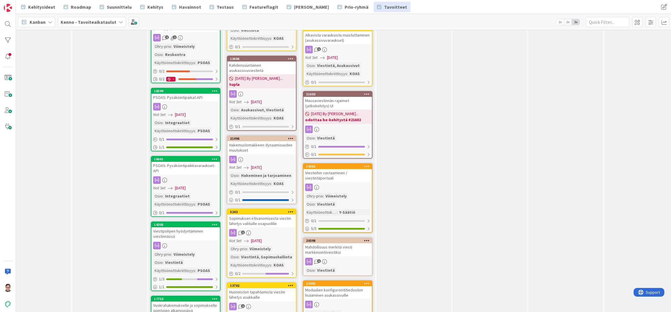
click at [257, 149] on div "Hakemuslomakkeen dynaamisuuden muutokset" at bounding box center [262, 147] width 68 height 13
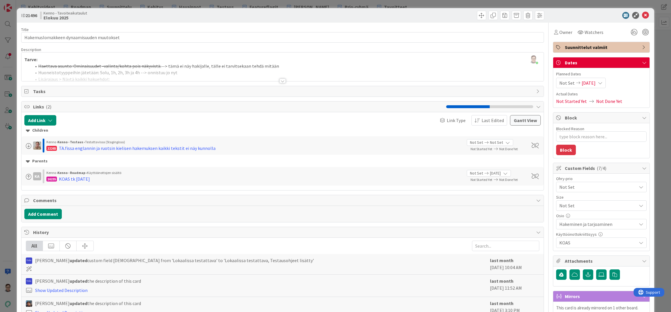
click at [571, 46] on span "Suunnittelut valmiit" at bounding box center [602, 47] width 74 height 7
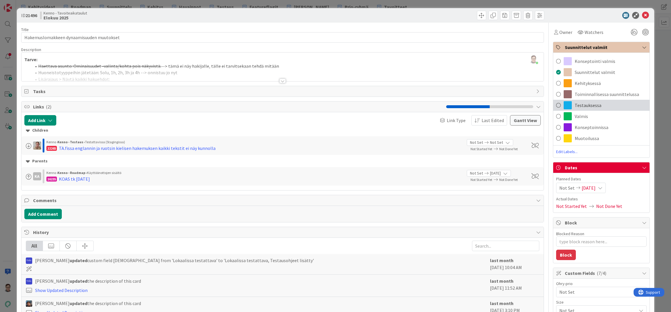
click at [576, 104] on span "Testauksessa" at bounding box center [588, 105] width 27 height 7
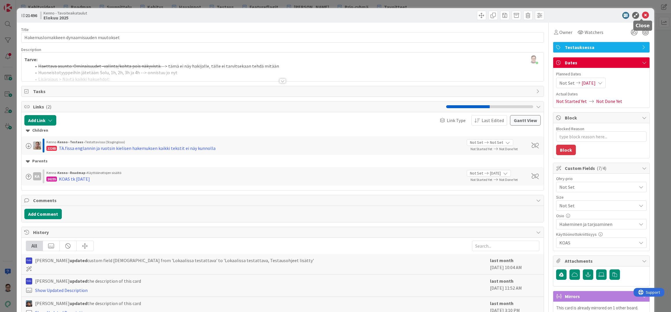
click at [642, 14] on icon at bounding box center [645, 15] width 7 height 7
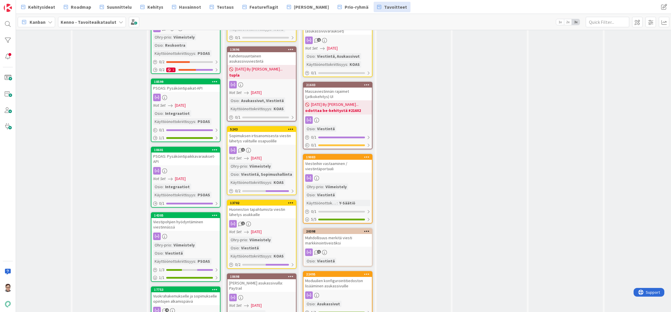
click at [266, 140] on div "Sopimuksen irtisanomisesta viestin lähetys valituille osapuolille" at bounding box center [262, 138] width 68 height 13
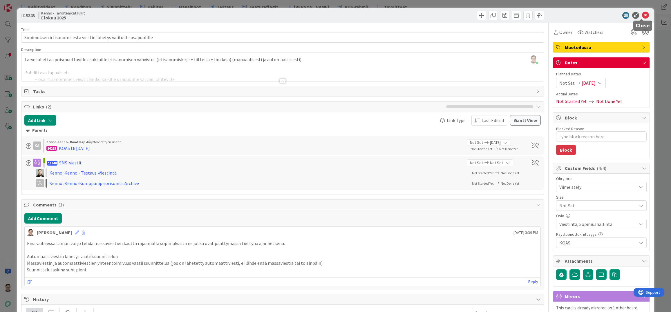
click at [643, 18] on icon at bounding box center [645, 15] width 7 height 7
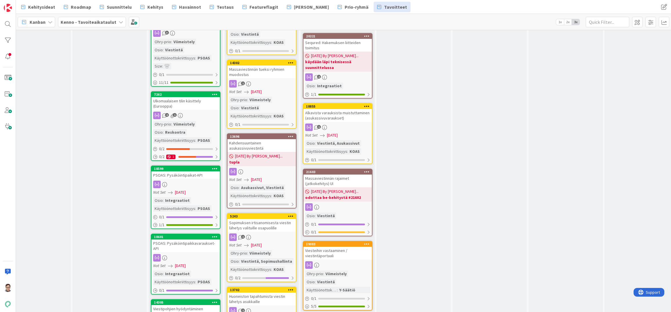
click at [255, 146] on div "Kahdensuuntainen asukassivuviestintä" at bounding box center [262, 145] width 68 height 13
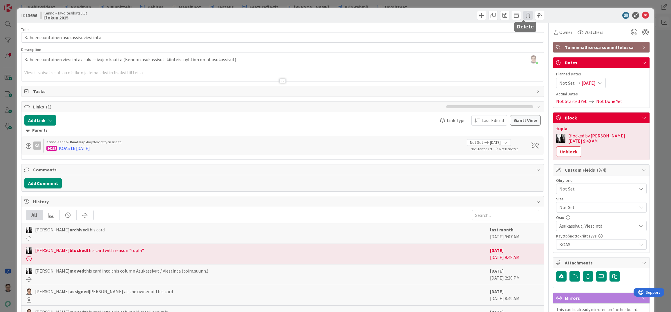
click at [524, 15] on span at bounding box center [528, 15] width 9 height 9
click at [534, 42] on button "Delete" at bounding box center [537, 42] width 22 height 10
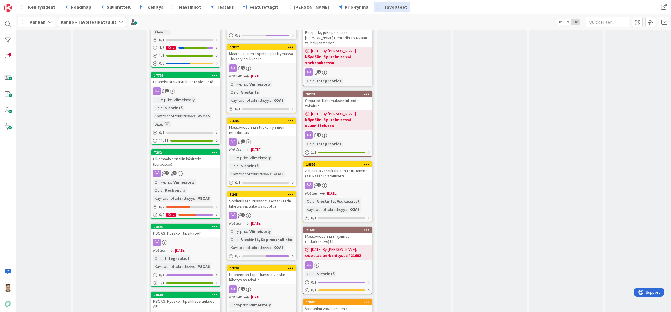
click at [260, 134] on div "Massaviestinnän tueksi ryhmien muodostus" at bounding box center [262, 130] width 68 height 13
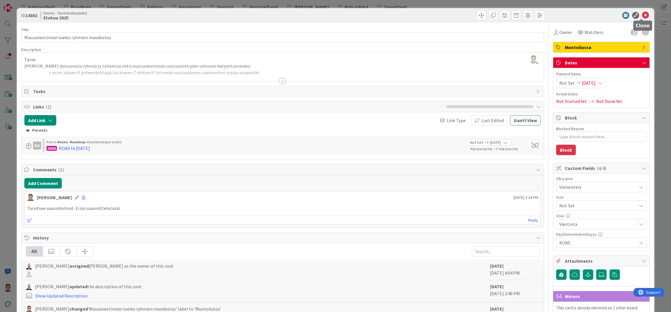
click at [642, 15] on icon at bounding box center [645, 15] width 7 height 7
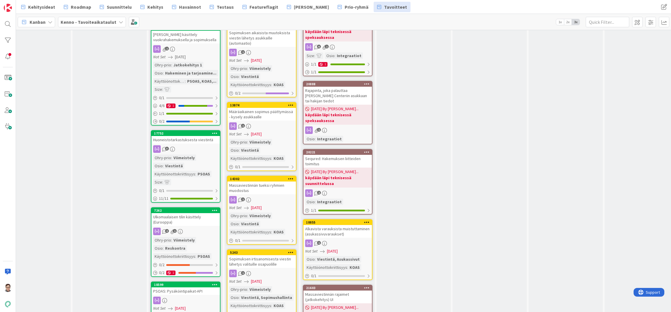
click at [257, 116] on div "Määräaikainen sopimus päättymässä - kysely asukkaalle" at bounding box center [262, 114] width 68 height 13
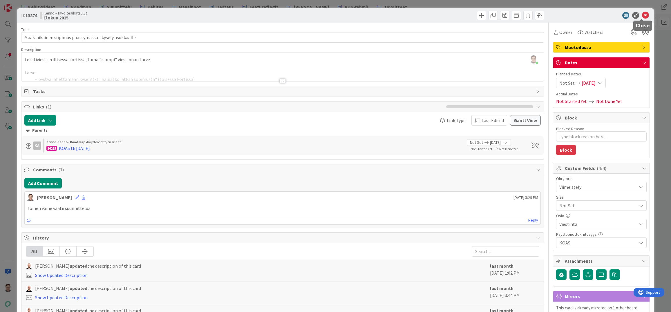
click at [643, 16] on icon at bounding box center [645, 15] width 7 height 7
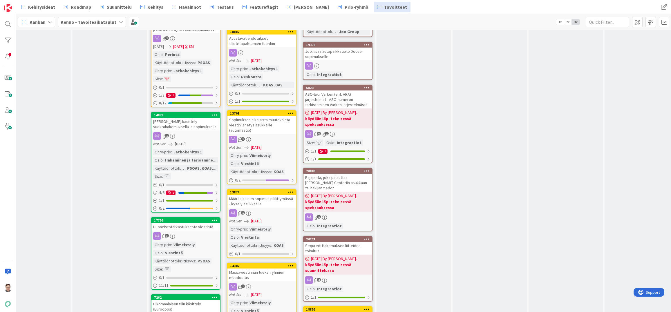
click at [260, 127] on div "Sopimuksen aikaisista muutoksista viestin lähetys asukkaille (automaatio)" at bounding box center [262, 125] width 68 height 18
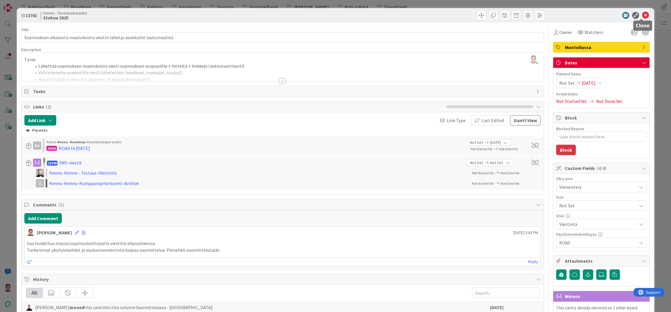
click at [643, 17] on icon at bounding box center [645, 15] width 7 height 7
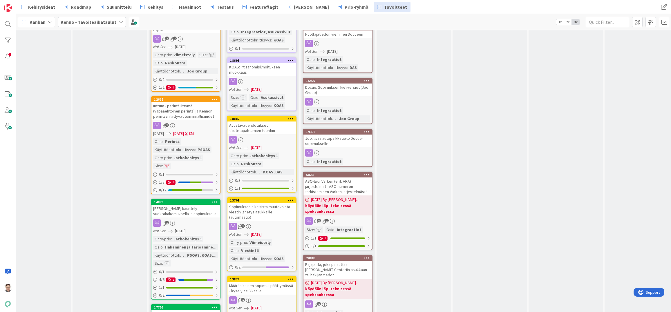
click at [261, 129] on div "Avustavat ehdotukset tiliotetapahtumien tuontiin" at bounding box center [262, 128] width 68 height 13
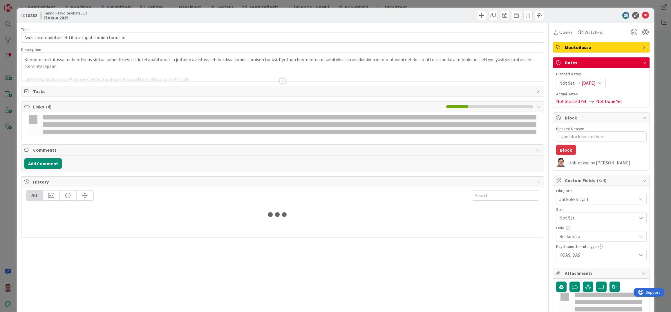
type textarea "x"
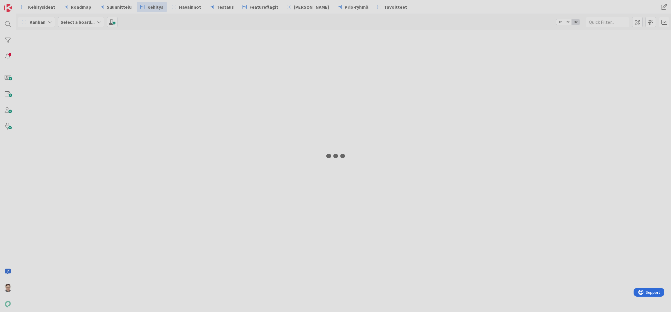
click at [9, 24] on div at bounding box center [335, 156] width 671 height 312
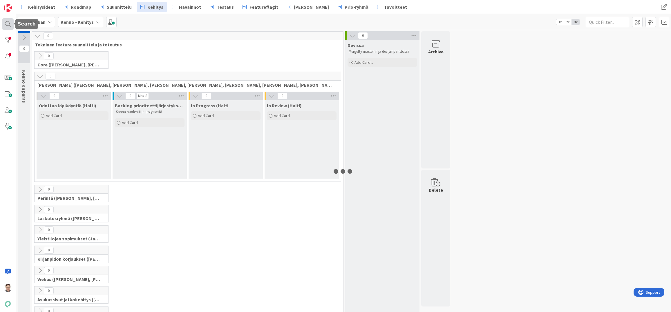
click at [6, 26] on div at bounding box center [8, 24] width 12 height 12
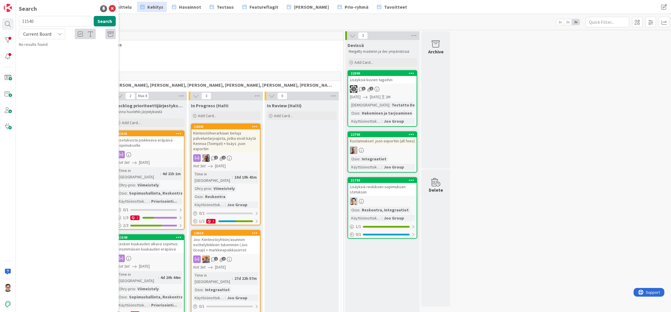
type input "11540"
click at [113, 8] on icon at bounding box center [112, 8] width 7 height 7
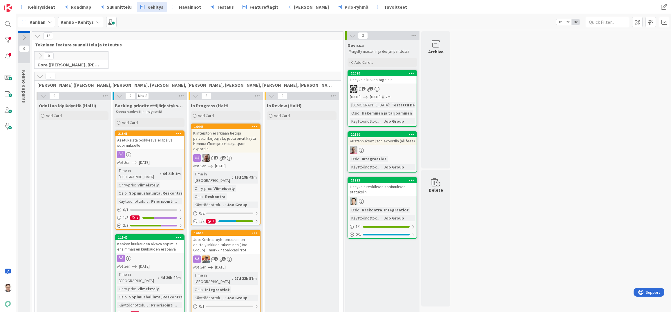
click at [290, 301] on div "In Review (Halti) Add Card..." at bounding box center [302, 268] width 74 height 336
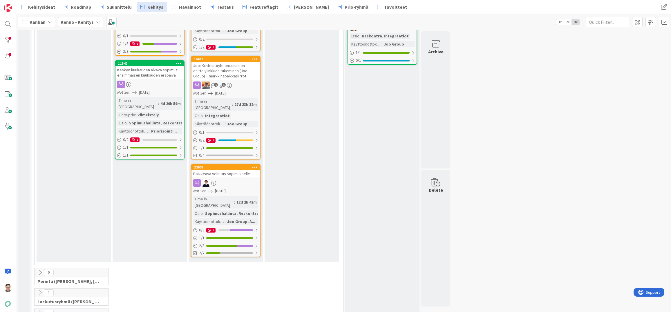
scroll to position [319, 0]
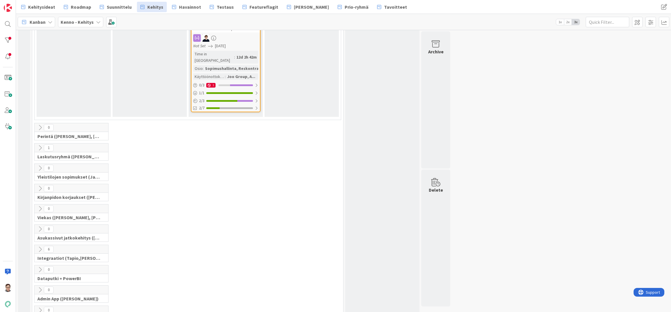
click at [40, 246] on icon at bounding box center [40, 249] width 6 height 6
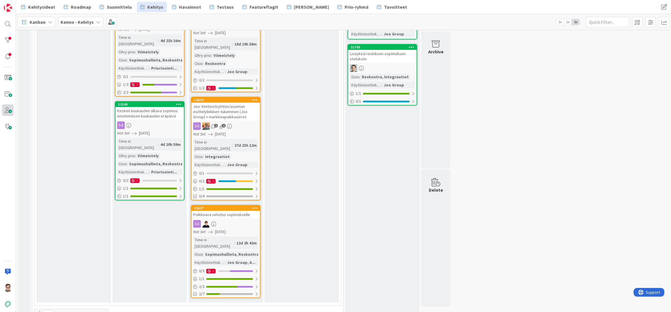
scroll to position [87, 0]
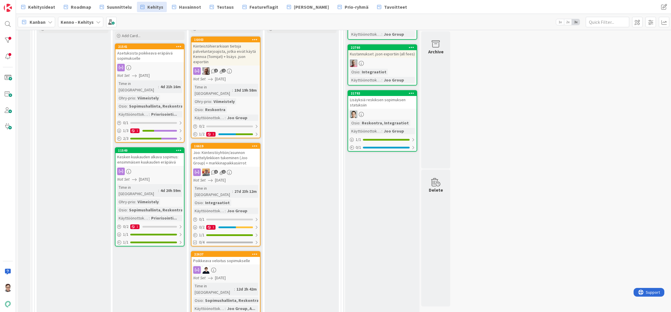
drag, startPoint x: 298, startPoint y: 303, endPoint x: 271, endPoint y: 278, distance: 37.2
click at [298, 303] on div "In Review (Halti) Add Card..." at bounding box center [302, 181] width 74 height 336
click at [5, 22] on div at bounding box center [8, 24] width 12 height 12
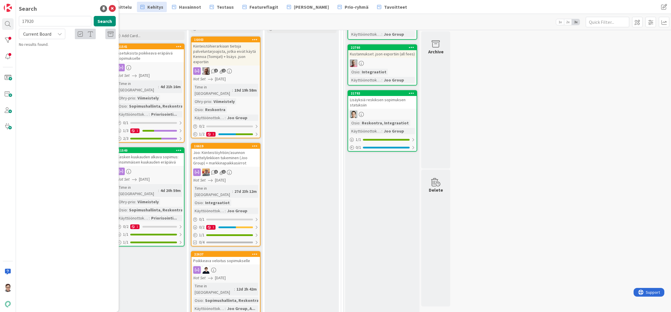
type input "17920"
click at [41, 35] on span "Current Board" at bounding box center [37, 34] width 28 height 6
click at [40, 55] on span "All Boards" at bounding box center [52, 58] width 60 height 9
click at [112, 8] on icon at bounding box center [112, 8] width 7 height 7
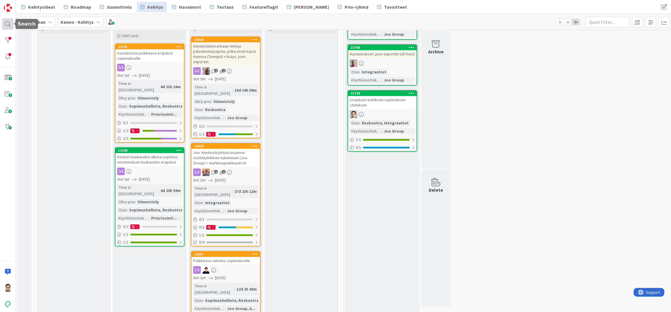
click at [5, 23] on div at bounding box center [8, 24] width 12 height 12
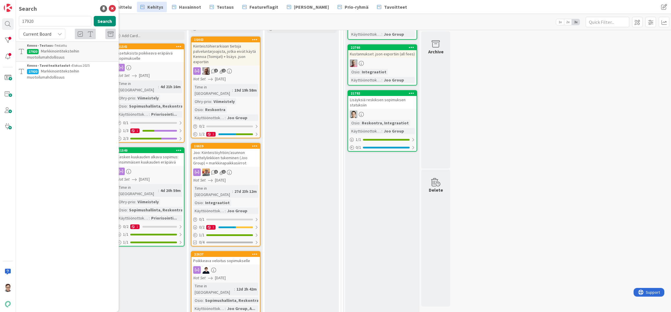
click at [53, 22] on input "17920" at bounding box center [55, 21] width 73 height 10
type input "16716"
click at [36, 36] on span "Current Board" at bounding box center [37, 34] width 28 height 6
click at [39, 60] on span "All Boards" at bounding box center [52, 58] width 60 height 9
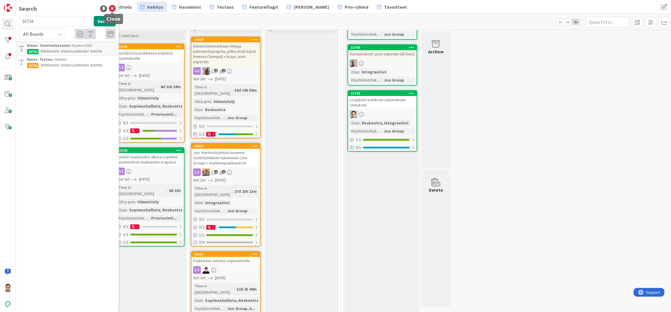
click at [114, 8] on icon at bounding box center [112, 8] width 7 height 7
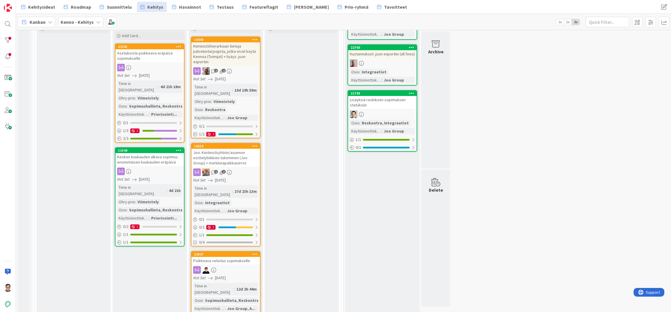
click at [283, 306] on div "In Review (Halti) Add Card..." at bounding box center [302, 181] width 74 height 336
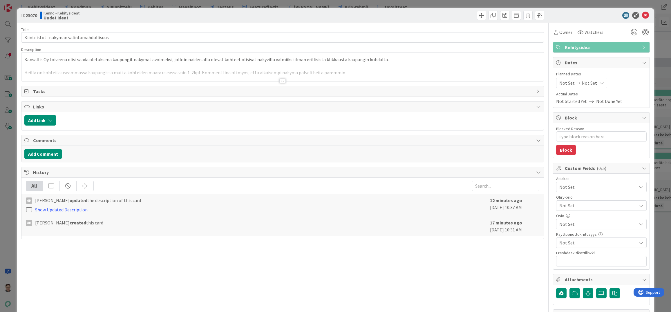
click at [279, 83] on div at bounding box center [282, 81] width 6 height 5
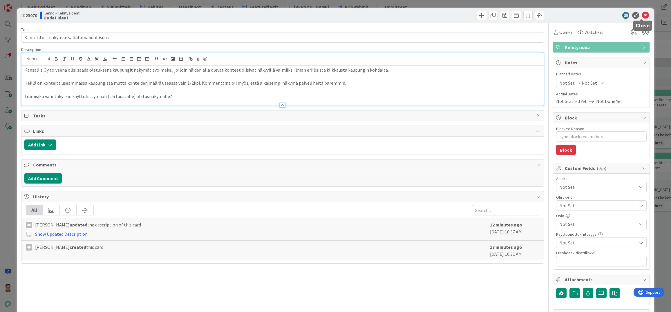
click at [642, 15] on icon at bounding box center [645, 15] width 7 height 7
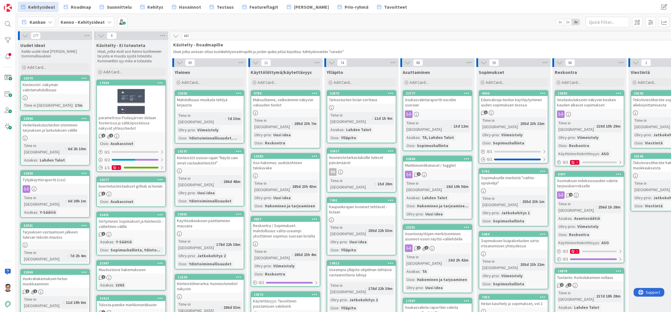
click at [64, 89] on div "Kiinteistöt -näkymän valintamahdollisuus" at bounding box center [55, 87] width 68 height 13
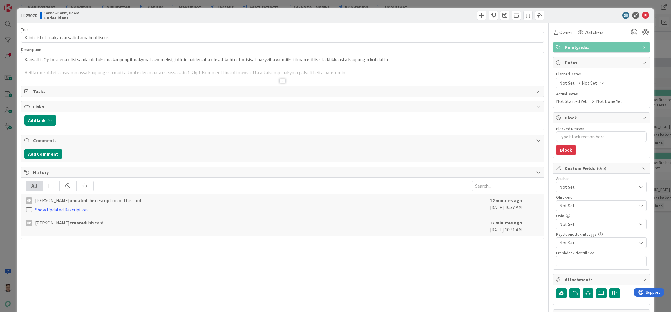
click at [587, 189] on span "Not Set" at bounding box center [598, 187] width 77 height 7
click at [183, 286] on div "Title 40 / 128 Kiinteistöt -näkymän valintamahdollisuus Description Sanna Matti…" at bounding box center [282, 251] width 523 height 457
click at [642, 16] on icon at bounding box center [645, 15] width 7 height 7
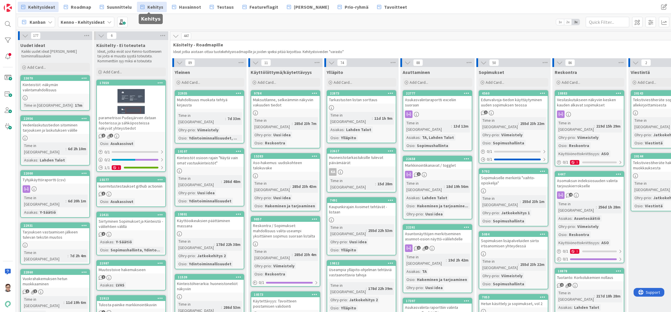
click at [154, 8] on span "Kehitys" at bounding box center [155, 6] width 16 height 7
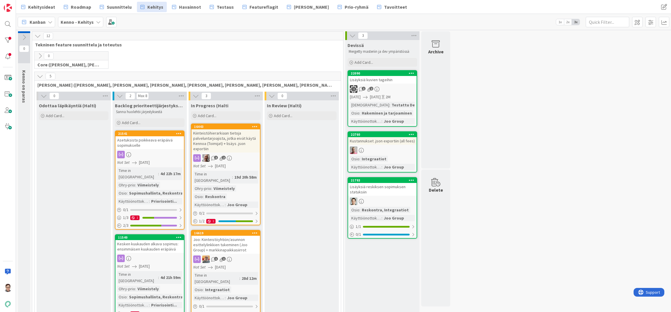
click at [41, 77] on icon at bounding box center [40, 76] width 6 height 6
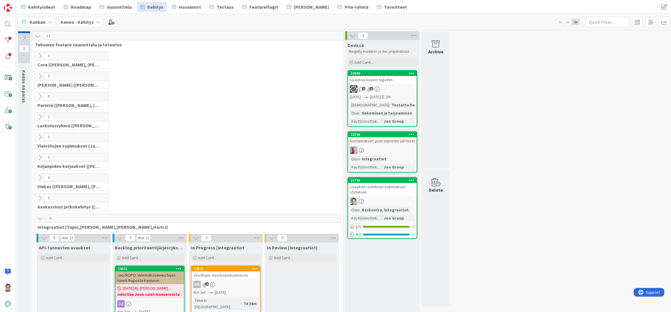
click at [40, 219] on icon at bounding box center [40, 218] width 6 height 6
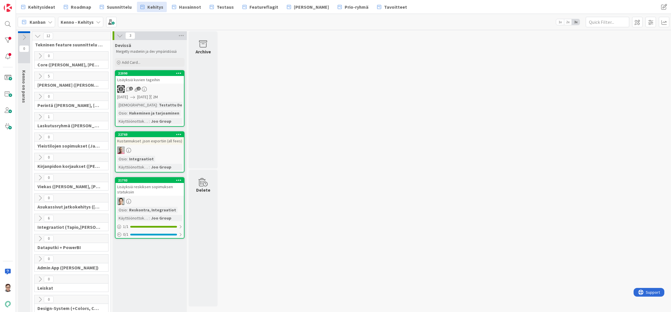
click at [39, 117] on icon at bounding box center [40, 117] width 6 height 6
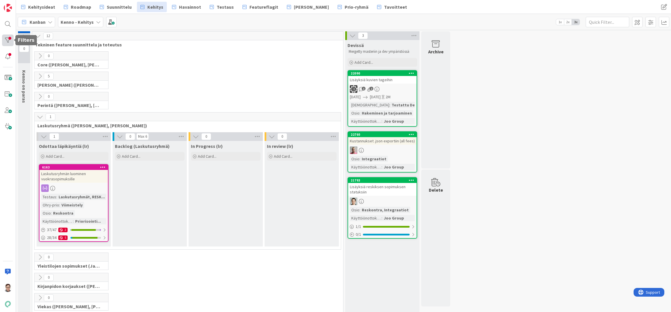
click at [8, 40] on div at bounding box center [8, 41] width 12 height 12
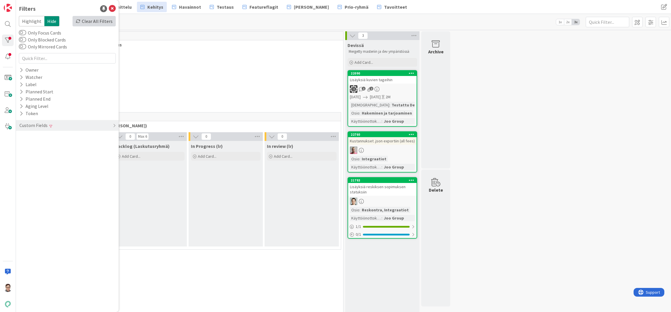
click at [101, 22] on div "Clear All Filters" at bounding box center [94, 21] width 43 height 10
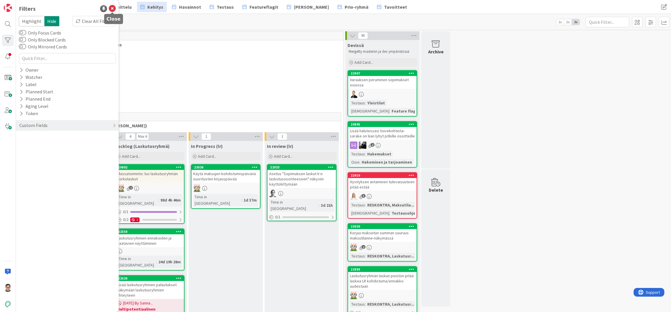
click at [115, 6] on icon at bounding box center [112, 8] width 7 height 7
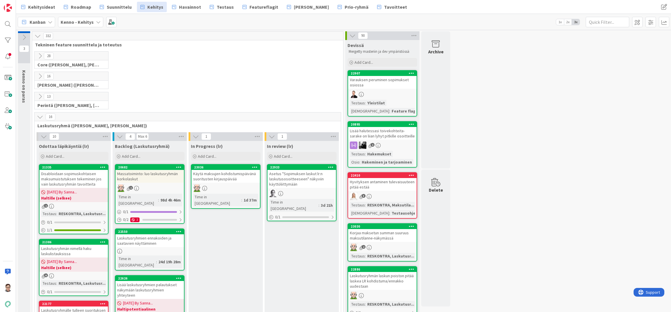
click at [69, 7] on link "Roadmap" at bounding box center [77, 7] width 34 height 10
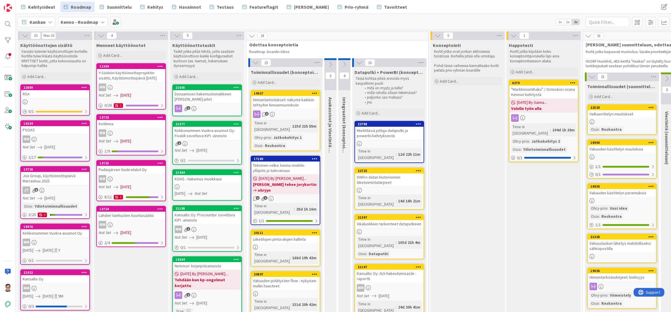
click at [42, 179] on div "Joo Group, käyttöönottopäivä Marraskuu 2025" at bounding box center [55, 178] width 68 height 13
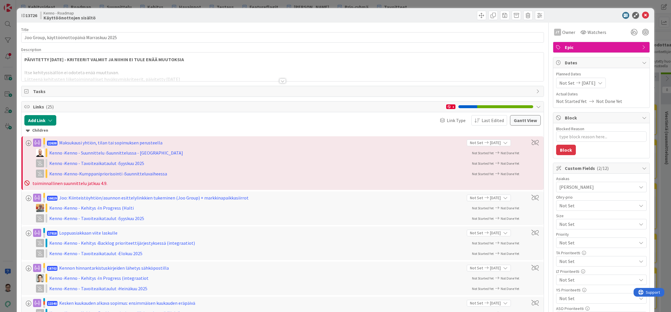
click at [280, 82] on div at bounding box center [282, 81] width 6 height 5
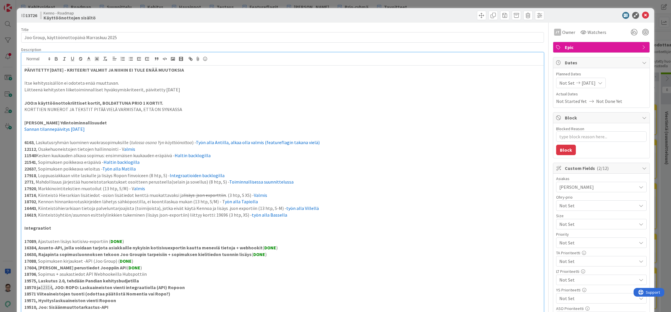
drag, startPoint x: 156, startPoint y: 311, endPoint x: 162, endPoint y: 307, distance: 6.8
click at [156, 311] on p at bounding box center [282, 314] width 517 height 7
click at [642, 15] on icon at bounding box center [645, 15] width 7 height 7
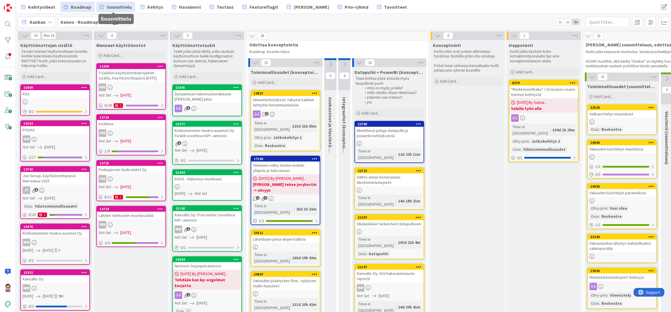
click at [119, 8] on span "Suunnittelu" at bounding box center [119, 6] width 25 height 7
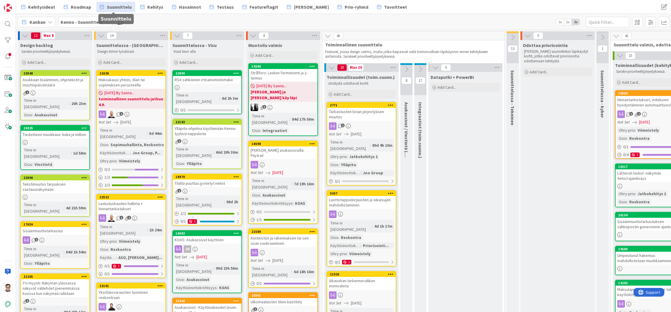
click at [366, 118] on div "Tarkastusten listan järjestyksen muutos" at bounding box center [361, 114] width 68 height 13
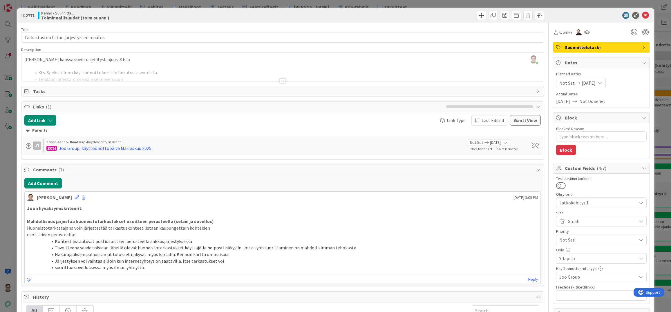
click at [260, 309] on div "All" at bounding box center [283, 311] width 514 height 10
click at [642, 16] on icon at bounding box center [645, 15] width 7 height 7
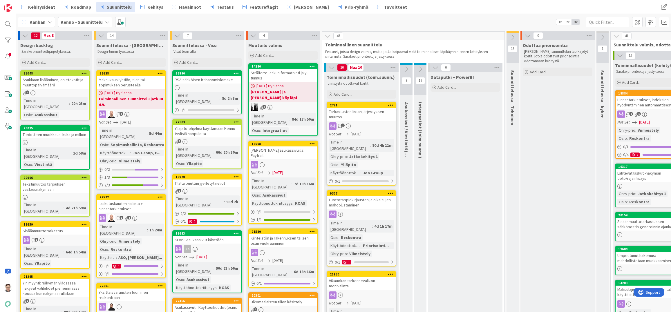
click at [351, 198] on div "Luottotappiokirjausten ja oikaisujen mahdollistaminen" at bounding box center [361, 202] width 68 height 13
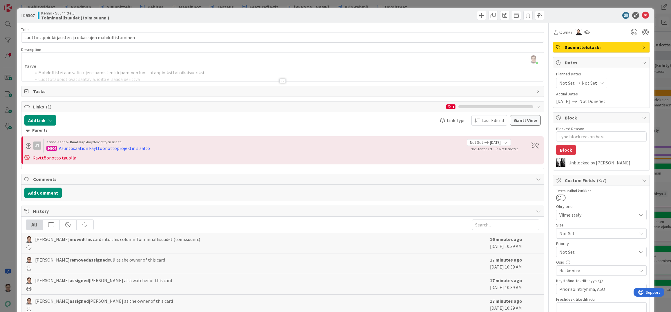
drag, startPoint x: 240, startPoint y: 305, endPoint x: 266, endPoint y: 299, distance: 26.5
click at [240, 305] on div "Sanna Mattila assigned Sanna Mattila as the owner of this card" at bounding box center [256, 305] width 461 height 15
click at [643, 15] on icon at bounding box center [645, 15] width 7 height 7
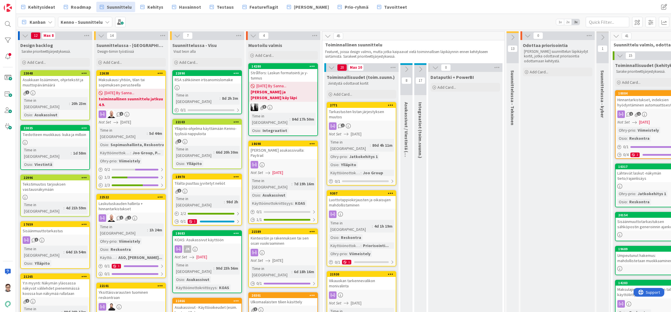
click at [353, 277] on div "Vikauokan tarkennevalikon monivalinta" at bounding box center [361, 283] width 68 height 13
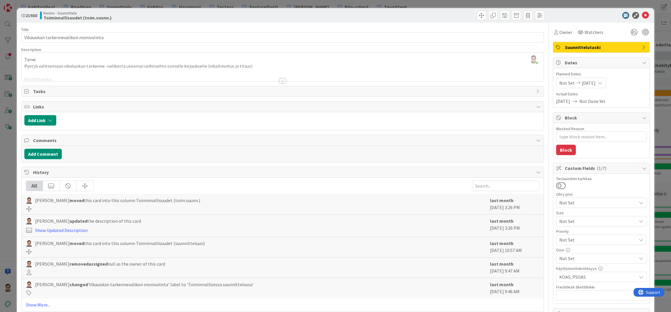
click at [219, 301] on div "All Sanna Mattila moved this card into this column Toiminnallisuudet (toim.suun…" at bounding box center [282, 245] width 522 height 134
click at [643, 15] on icon at bounding box center [645, 15] width 7 height 7
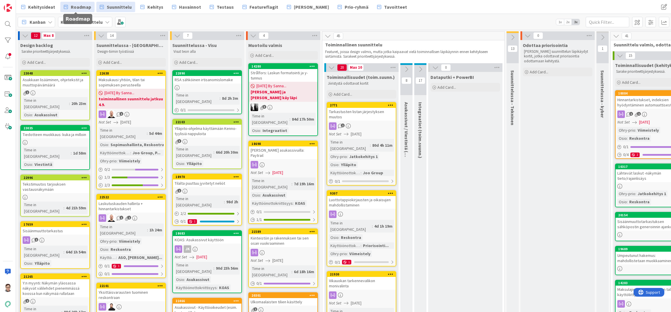
click at [84, 8] on span "Roadmap" at bounding box center [81, 6] width 20 height 7
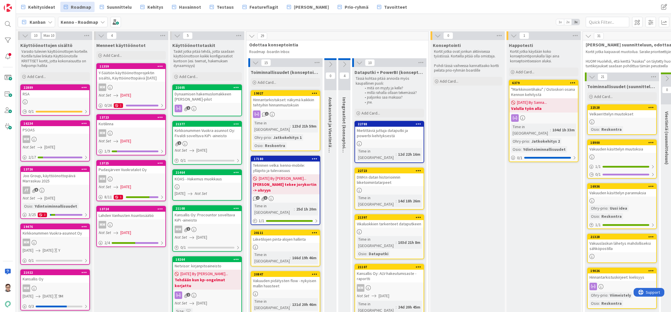
click at [53, 186] on link "13726 Joo Group, käyttöönottopäivä Marraskuu 2025 JT 6 Not Set 11/01/2025 Osio …" at bounding box center [55, 192] width 70 height 53
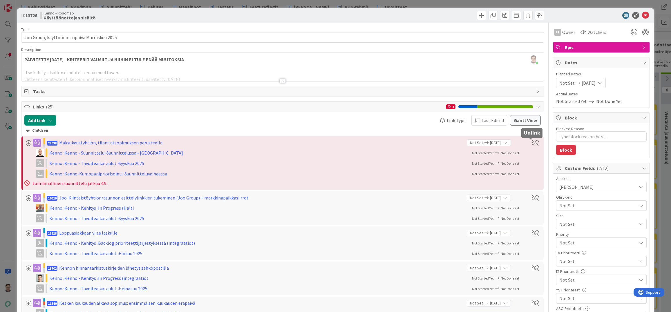
click at [532, 141] on span at bounding box center [535, 143] width 7 height 6
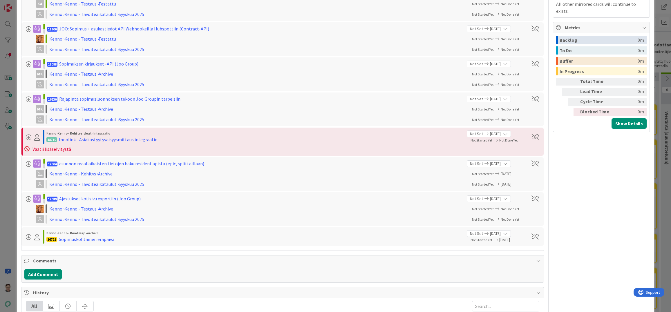
scroll to position [784, 0]
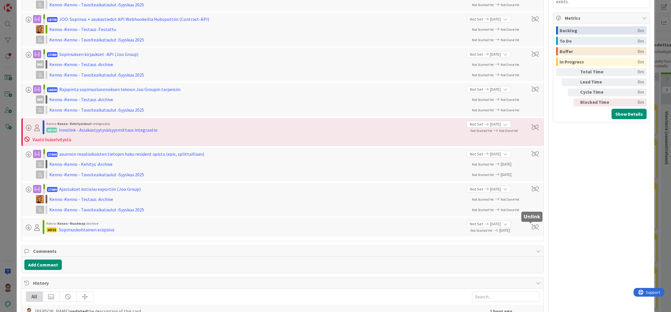
click at [532, 226] on span at bounding box center [535, 227] width 7 height 6
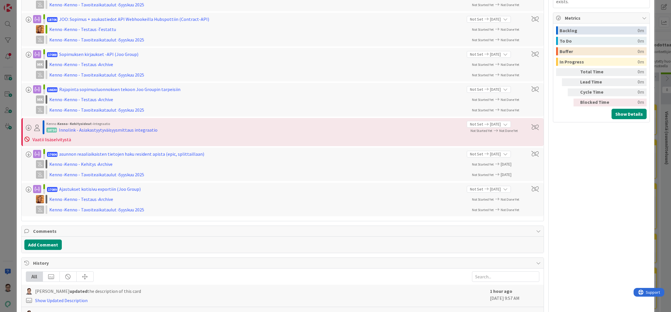
type textarea "x"
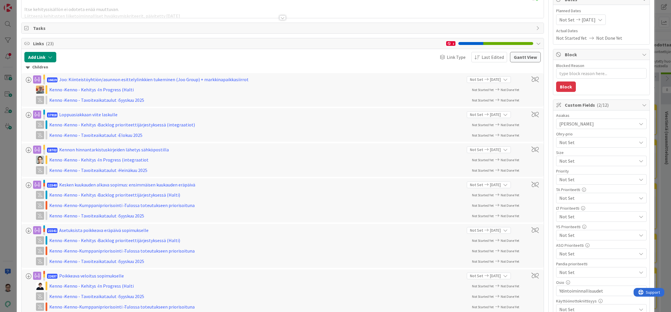
scroll to position [0, 0]
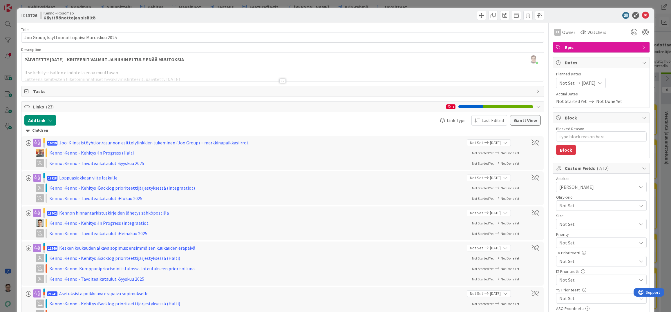
click at [280, 77] on div at bounding box center [282, 73] width 522 height 15
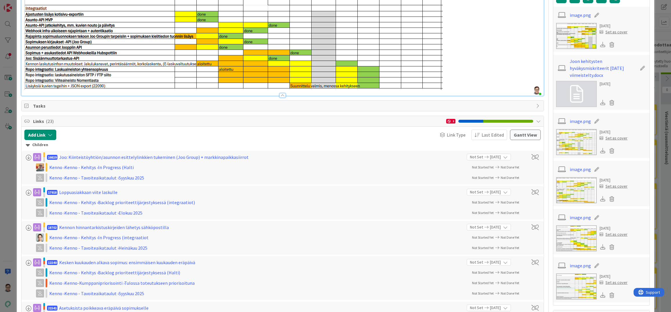
scroll to position [493, 0]
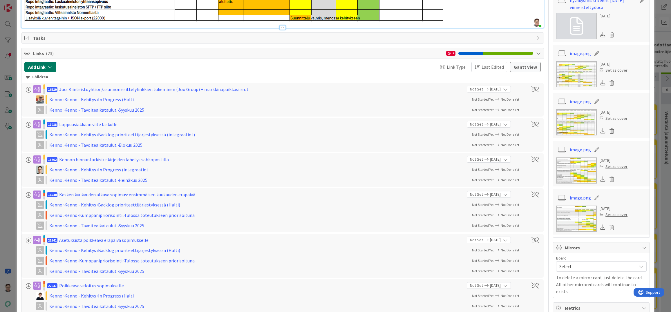
click at [44, 68] on button "Add Link" at bounding box center [40, 67] width 32 height 10
click at [45, 116] on input "text" at bounding box center [67, 116] width 81 height 10
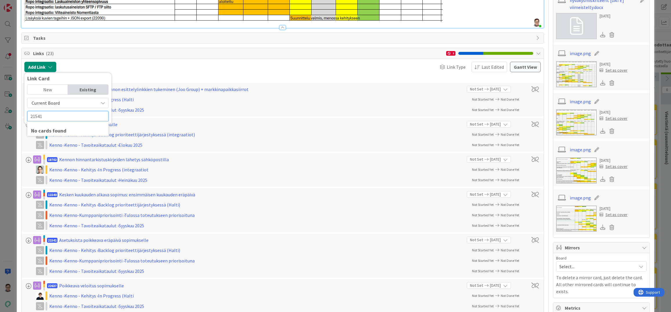
type input "21541"
click at [47, 101] on span "Current Board" at bounding box center [46, 103] width 28 height 6
click at [49, 127] on span "All Boards" at bounding box center [70, 127] width 81 height 9
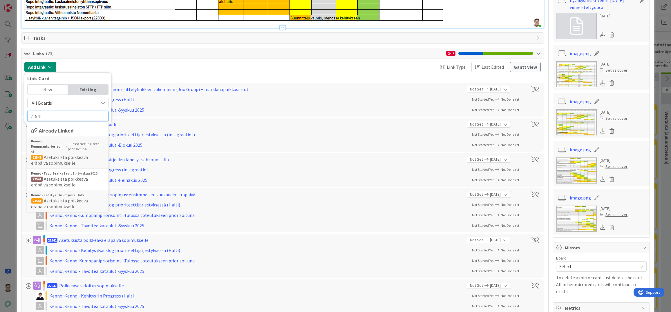
drag, startPoint x: 48, startPoint y: 118, endPoint x: 5, endPoint y: 120, distance: 43.6
click at [5, 120] on div "ID 13726 Kenno - Roadmap Käyttöönottojen sisältö Title 43 / 128 Joo Group, käyt…" at bounding box center [335, 156] width 671 height 312
type textarea "x"
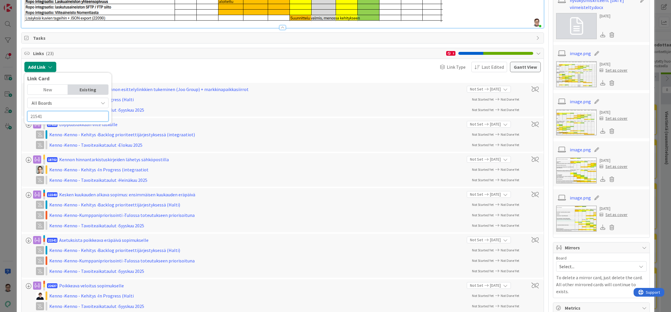
click at [60, 115] on input "21541" at bounding box center [67, 116] width 81 height 10
click at [14, 117] on div "ID 13726 Kenno - Roadmap Käyttöönottojen sisältö Title 43 / 128 Joo Group, käyt…" at bounding box center [335, 156] width 671 height 312
type input "21541"
click at [52, 92] on div "New" at bounding box center [48, 90] width 40 height 10
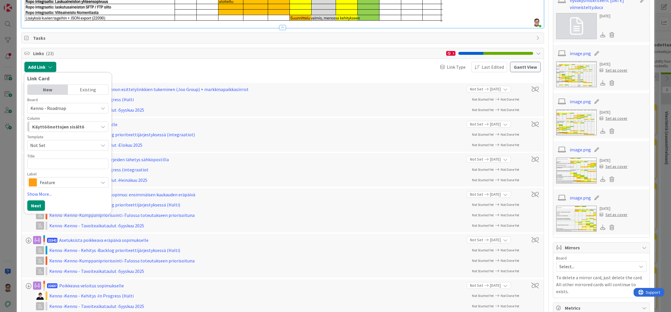
click at [84, 89] on div "Existing" at bounding box center [88, 90] width 40 height 10
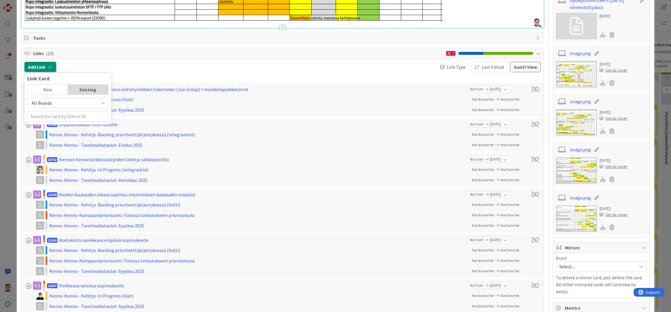
click at [51, 102] on span "All Boards" at bounding box center [62, 103] width 65 height 8
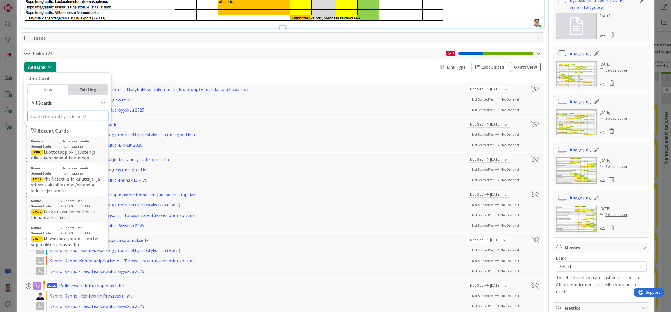
click at [50, 118] on input "text" at bounding box center [67, 116] width 81 height 10
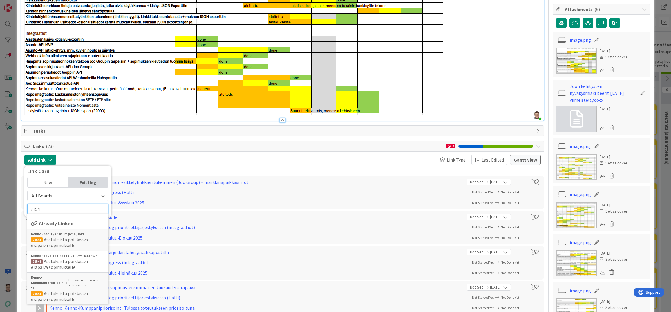
scroll to position [464, 0]
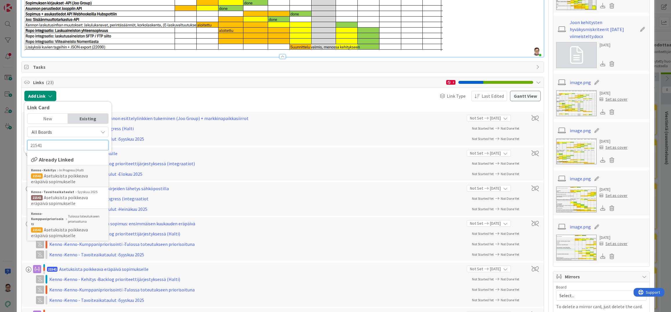
click at [44, 144] on input "21541" at bounding box center [67, 145] width 81 height 10
type input "22637"
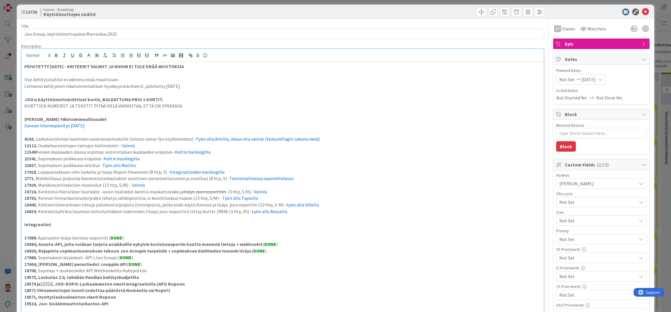
scroll to position [0, 0]
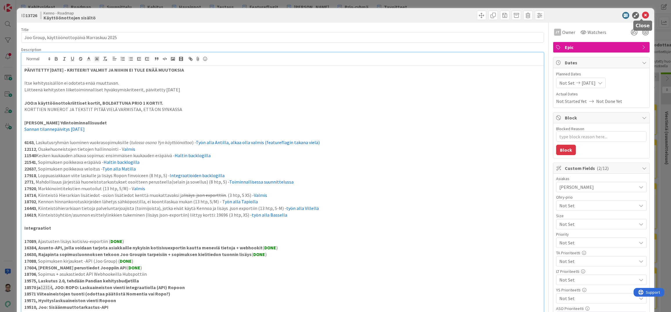
click at [643, 14] on icon at bounding box center [645, 15] width 7 height 7
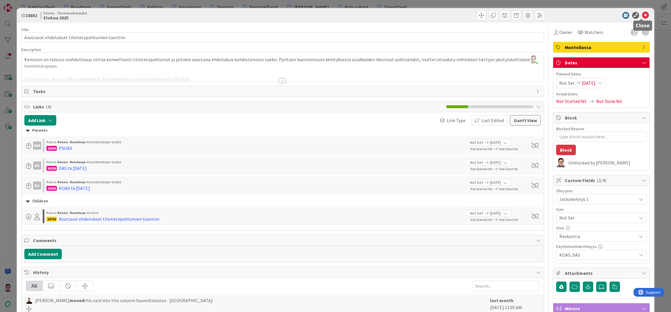
click at [642, 16] on icon at bounding box center [645, 15] width 7 height 7
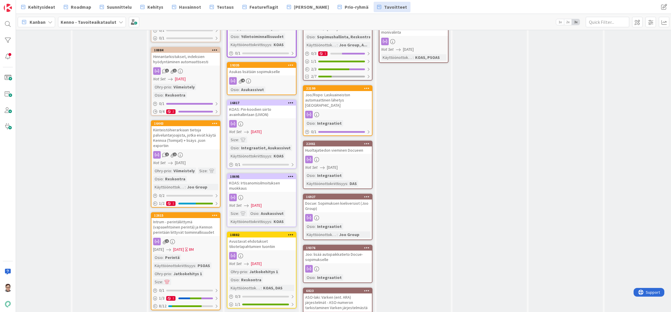
click at [264, 186] on div "KOAS: Irtisanomisilmoituksen muokkaus" at bounding box center [262, 185] width 68 height 13
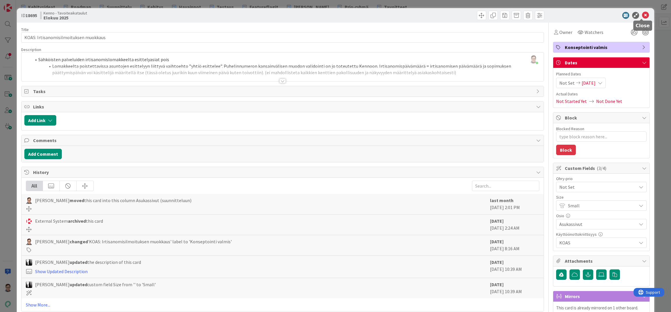
click at [642, 15] on icon at bounding box center [645, 15] width 7 height 7
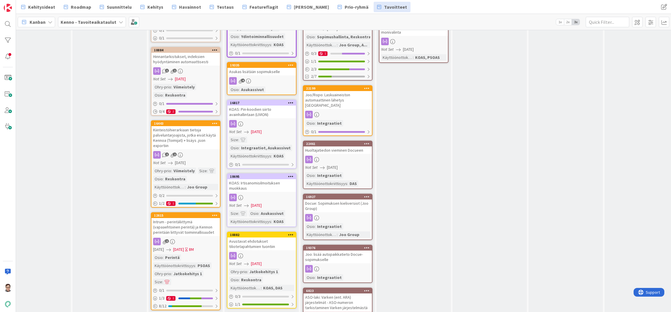
click at [264, 113] on div "KOAS: Pin-koodien siirto avainhallintaan (LIVION)" at bounding box center [262, 112] width 68 height 13
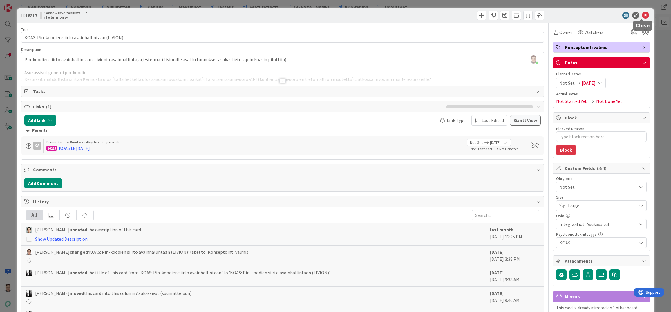
click at [642, 15] on icon at bounding box center [645, 15] width 7 height 7
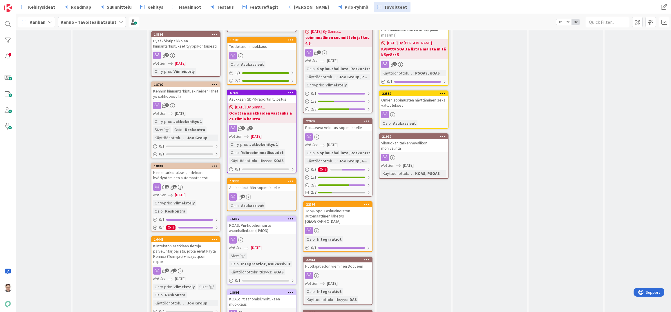
click at [268, 188] on div "Asukas lisätään sopimukselle" at bounding box center [262, 188] width 68 height 8
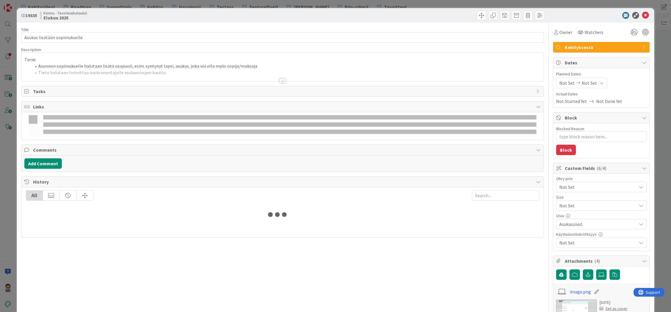
scroll to position [18, 0]
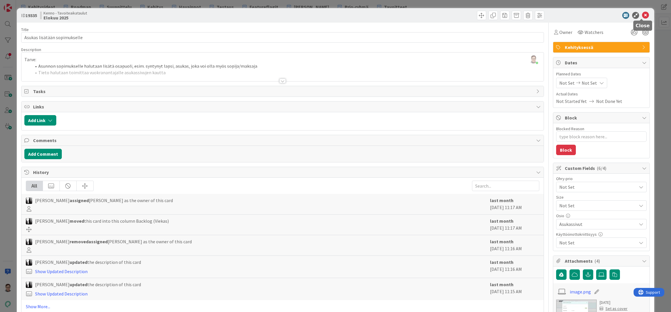
click at [642, 15] on icon at bounding box center [645, 15] width 7 height 7
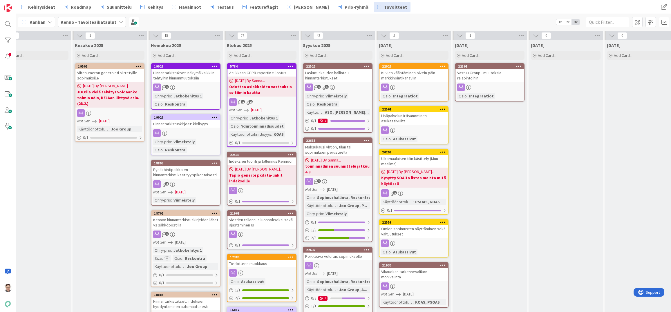
click at [260, 160] on div "Indeksien tuonti ja tallennus Kennoon" at bounding box center [262, 162] width 68 height 8
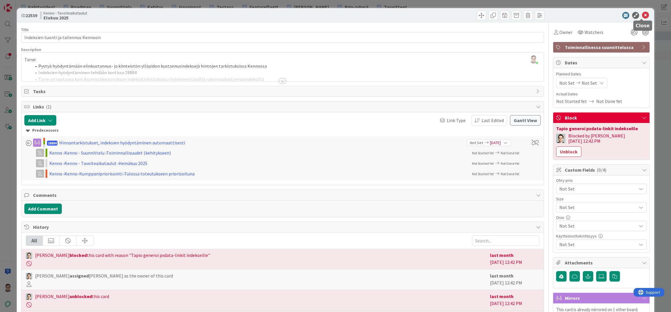
click at [643, 15] on icon at bounding box center [645, 15] width 7 height 7
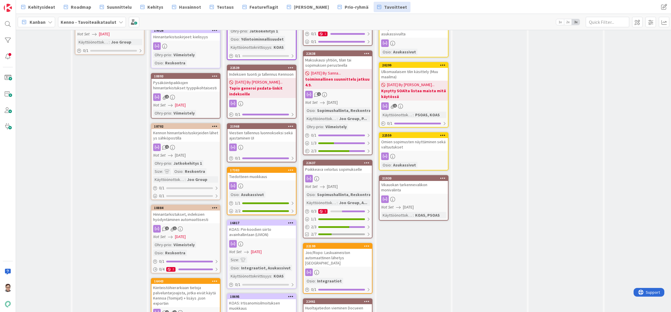
click at [257, 138] on div "Viestien tallennus luonnokseksi sekä ajastaminen UI" at bounding box center [262, 135] width 68 height 13
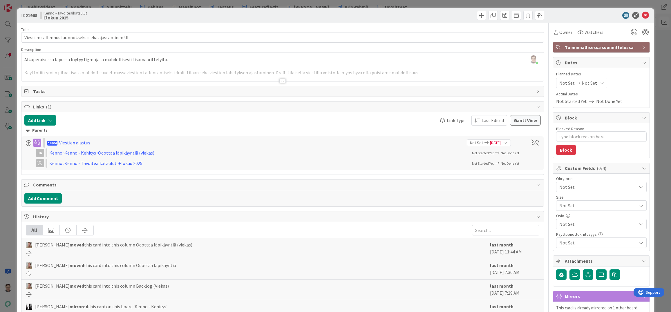
click at [590, 48] on span "Toiminnallisessa suunnittelussa" at bounding box center [602, 47] width 74 height 7
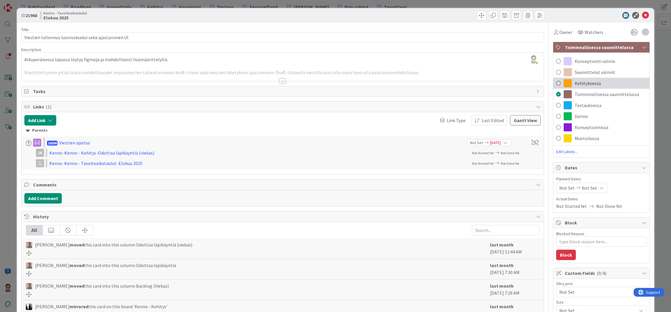
click at [585, 82] on span "Kehityksessä" at bounding box center [588, 83] width 26 height 7
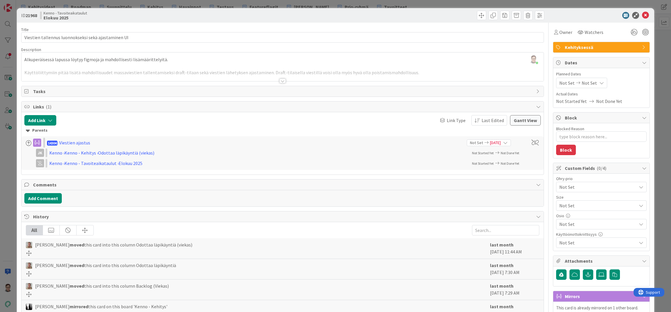
click at [596, 47] on span "Kehityksessä" at bounding box center [602, 47] width 74 height 7
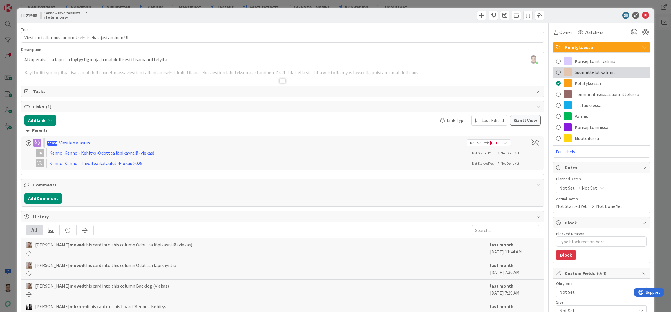
click at [590, 73] on span "Suunnittelut valmiit" at bounding box center [595, 72] width 41 height 7
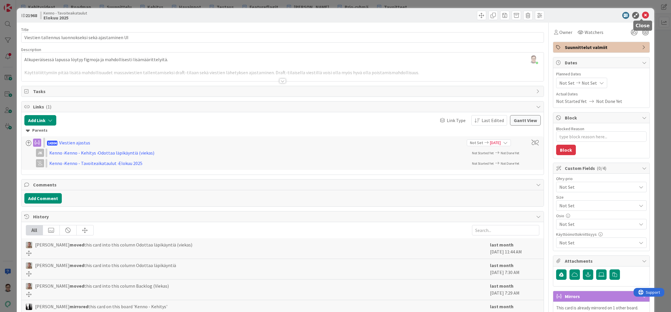
click at [643, 16] on icon at bounding box center [645, 15] width 7 height 7
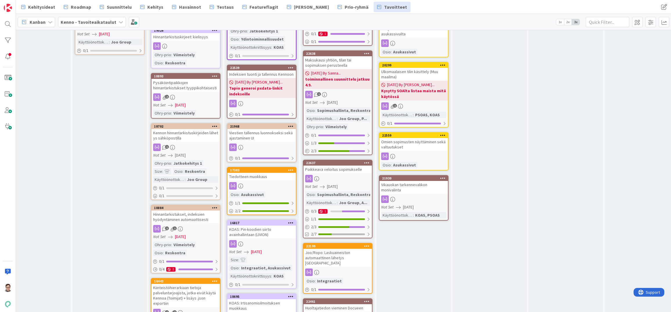
click at [259, 181] on link "17383 Tiedotteen muokkaus Osio : Asukassivut 1 / 1 2 / 2" at bounding box center [262, 191] width 70 height 48
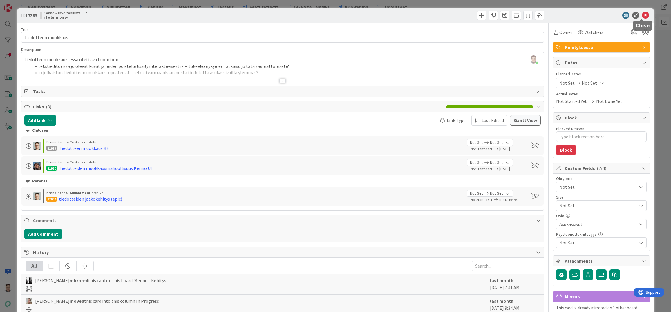
click at [642, 16] on icon at bounding box center [645, 15] width 7 height 7
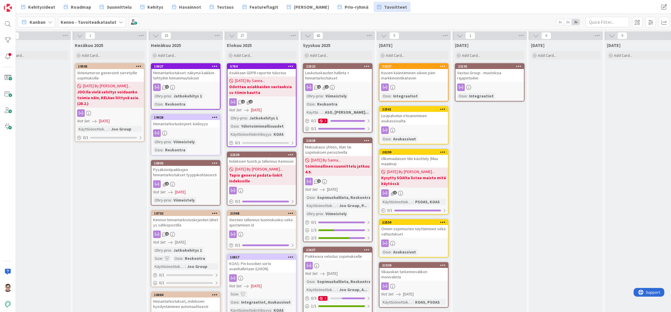
click at [339, 74] on div "Laskutuskauden hallinta + hinnantarkistukset" at bounding box center [338, 75] width 68 height 13
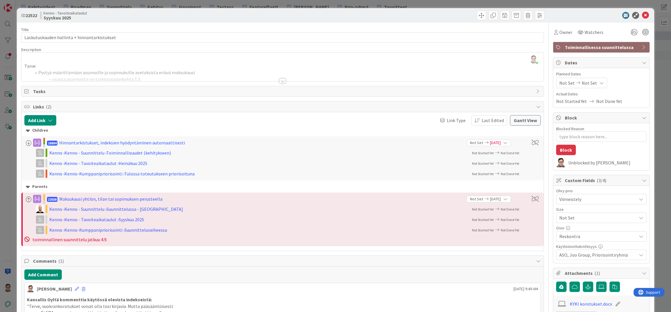
click at [575, 46] on span "Toiminnallisessa suunnittelussa" at bounding box center [602, 47] width 74 height 7
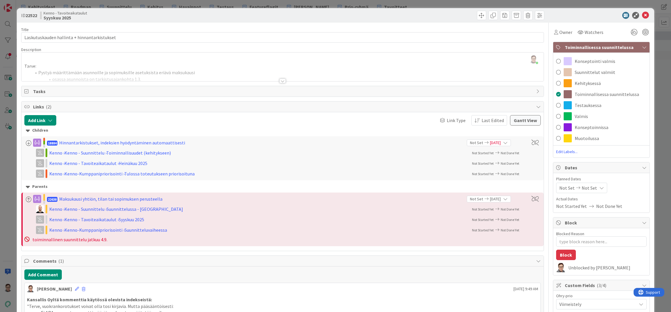
click at [575, 46] on span "Toiminnallisessa suunnittelussa" at bounding box center [602, 47] width 74 height 7
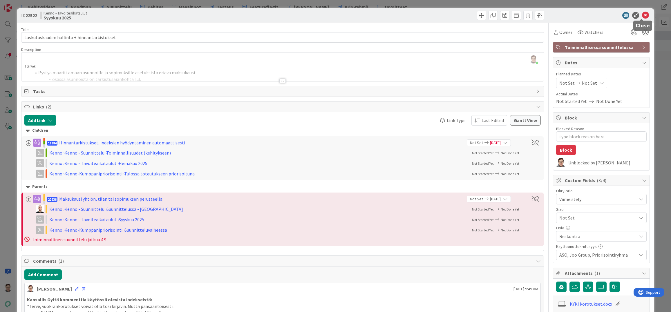
click at [642, 15] on icon at bounding box center [645, 15] width 7 height 7
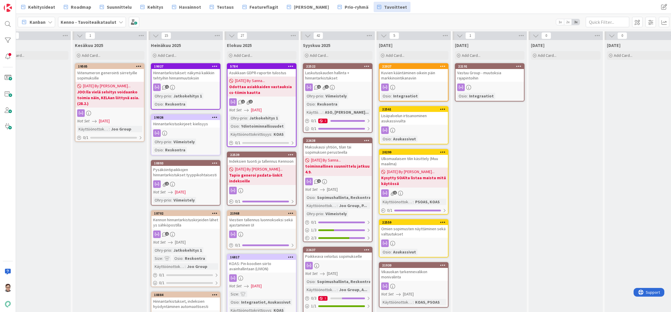
click at [347, 151] on div "Maksukausi yhtiön, tilan tai sopimuksen perusteella" at bounding box center [338, 149] width 68 height 13
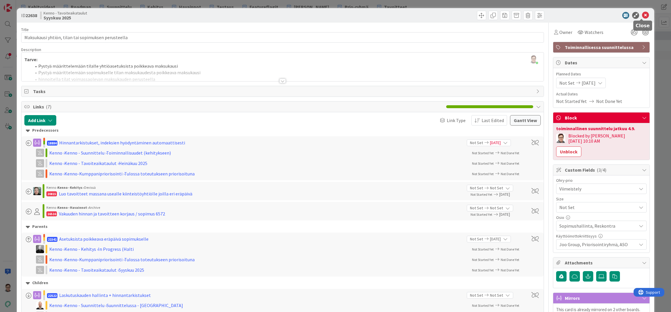
click at [642, 18] on icon at bounding box center [645, 15] width 7 height 7
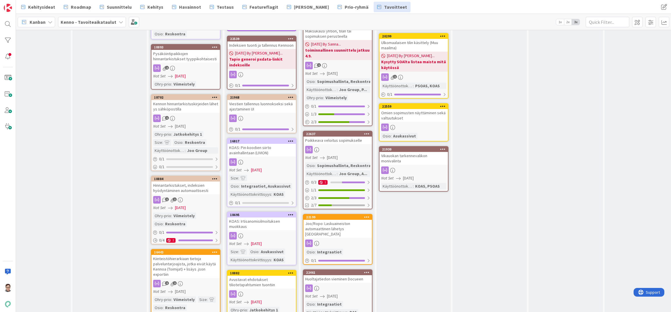
click at [339, 145] on link "22637 Poikkeava veloitus sopimukselle Not Set 09/30/2025 Osio : Sopimushallinta…" at bounding box center [338, 170] width 70 height 79
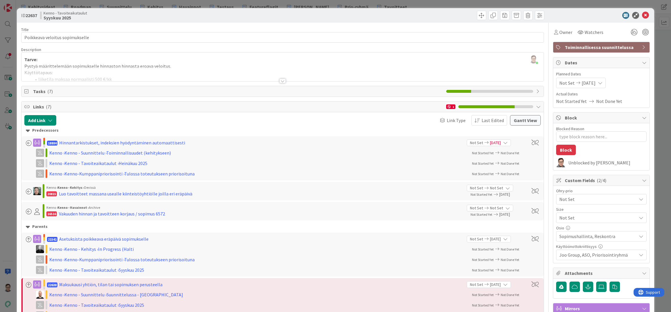
click at [578, 47] on span "Toiminnallisessa suunnittelussa" at bounding box center [602, 47] width 74 height 7
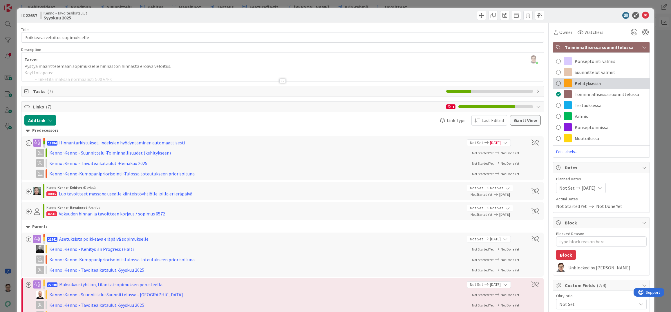
click at [582, 84] on span "Kehityksessä" at bounding box center [588, 83] width 26 height 7
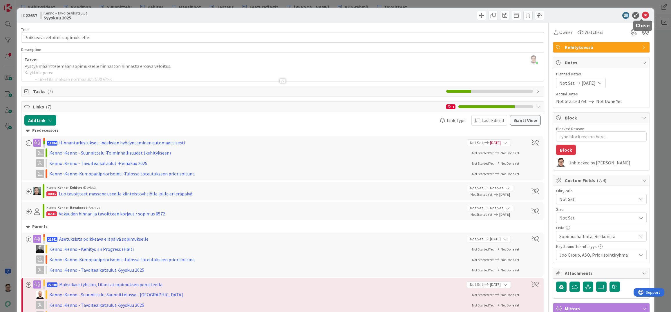
click at [642, 17] on icon at bounding box center [645, 15] width 7 height 7
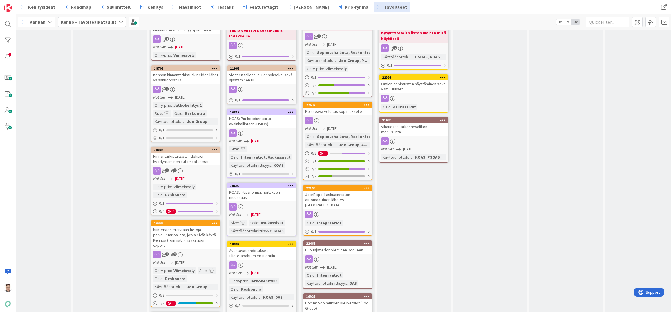
click at [345, 201] on div "Joo/Ropo: Laskuaineiston automaattinen lähetys [GEOGRAPHIC_DATA]" at bounding box center [338, 200] width 68 height 18
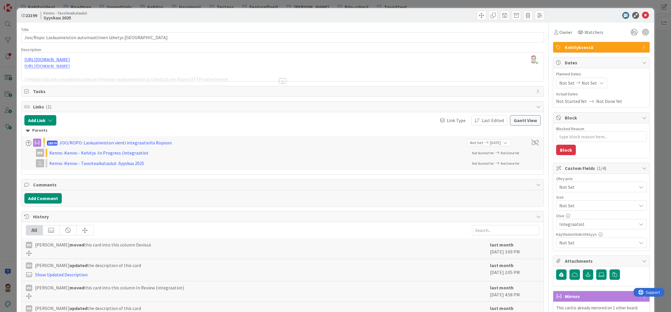
click at [586, 44] on span "Kehityksessä" at bounding box center [602, 47] width 74 height 7
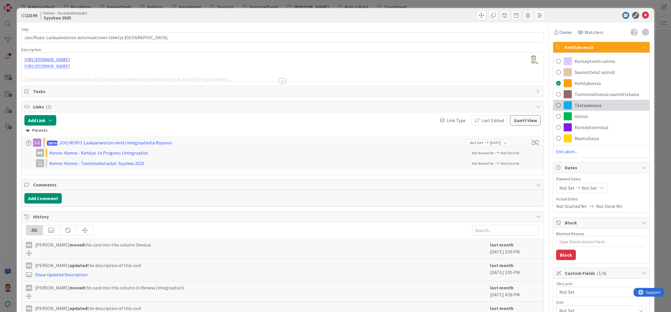
click at [584, 106] on span "Testauksessa" at bounding box center [588, 105] width 27 height 7
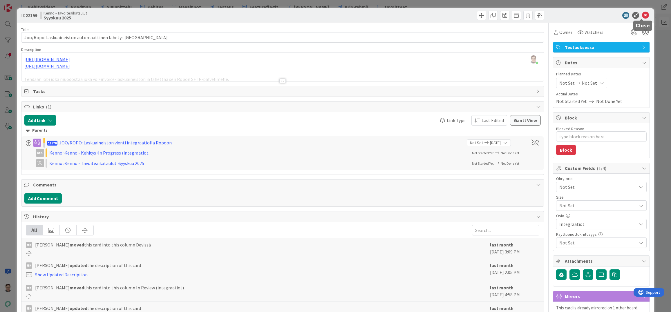
click at [643, 16] on icon at bounding box center [645, 15] width 7 height 7
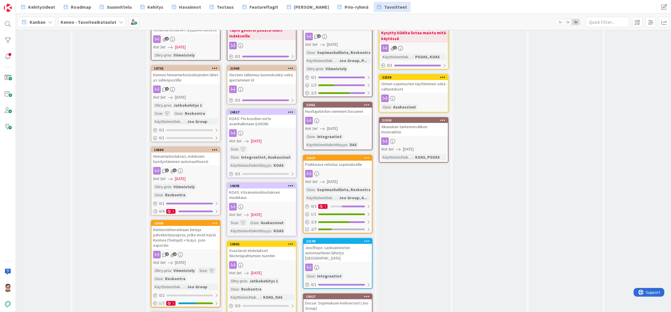
click at [341, 119] on div at bounding box center [338, 121] width 68 height 8
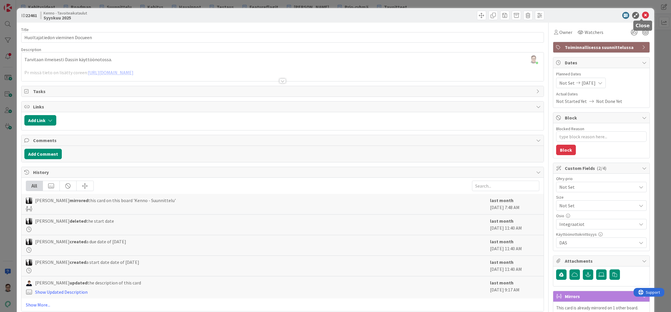
click at [642, 16] on icon at bounding box center [645, 15] width 7 height 7
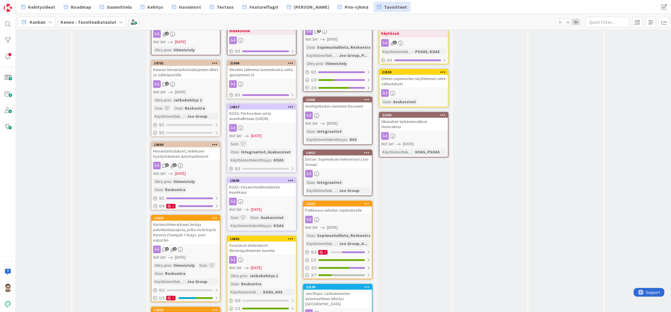
click at [341, 164] on div "Docue: Sopimuksen kieliversiot (Joo Group)" at bounding box center [338, 162] width 68 height 13
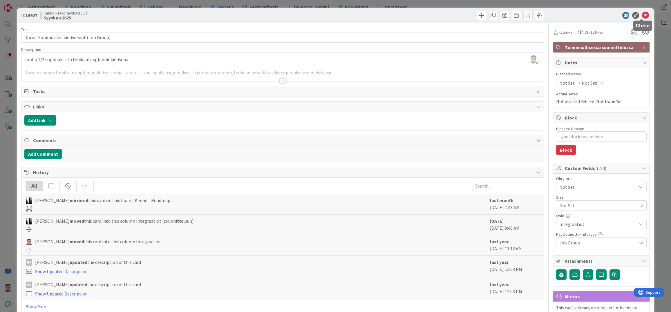
click at [642, 16] on icon at bounding box center [645, 15] width 7 height 7
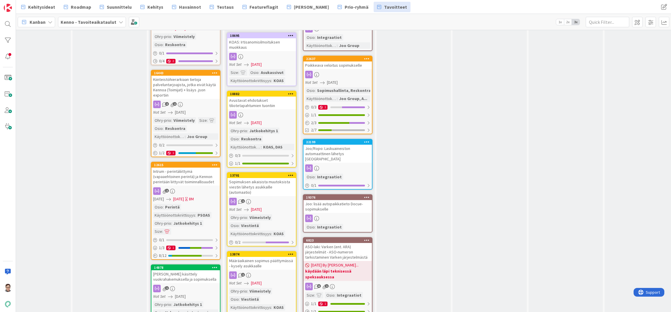
click at [339, 205] on div "Joo: lisää autopaikkatieto Docue-sopimukselle" at bounding box center [338, 206] width 68 height 13
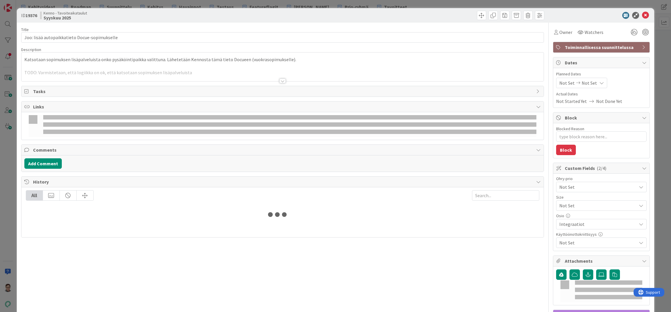
type textarea "x"
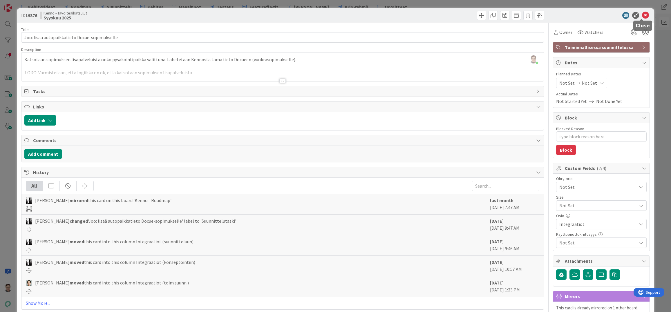
click at [642, 15] on icon at bounding box center [645, 15] width 7 height 7
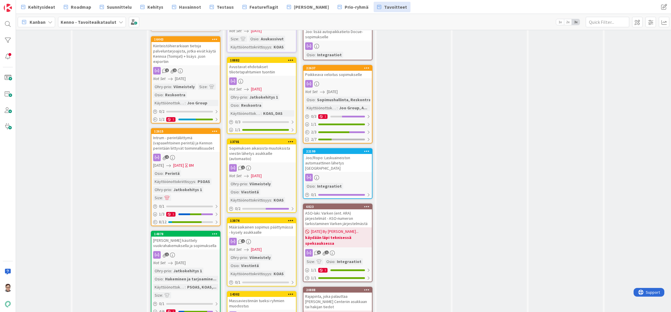
click at [336, 210] on div "ASO-laki: Varken (ent. ARA) järjestelmät - ASO-numeron tarkistaminen Varken jär…" at bounding box center [338, 219] width 68 height 18
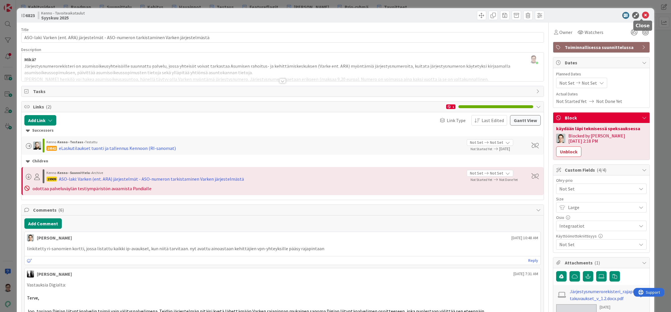
click at [642, 15] on icon at bounding box center [645, 15] width 7 height 7
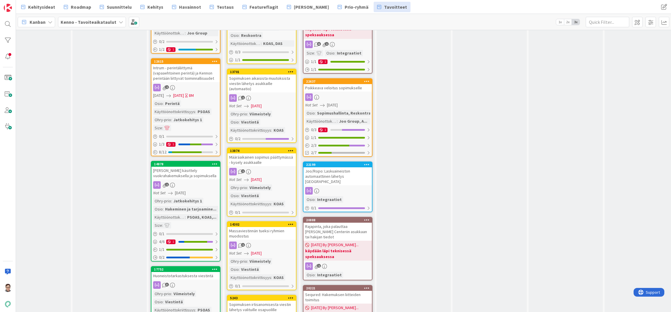
click at [338, 226] on div "Rajapinta, joka palauttaa Elisa Desk Call Centeriin asukkaan tai hakijan tiedot" at bounding box center [338, 232] width 68 height 18
select select "javascript"
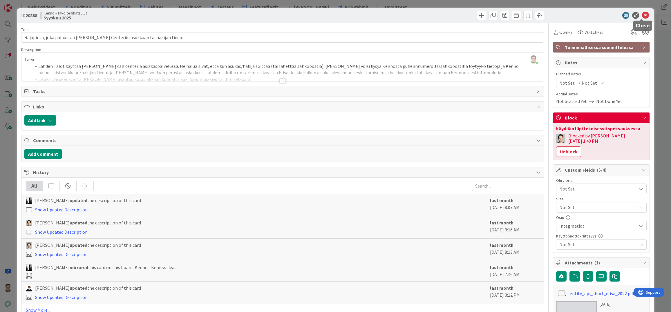
click at [643, 17] on icon at bounding box center [645, 15] width 7 height 7
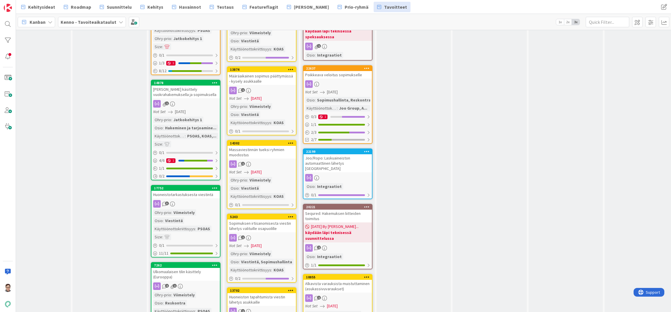
click at [337, 211] on div "Sequred: Hakemuksen liitteiden toimitus" at bounding box center [338, 216] width 68 height 13
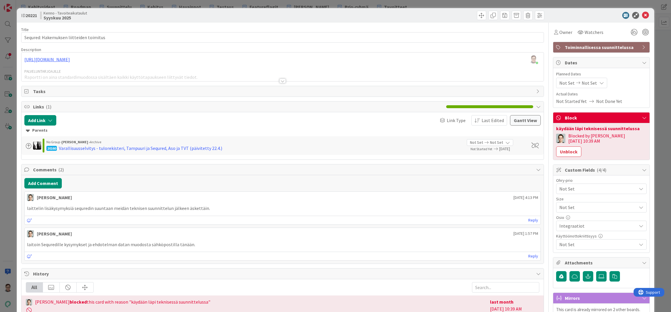
click at [582, 47] on span "Toiminnallisessa suunnittelussa" at bounding box center [602, 47] width 74 height 7
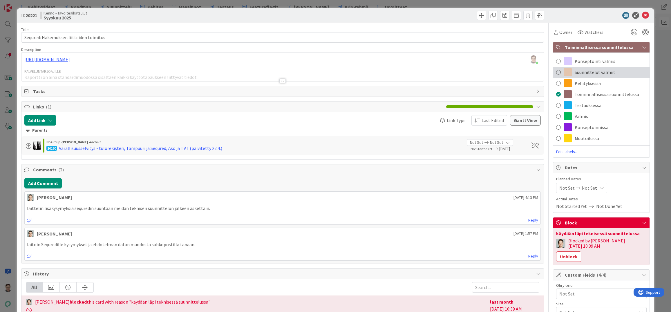
click at [582, 70] on span "Suunnittelut valmiit" at bounding box center [595, 72] width 41 height 7
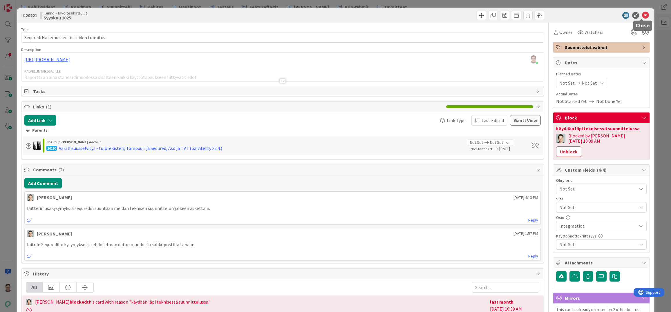
click at [642, 15] on icon at bounding box center [645, 15] width 7 height 7
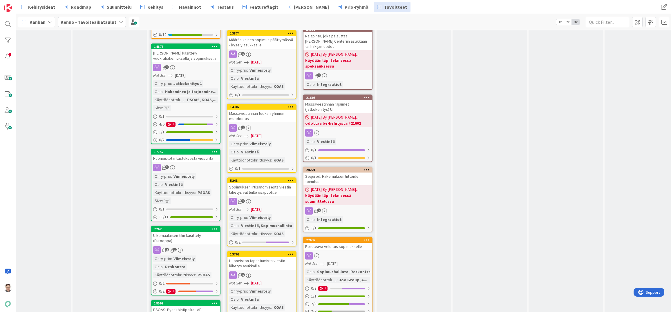
click at [338, 106] on div "Massaviestinnän rajaimet (jatkokehitys) UI" at bounding box center [338, 106] width 68 height 13
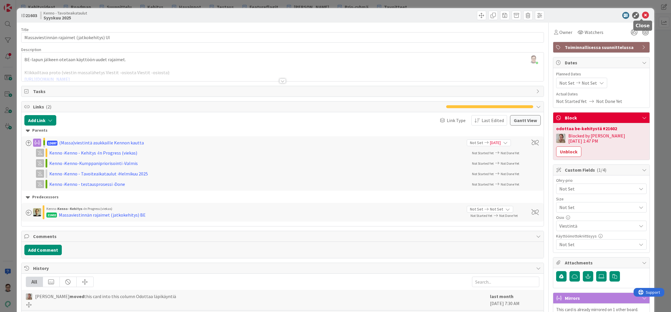
click at [642, 14] on icon at bounding box center [645, 15] width 7 height 7
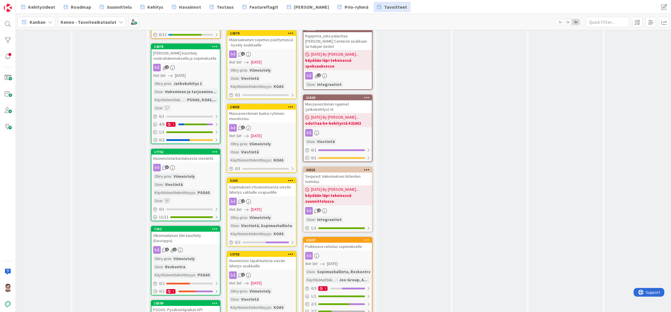
click at [335, 107] on div "Massaviestinnän rajaimet (jatkokehitys) UI" at bounding box center [338, 106] width 68 height 13
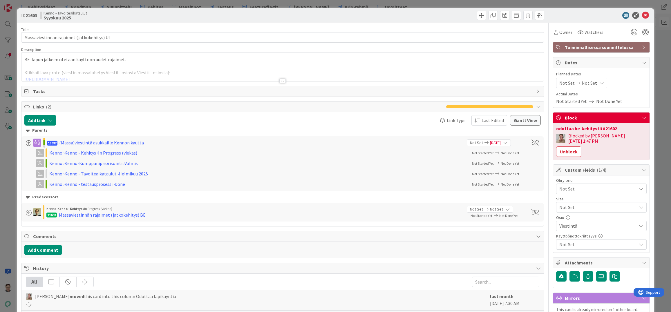
click at [602, 49] on span "Toiminnallisessa suunnittelussa" at bounding box center [602, 47] width 74 height 7
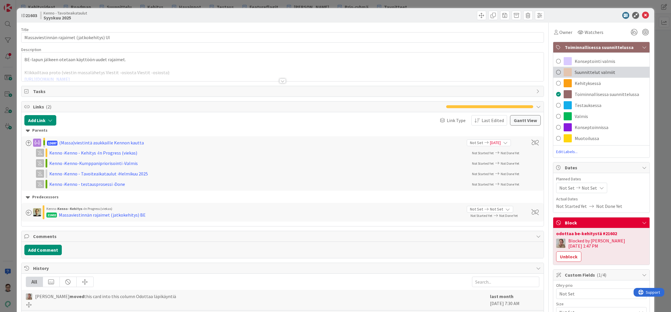
click at [586, 69] on span "Suunnittelut valmiit" at bounding box center [595, 72] width 41 height 7
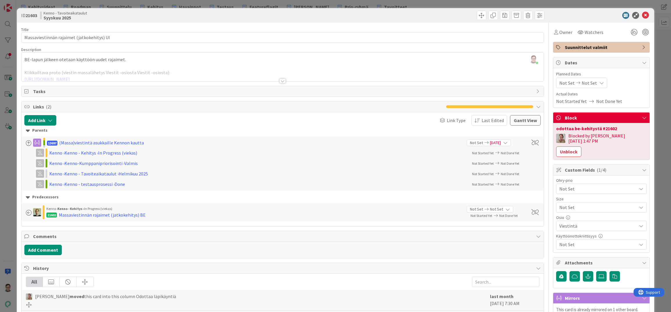
click at [645, 15] on div at bounding box center [598, 15] width 103 height 7
click at [644, 16] on icon at bounding box center [645, 15] width 7 height 7
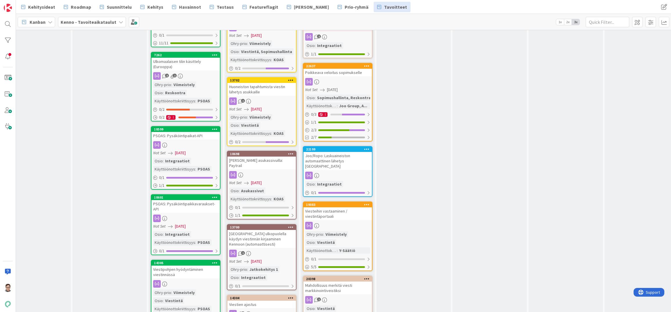
click at [333, 211] on div "Viesteihin vastaaminen / viestintäportaali" at bounding box center [338, 214] width 68 height 13
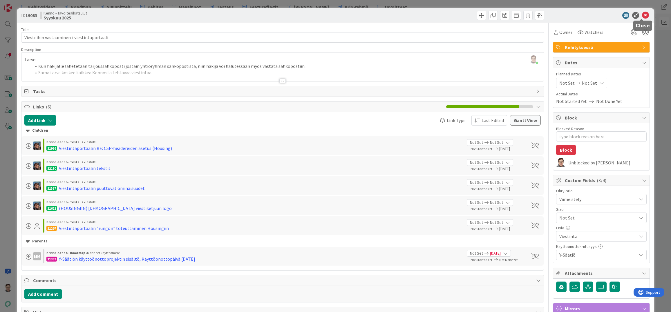
click at [643, 16] on icon at bounding box center [645, 15] width 7 height 7
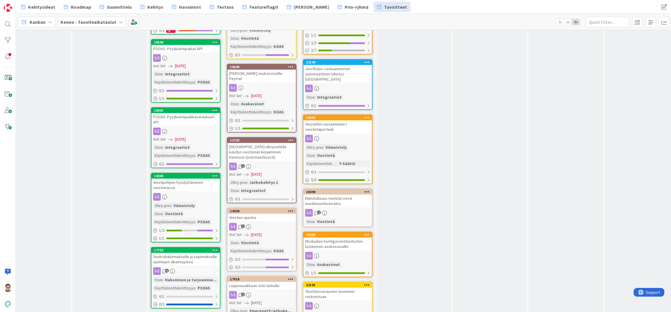
click at [341, 198] on div "Mahdollisuus merkitä viesti markkinointiveistiksi" at bounding box center [338, 201] width 68 height 13
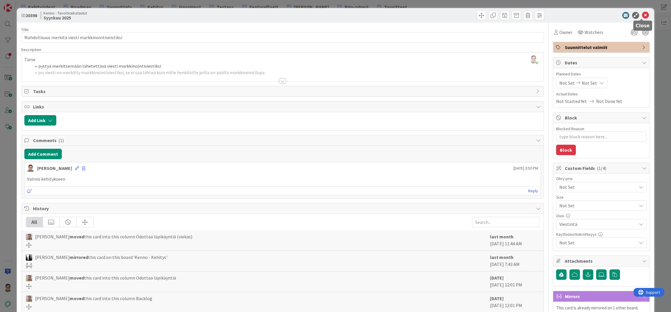
click at [642, 17] on icon at bounding box center [645, 15] width 7 height 7
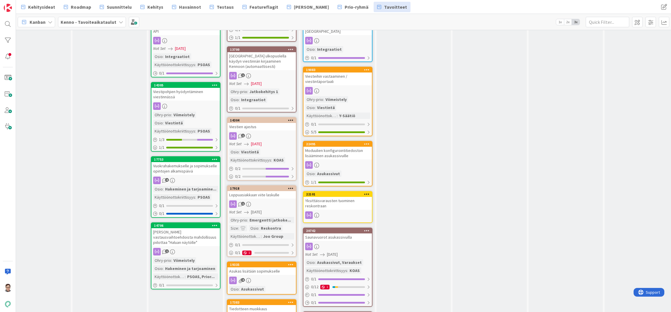
click at [336, 149] on div "Moduulien konfigurointitiedoston lisääminen asukassivuille" at bounding box center [338, 153] width 68 height 13
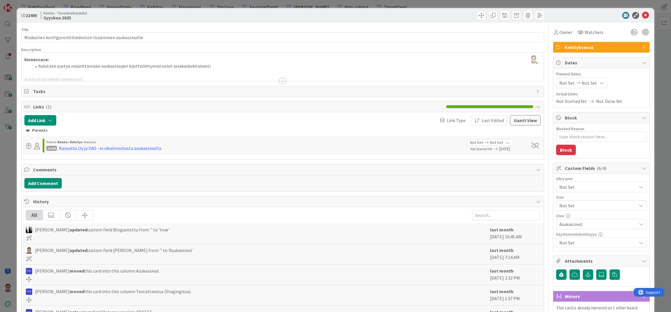
click at [593, 47] on span "Kehityksessä" at bounding box center [602, 47] width 74 height 7
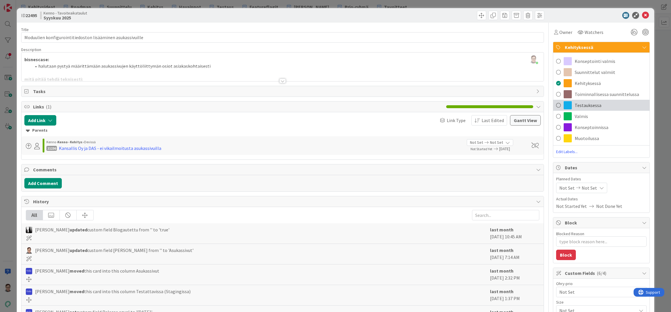
click at [585, 104] on span "Testauksessa" at bounding box center [588, 105] width 27 height 7
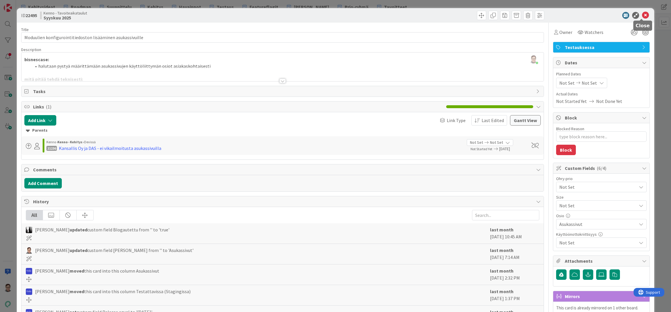
click at [642, 17] on icon at bounding box center [645, 15] width 7 height 7
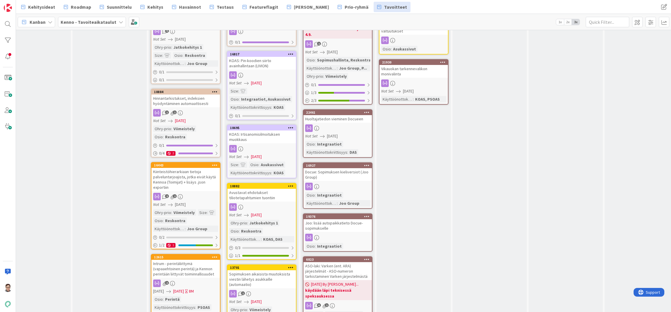
click at [339, 121] on div "Huoltajatiedon vieminen Docueen" at bounding box center [338, 119] width 68 height 8
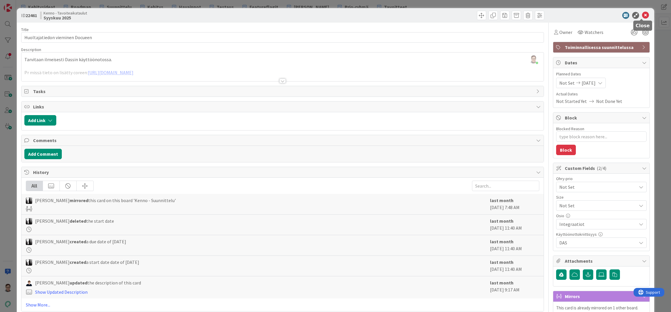
click at [642, 16] on icon at bounding box center [645, 15] width 7 height 7
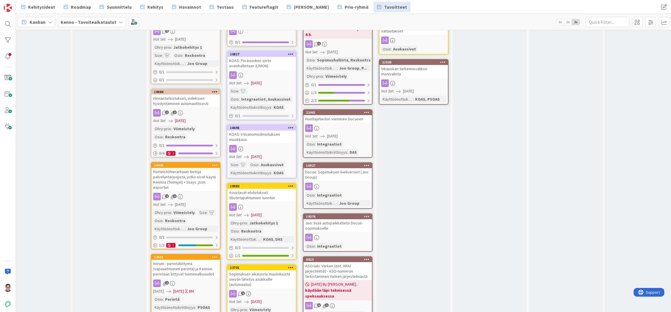
click at [339, 178] on div "Docue: Sopimuksen kieliversiot (Joo Group)" at bounding box center [338, 174] width 68 height 13
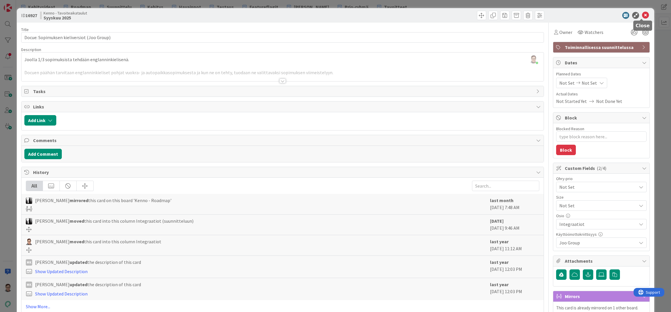
click at [643, 17] on icon at bounding box center [645, 15] width 7 height 7
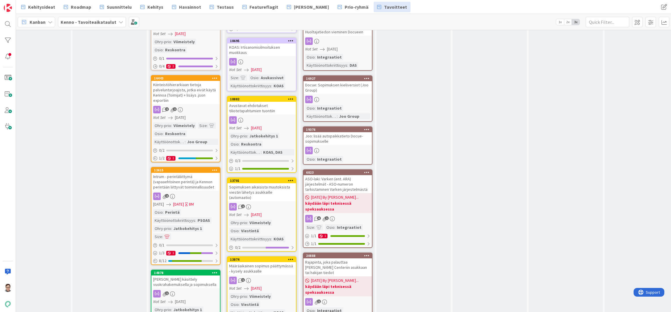
click at [338, 144] on div "Joo: lisää autopaikkatieto Docue-sopimukselle" at bounding box center [338, 138] width 68 height 13
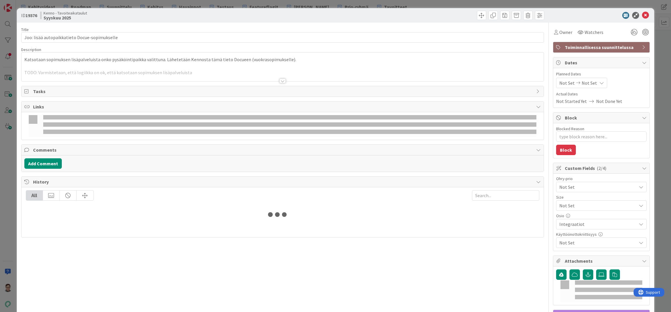
type textarea "x"
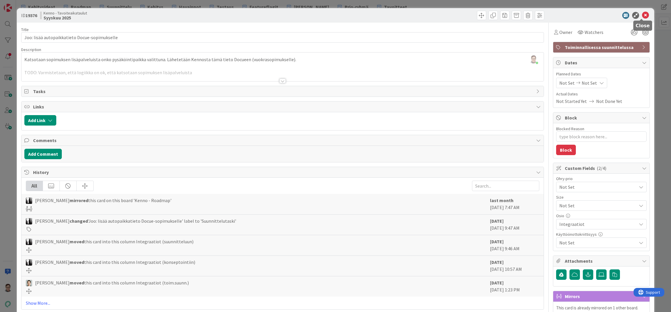
click at [642, 17] on icon at bounding box center [645, 15] width 7 height 7
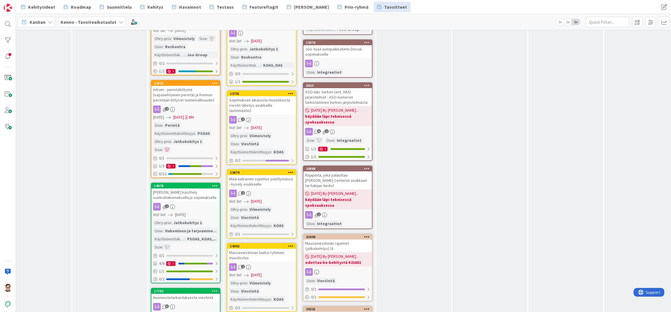
click at [337, 98] on div "ASO-laki: Varken (ent. ARA) järjestelmät - ASO-numeron tarkistaminen Varken jär…" at bounding box center [338, 97] width 68 height 18
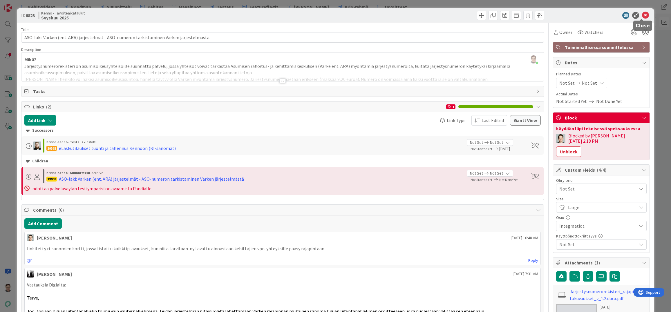
click at [643, 15] on icon at bounding box center [645, 15] width 7 height 7
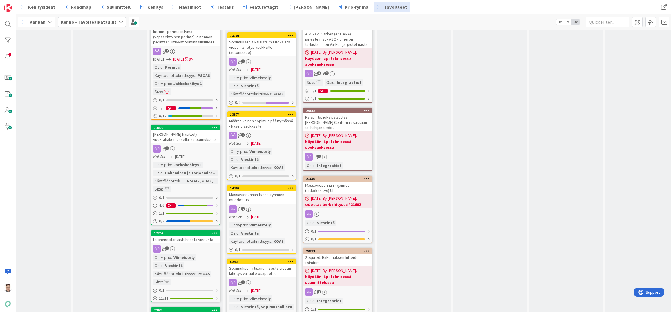
click at [338, 120] on div "Rajapinta, joka palauttaa Elisa Desk Call Centeriin asukkaan tai hakijan tiedot" at bounding box center [338, 122] width 68 height 18
select select "javascript"
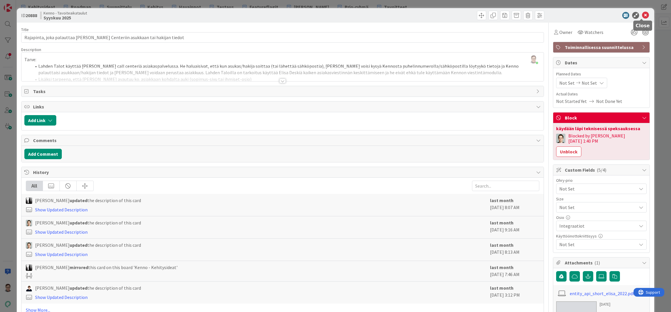
click at [643, 14] on icon at bounding box center [645, 15] width 7 height 7
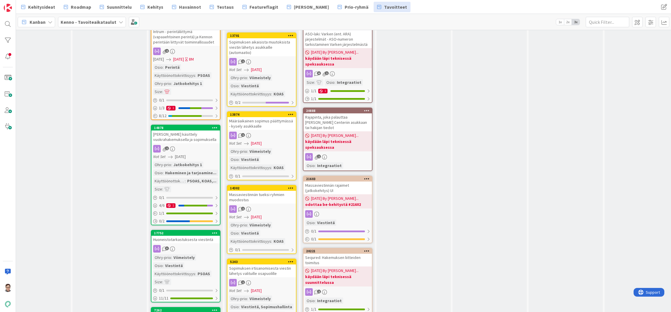
click at [344, 191] on div "Massaviestinnän rajaimet (jatkokehitys) UI" at bounding box center [338, 188] width 68 height 13
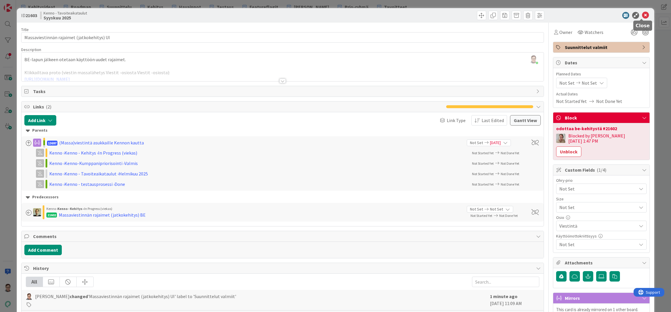
click at [642, 17] on icon at bounding box center [645, 15] width 7 height 7
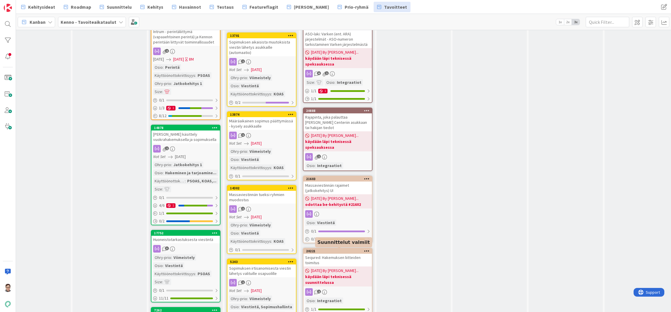
click at [339, 259] on div "Sequred: Hakemuksen liitteiden toimitus" at bounding box center [338, 260] width 68 height 13
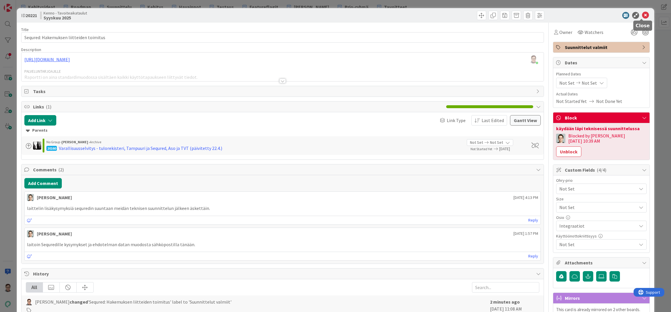
click at [642, 17] on icon at bounding box center [645, 15] width 7 height 7
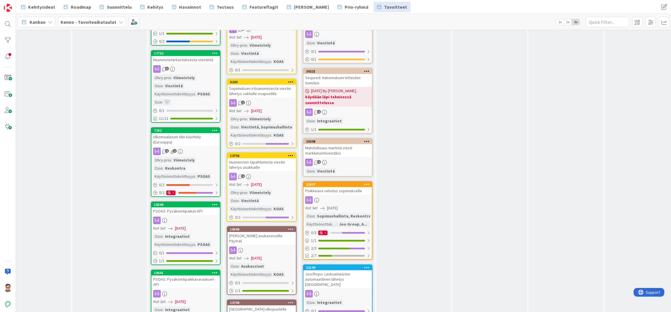
click at [345, 153] on div "Mahdollisuus merkitä viesti markkinointiveistiksi" at bounding box center [338, 150] width 68 height 13
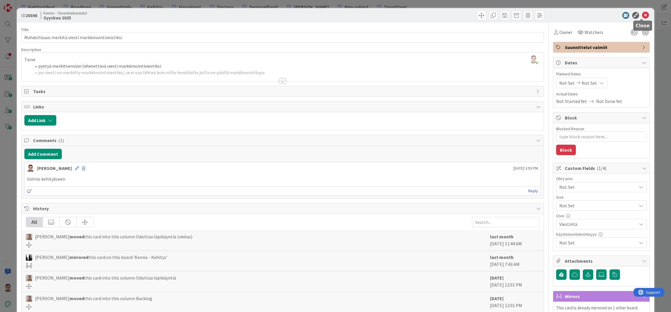
click at [643, 17] on icon at bounding box center [645, 15] width 7 height 7
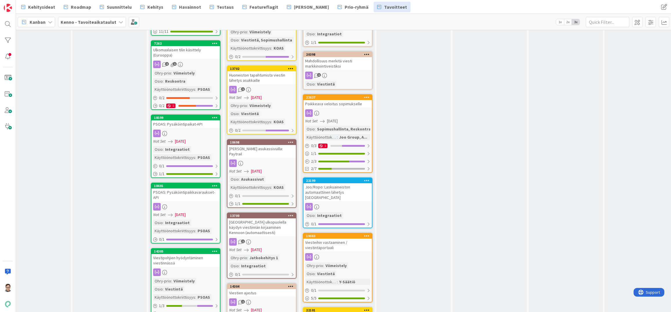
click at [346, 112] on div at bounding box center [338, 113] width 68 height 8
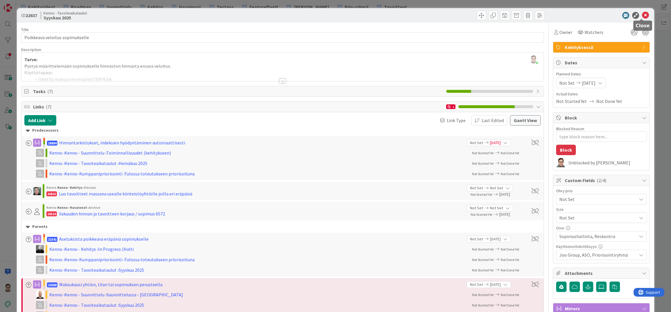
click at [642, 15] on icon at bounding box center [645, 15] width 7 height 7
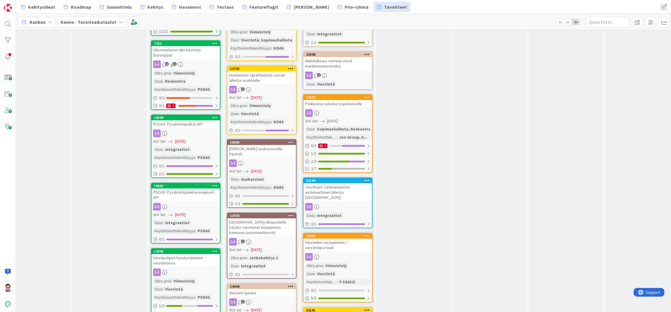
click at [343, 189] on div "Joo/Ropo: Laskuaineiston automaattinen lähetys [GEOGRAPHIC_DATA]" at bounding box center [338, 192] width 68 height 18
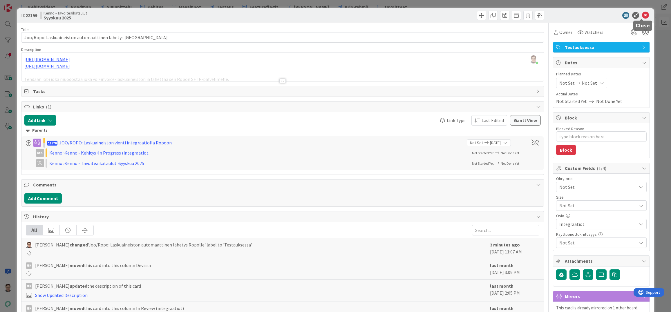
click at [642, 15] on icon at bounding box center [645, 15] width 7 height 7
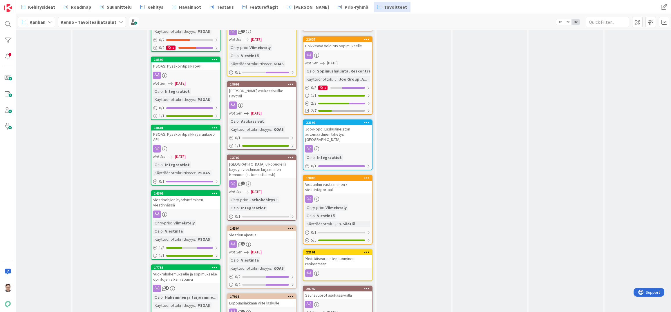
click at [338, 185] on div "Viesteihin vastaaminen / viestintäportaali" at bounding box center [338, 187] width 68 height 13
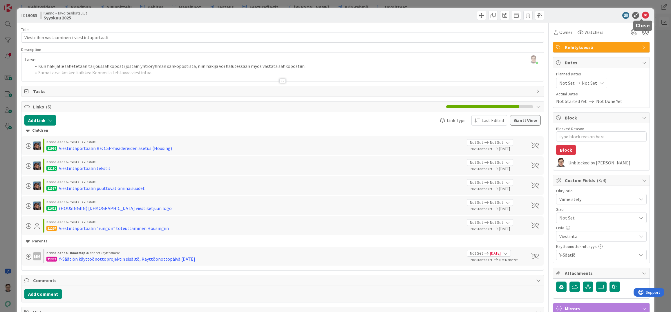
click at [642, 16] on icon at bounding box center [645, 15] width 7 height 7
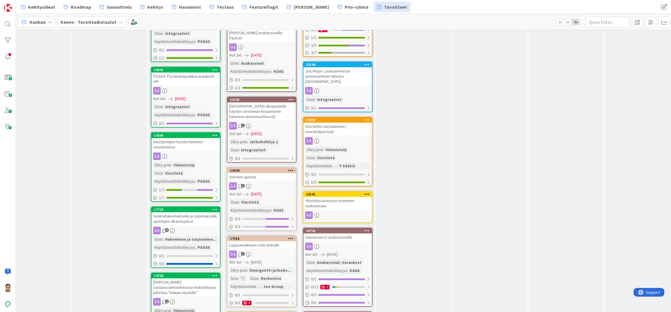
click at [323, 197] on div "Yksittäisvarausten tuominen reskontraan" at bounding box center [338, 203] width 68 height 13
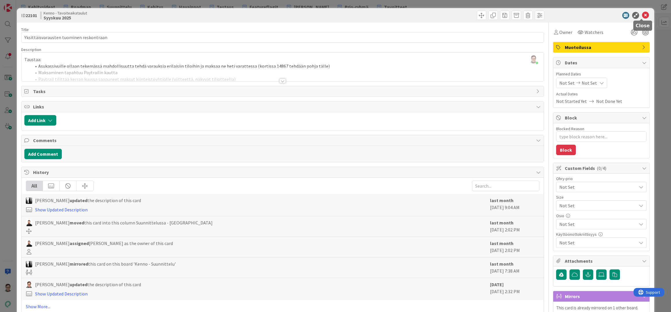
click at [642, 17] on icon at bounding box center [645, 15] width 7 height 7
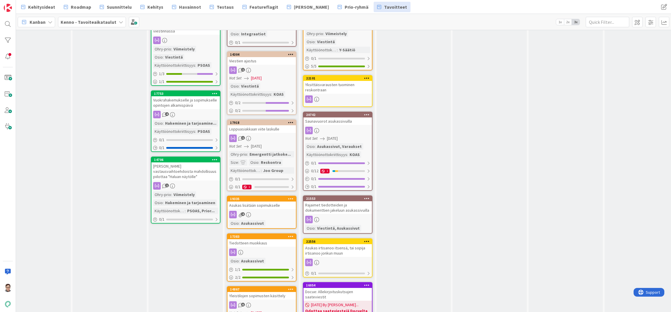
click at [342, 120] on div "Saunavuorot asukassivuilla" at bounding box center [338, 122] width 68 height 8
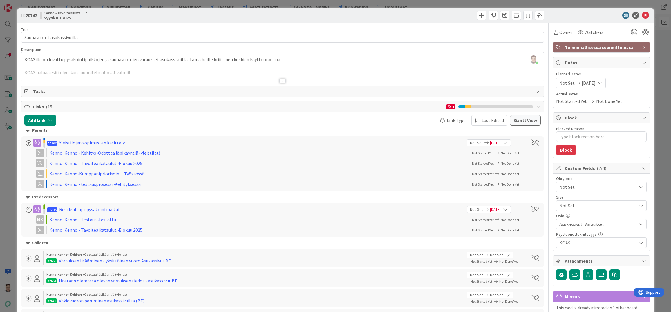
click at [592, 48] on span "Toiminnallisessa suunnittelussa" at bounding box center [602, 47] width 74 height 7
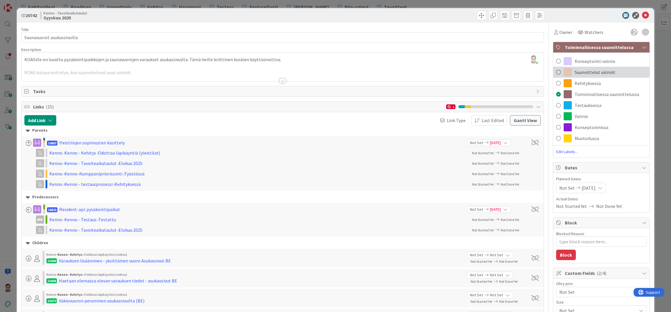
click at [583, 71] on span "Suunnittelut valmiit" at bounding box center [595, 72] width 41 height 7
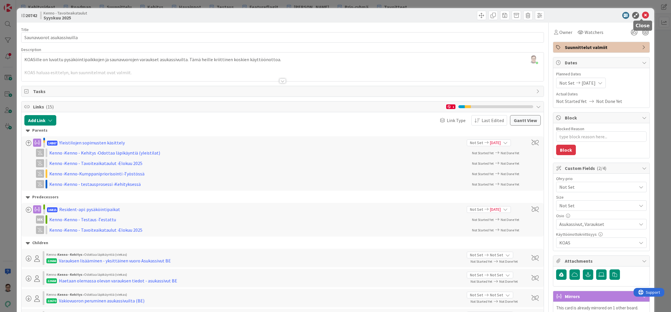
click at [642, 15] on icon at bounding box center [645, 15] width 7 height 7
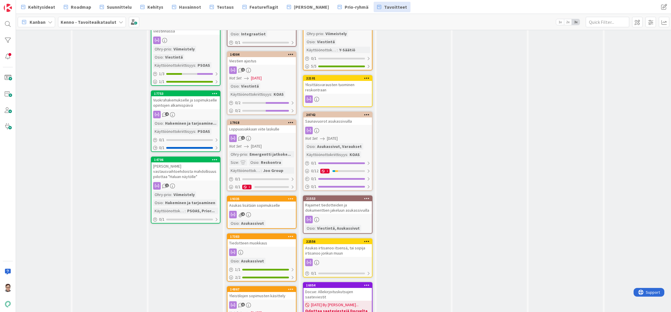
click at [339, 201] on div "Rajaimet tiedotteiden ja dokumenttien jakeluun asukassivuilla" at bounding box center [338, 207] width 68 height 13
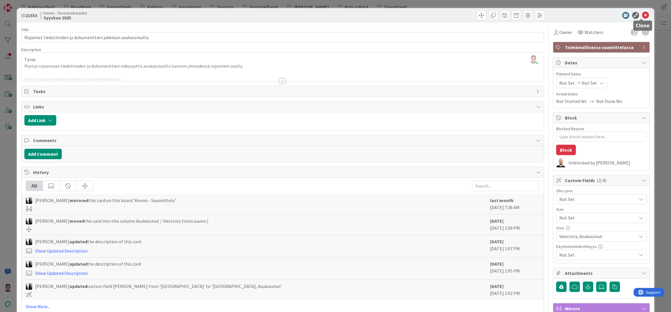
click at [643, 13] on icon at bounding box center [645, 15] width 7 height 7
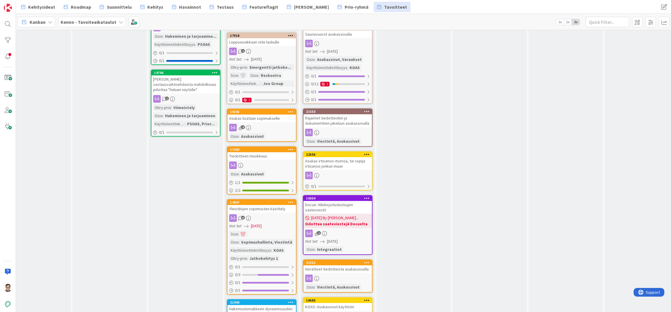
click at [327, 159] on div "Asukas irtisanoo itsensä, tai sopija irtisanoo jonkun muun" at bounding box center [338, 163] width 68 height 13
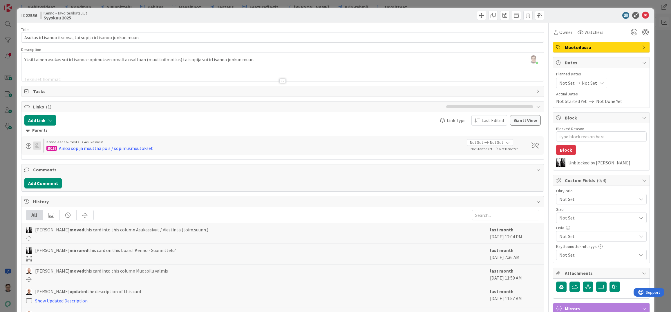
click at [588, 46] on span "Muotoilussa" at bounding box center [602, 47] width 74 height 7
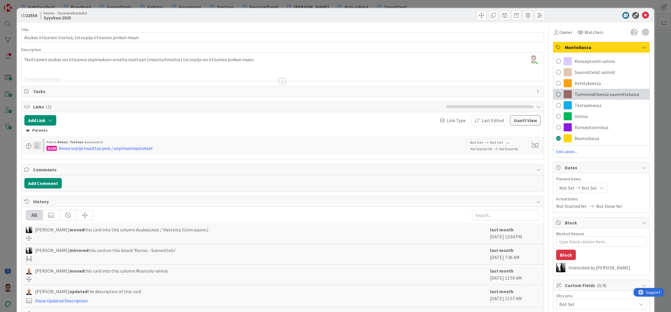
click at [590, 95] on span "Toiminnallisessa suunnittelussa" at bounding box center [607, 94] width 64 height 7
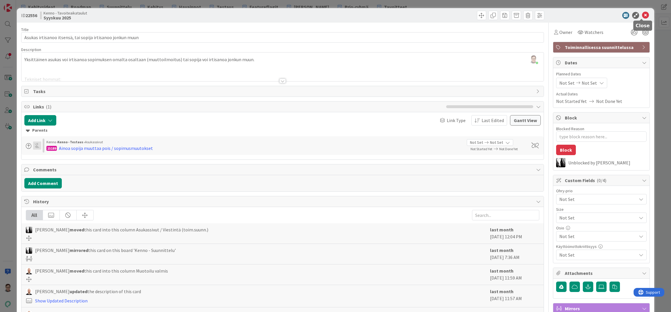
click at [642, 15] on icon at bounding box center [645, 15] width 7 height 7
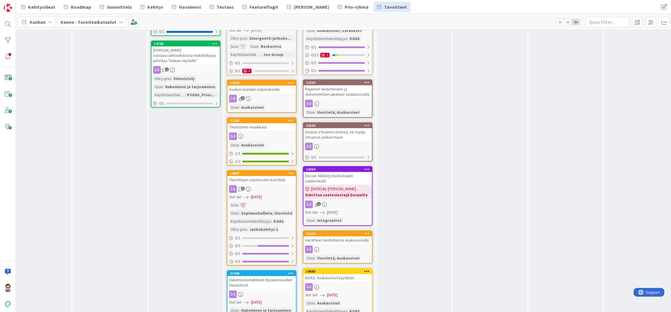
click at [342, 172] on div "Docue: Allekirjoituskutsujen saateviestit" at bounding box center [338, 178] width 68 height 13
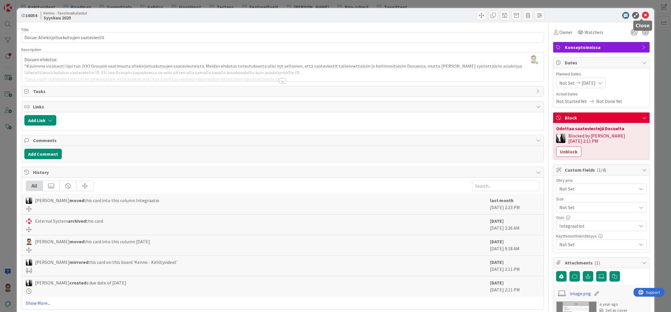
click at [642, 17] on icon at bounding box center [645, 15] width 7 height 7
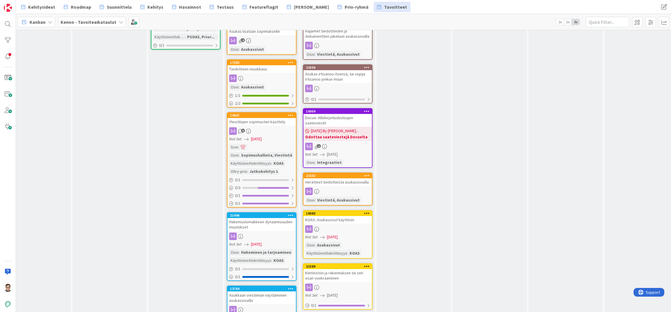
click at [329, 179] on div "Herätteet tiedotteista asukassivuilla" at bounding box center [338, 182] width 68 height 8
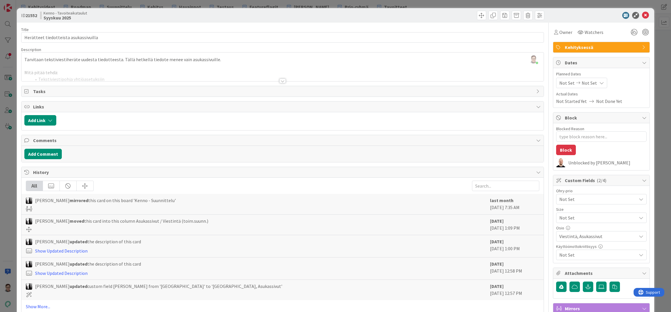
click at [589, 44] on span "Kehityksessä" at bounding box center [602, 47] width 74 height 7
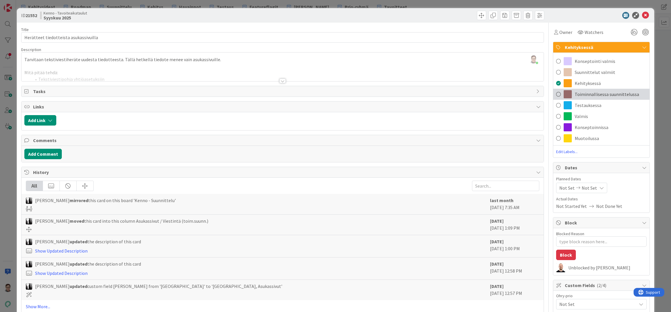
click at [590, 94] on span "Toiminnallisessa suunnittelussa" at bounding box center [607, 94] width 64 height 7
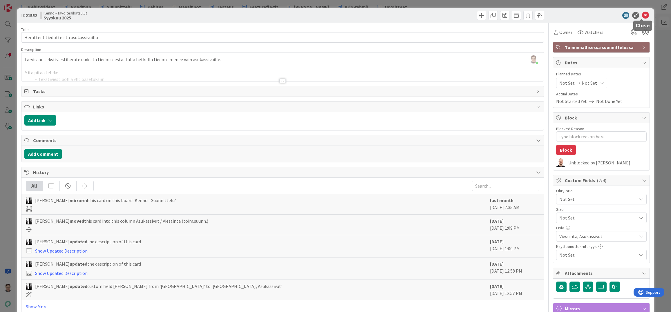
click at [642, 16] on icon at bounding box center [645, 15] width 7 height 7
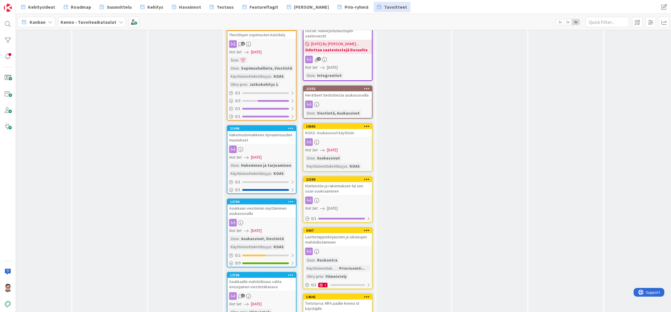
click at [335, 138] on div at bounding box center [338, 142] width 68 height 8
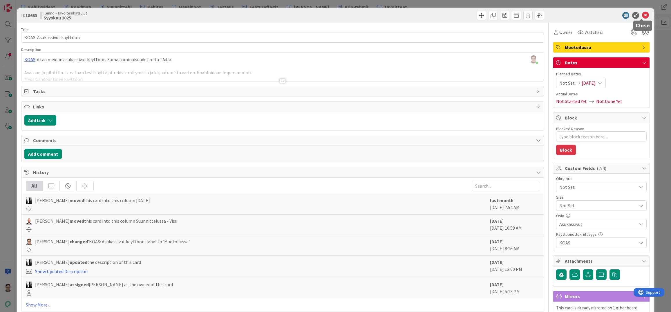
click at [642, 18] on icon at bounding box center [645, 15] width 7 height 7
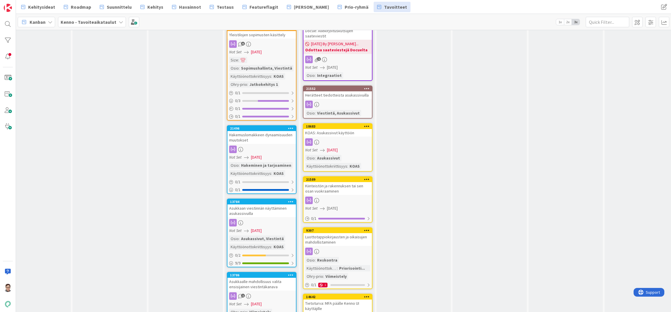
click at [338, 182] on div "Kiinteistön ja rakennuksen tai sen osan vuokraaminen" at bounding box center [338, 188] width 68 height 13
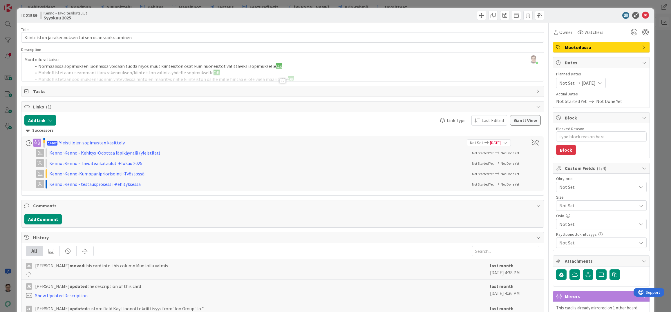
click at [587, 46] on span "Muotoilussa" at bounding box center [602, 47] width 74 height 7
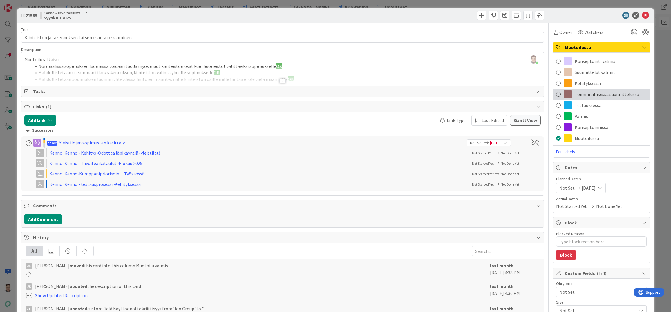
click at [590, 92] on span "Toiminnallisessa suunnittelussa" at bounding box center [607, 94] width 64 height 7
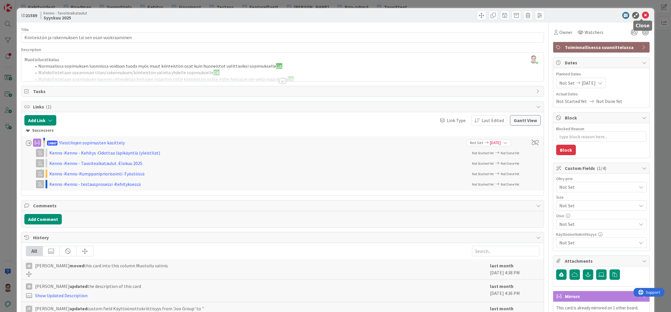
click at [642, 14] on icon at bounding box center [645, 15] width 7 height 7
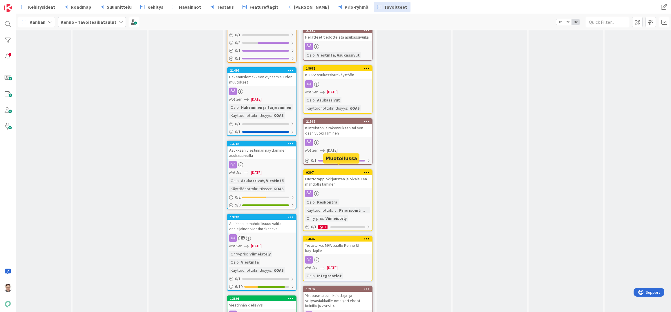
click at [335, 176] on div "Luottotappiokirjausten ja oikaisujen mahdollistaminen" at bounding box center [338, 181] width 68 height 13
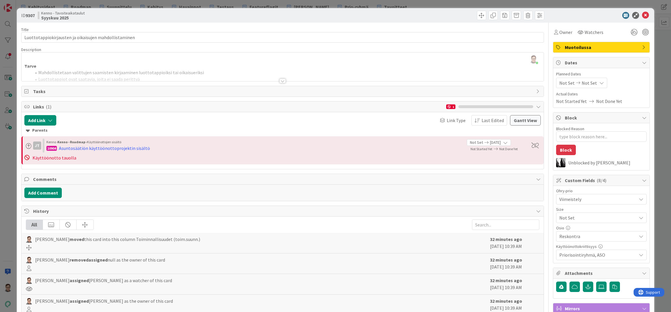
click at [596, 44] on span "Muotoilussa" at bounding box center [602, 47] width 74 height 7
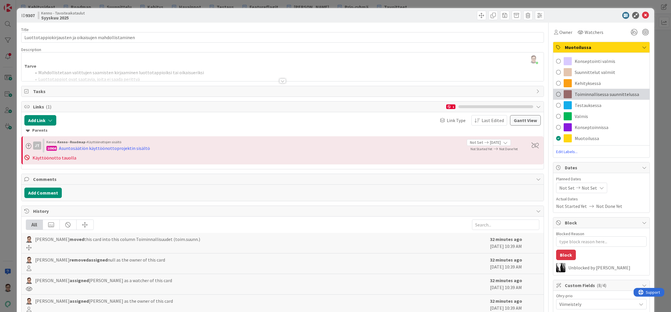
click at [590, 98] on div "Toiminnallisessa suunnittelussa" at bounding box center [601, 94] width 96 height 11
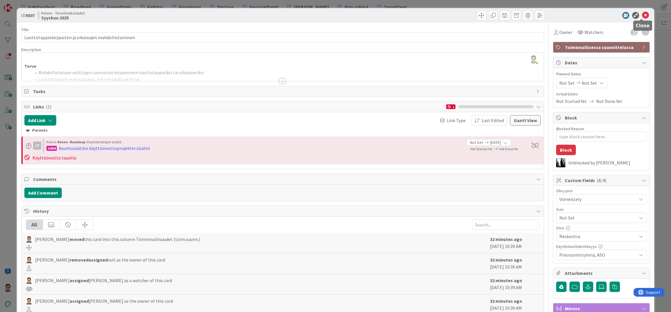
click at [644, 15] on icon at bounding box center [645, 15] width 7 height 7
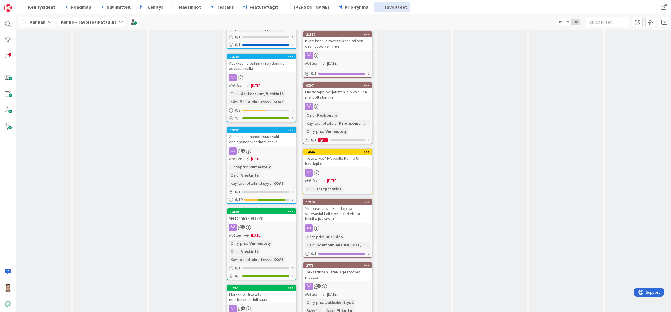
click at [341, 169] on div at bounding box center [338, 173] width 68 height 8
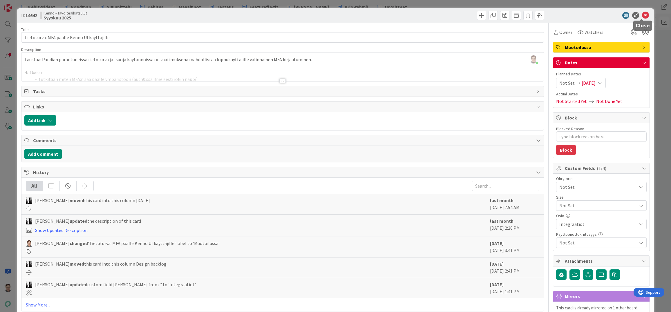
click at [642, 14] on icon at bounding box center [645, 15] width 7 height 7
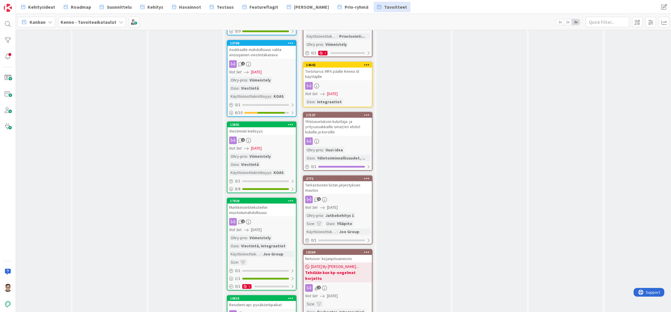
click at [345, 119] on div "Yhtiöasetuksiin kuluttaja- ja yritysasiakkaille omat/eri ehdot kuluille ja koro…" at bounding box center [338, 127] width 68 height 18
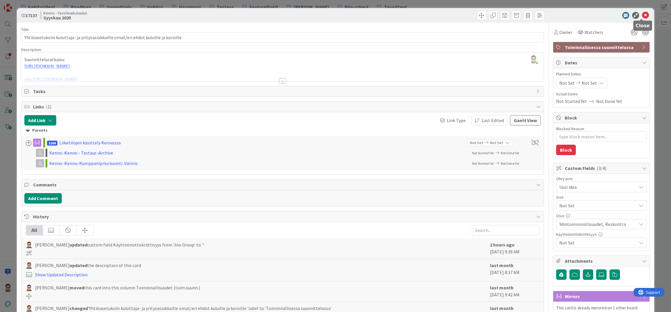
click at [642, 15] on icon at bounding box center [645, 15] width 7 height 7
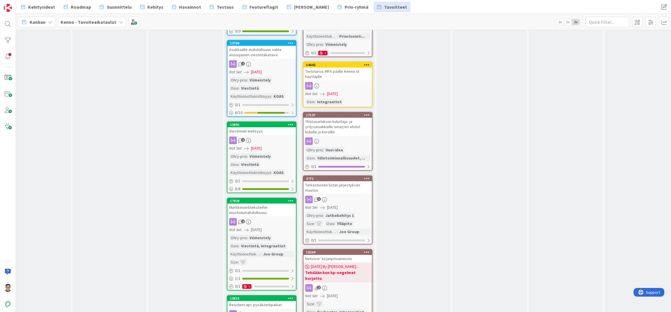
click at [336, 185] on div "Tarkastusten listan järjestyksen muutos" at bounding box center [338, 187] width 68 height 13
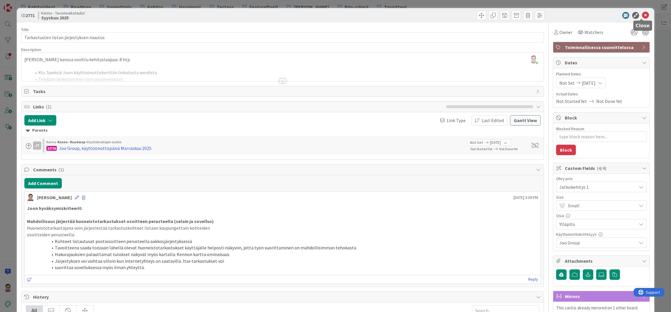
click at [644, 17] on icon at bounding box center [645, 15] width 7 height 7
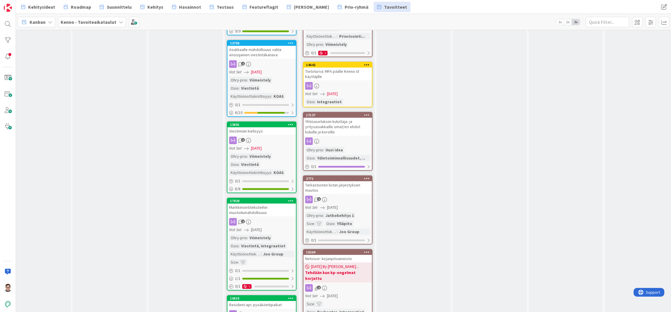
click at [347, 129] on div "Yhtiöasetuksiin kuluttaja- ja yritysasiakkaille omat/eri ehdot kuluille ja koro…" at bounding box center [338, 127] width 68 height 18
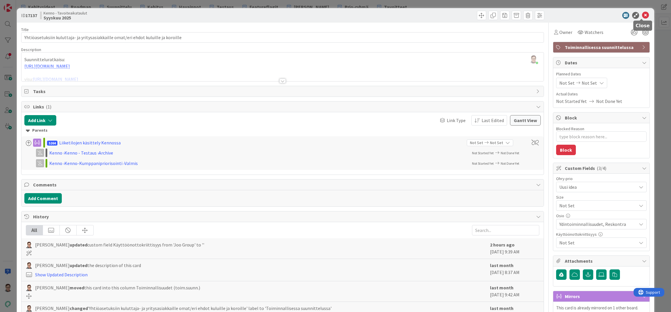
click at [642, 14] on icon at bounding box center [645, 15] width 7 height 7
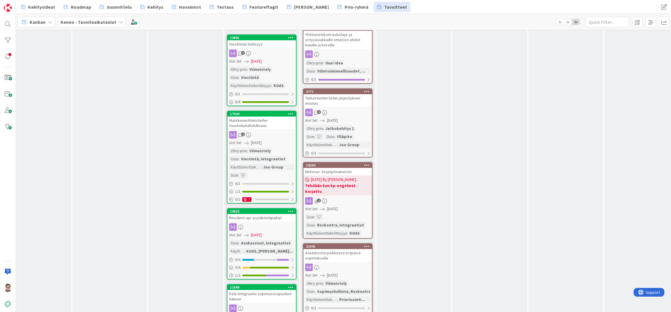
click at [338, 96] on div "Tarkastusten listan järjestyksen muutos" at bounding box center [338, 100] width 68 height 13
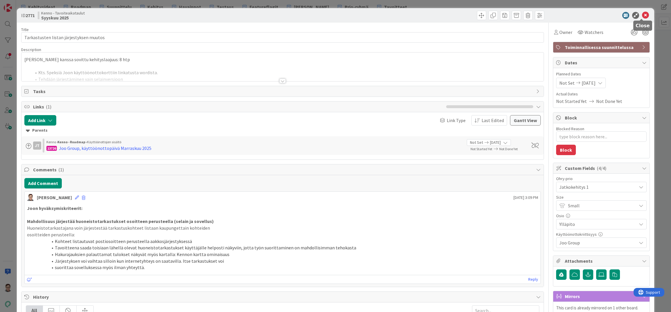
click at [643, 15] on icon at bounding box center [645, 15] width 7 height 7
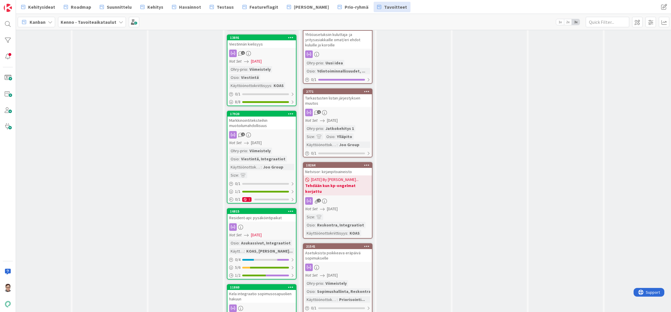
click at [336, 197] on div "2" at bounding box center [338, 201] width 68 height 8
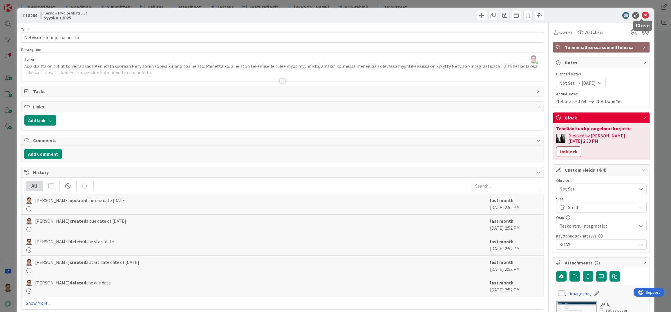
click at [643, 15] on icon at bounding box center [645, 15] width 7 height 7
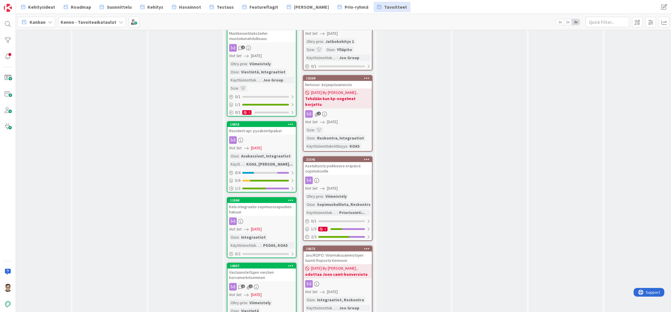
click at [335, 163] on div "Asetuksista poikkeava eräpäivä sopimukselle" at bounding box center [338, 168] width 68 height 13
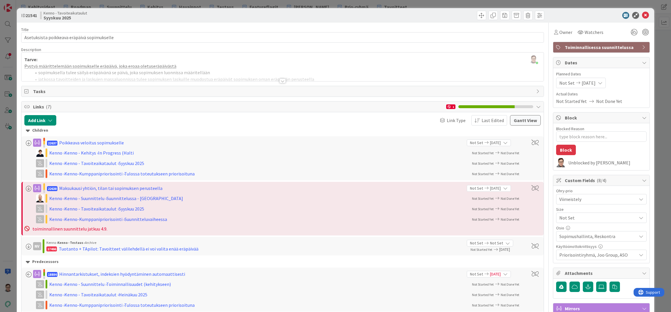
click at [582, 46] on span "Toiminnallisessa suunnittelussa" at bounding box center [602, 47] width 74 height 7
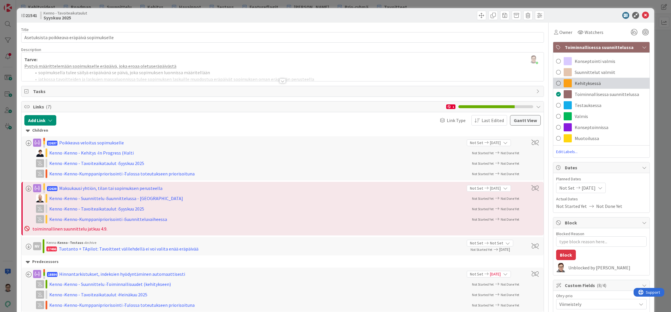
click at [585, 81] on span "Kehityksessä" at bounding box center [588, 83] width 26 height 7
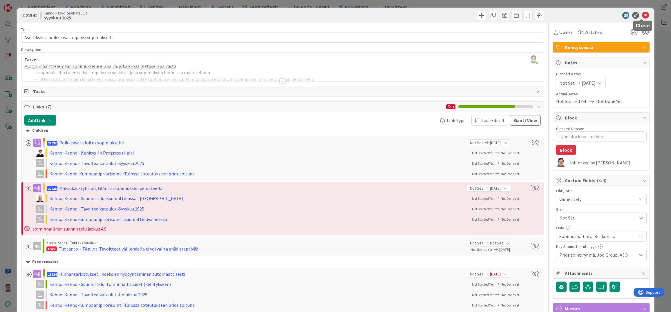
click at [643, 15] on icon at bounding box center [645, 15] width 7 height 7
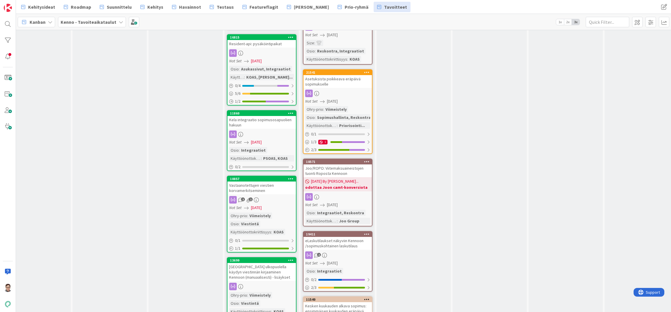
click at [342, 165] on div "Joo/ROPO: Viitemaksuaineistojen tuonti Roposta Kennoon" at bounding box center [338, 171] width 68 height 13
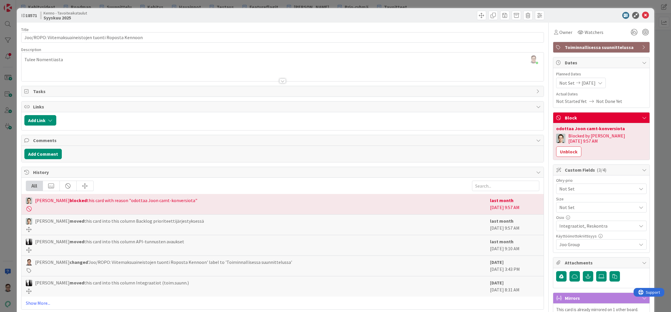
click at [590, 44] on div "Toiminnallisessa suunnittelussa" at bounding box center [601, 47] width 96 height 10
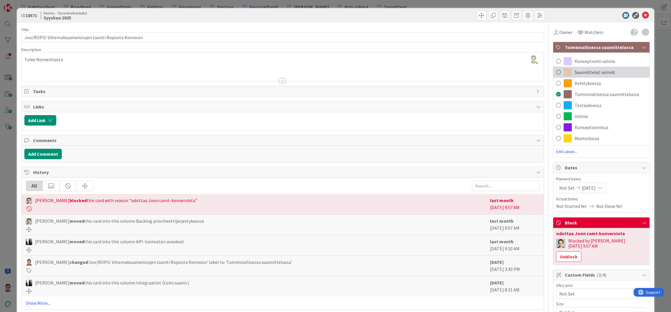
click at [586, 72] on span "Suunnittelut valmiit" at bounding box center [595, 72] width 41 height 7
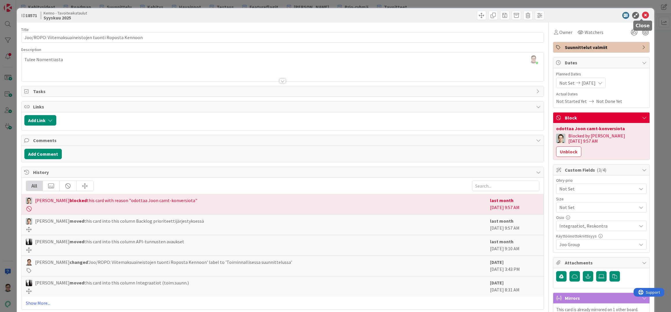
click at [643, 13] on icon at bounding box center [645, 15] width 7 height 7
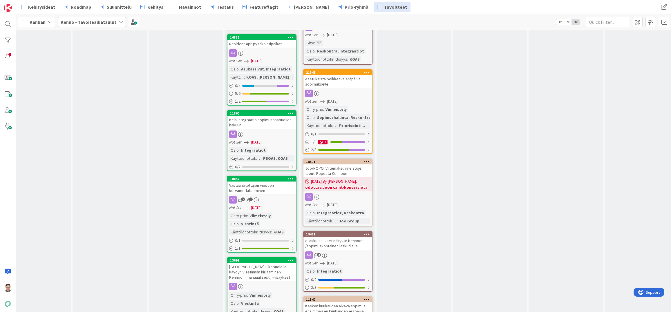
click at [337, 90] on div at bounding box center [338, 94] width 68 height 8
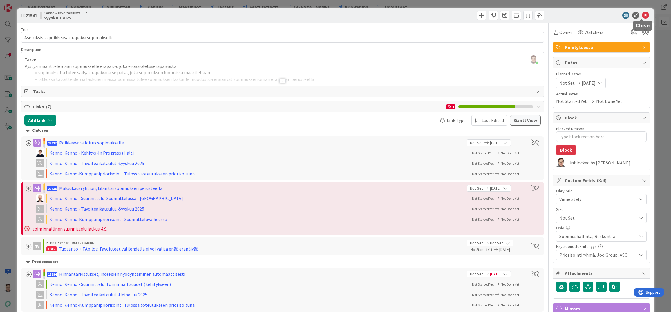
click at [642, 15] on icon at bounding box center [645, 15] width 7 height 7
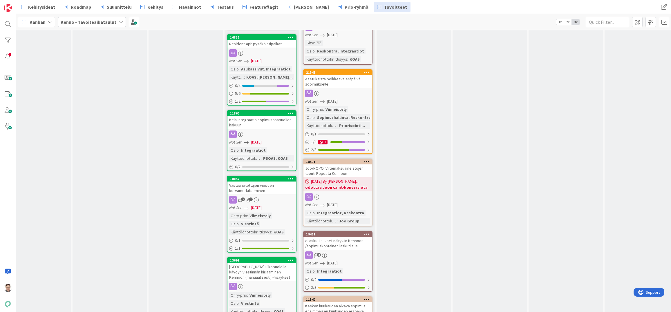
click at [340, 165] on div "Joo/ROPO: Viitemaksuaineistojen tuonti Roposta Kennoon" at bounding box center [338, 171] width 68 height 13
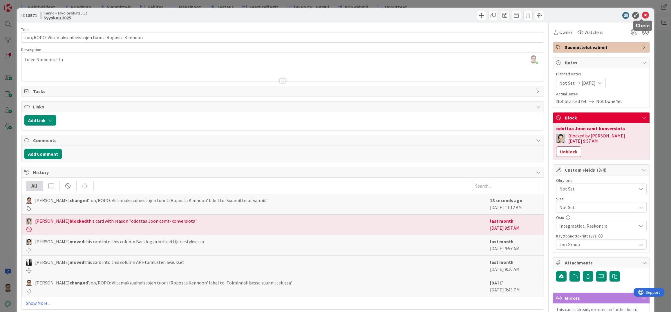
click at [642, 17] on icon at bounding box center [645, 15] width 7 height 7
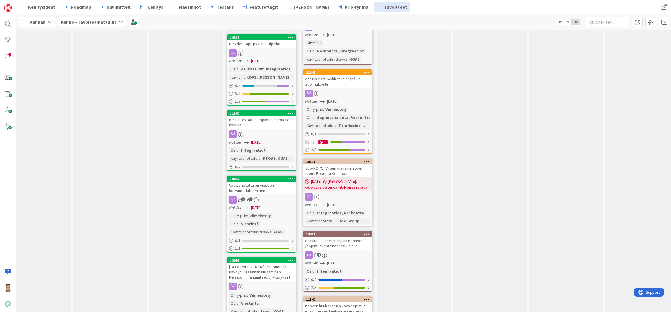
click at [344, 237] on div "eLaskutilaukset näkyviin Kennoon /sopimuskohtainen laskutilaus" at bounding box center [338, 243] width 68 height 13
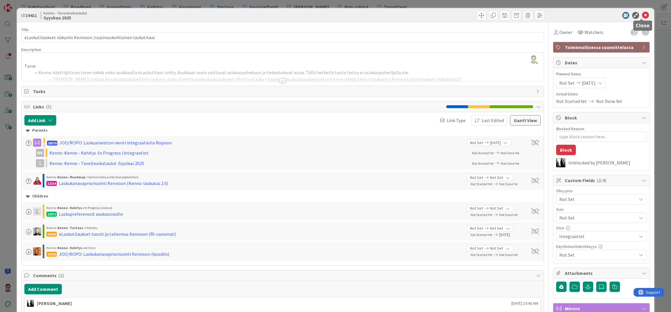
click at [642, 15] on icon at bounding box center [645, 15] width 7 height 7
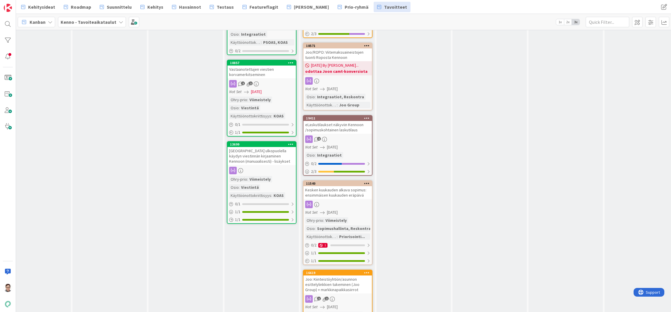
click at [335, 186] on div "Kesken kuukauden alkava sopimus: ensimmäisen kuukauden eräpäivä" at bounding box center [338, 192] width 68 height 13
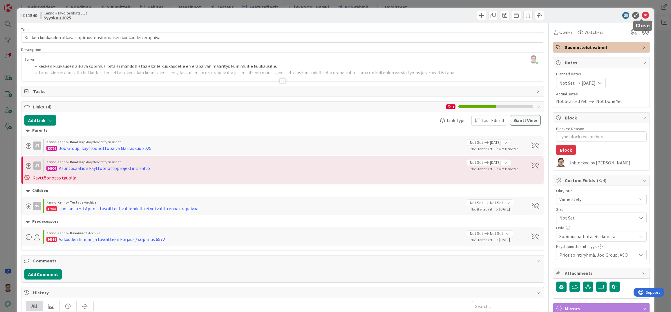
click at [643, 15] on icon at bounding box center [645, 15] width 7 height 7
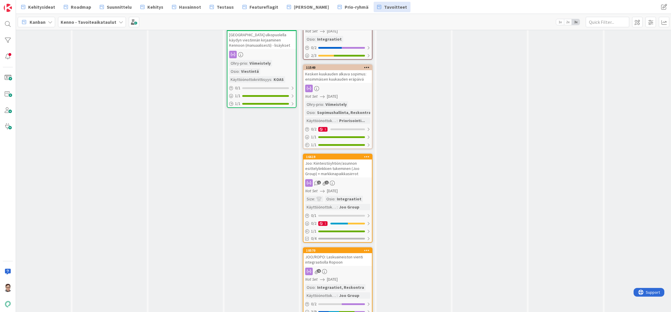
click at [338, 160] on div "Joo: Kiinteistöyhtiön/asunnon esittelylinkkien tukeminen (Joo Group) + markkina…" at bounding box center [338, 169] width 68 height 18
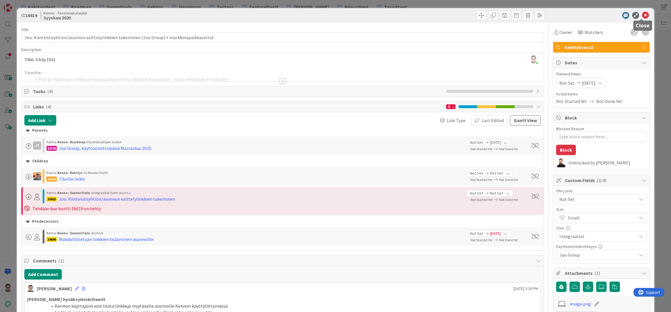
click at [642, 14] on icon at bounding box center [645, 15] width 7 height 7
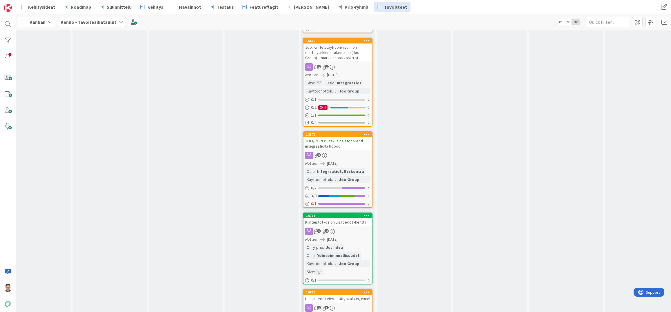
click at [340, 137] on div "JOO/ROPO: Laskuaineiston vienti integraatiolla Ropoon" at bounding box center [338, 143] width 68 height 13
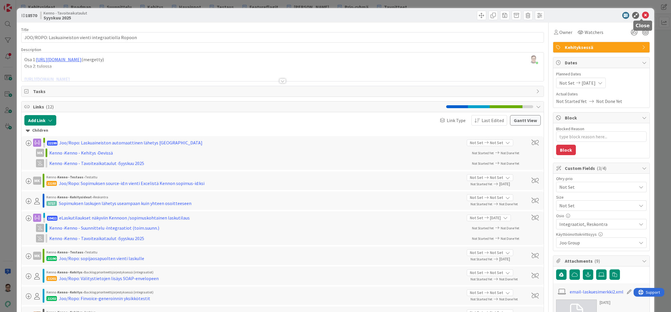
click at [642, 15] on icon at bounding box center [645, 15] width 7 height 7
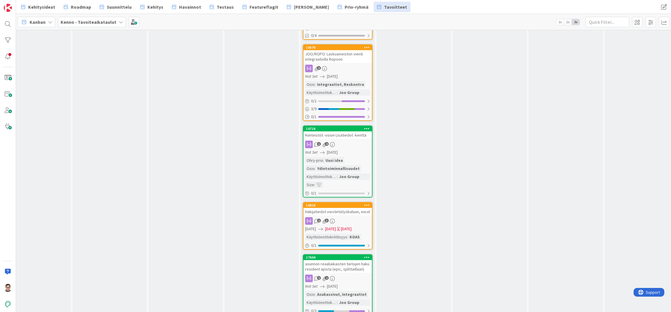
click at [340, 129] on link "16716 Kiinteistöt -osion Lisätiedot -kenttä 1 4 Not Set 09/30/2025 Ohry-prio : …" at bounding box center [338, 162] width 70 height 72
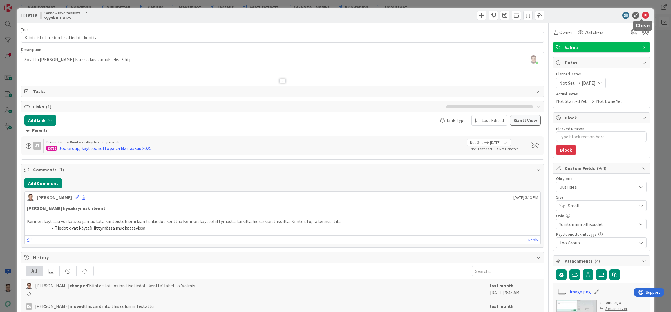
click at [642, 15] on icon at bounding box center [645, 15] width 7 height 7
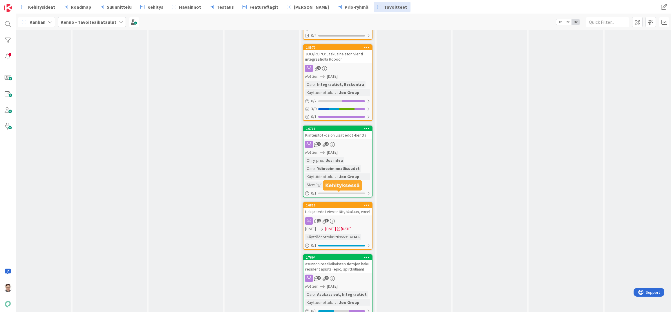
click at [342, 208] on div "Hakijatiedot viestintätyökaluun, excel" at bounding box center [338, 212] width 68 height 8
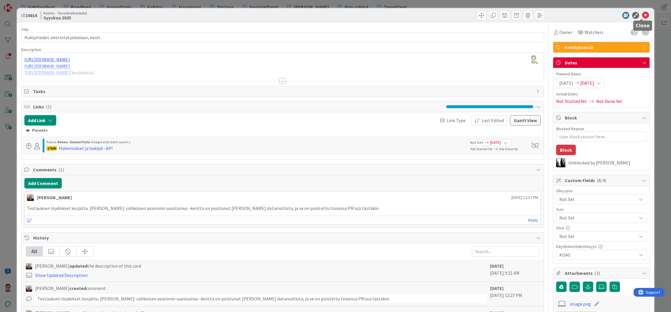
click at [642, 13] on icon at bounding box center [645, 15] width 7 height 7
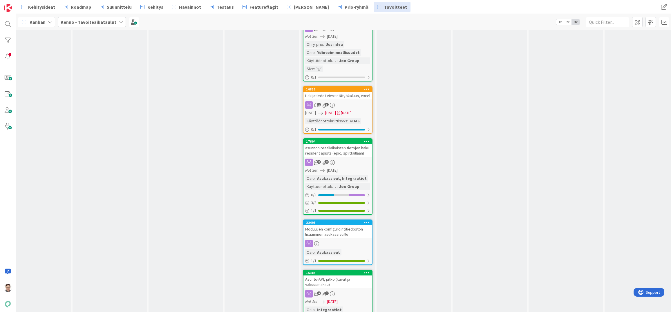
click at [338, 144] on div "asunnon reaaliaikaisten tietojen haku resident apista (epic, splittaillaan)" at bounding box center [338, 150] width 68 height 13
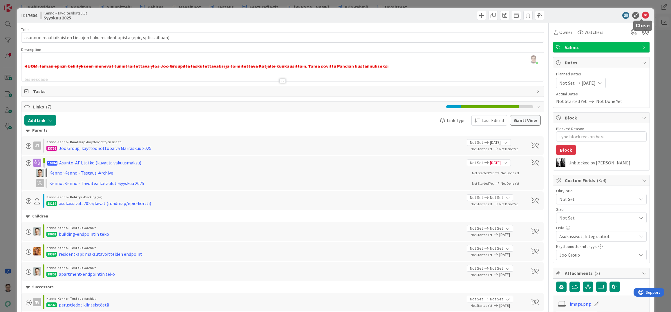
click at [642, 17] on icon at bounding box center [645, 15] width 7 height 7
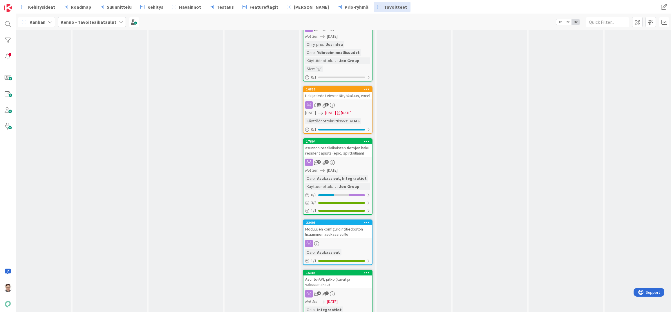
click at [338, 227] on div "Moduulien konfigurointitiedoston lisääminen asukassivuille" at bounding box center [338, 232] width 68 height 13
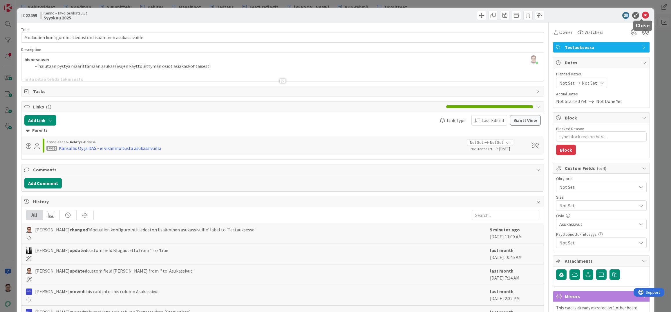
click at [642, 16] on icon at bounding box center [645, 15] width 7 height 7
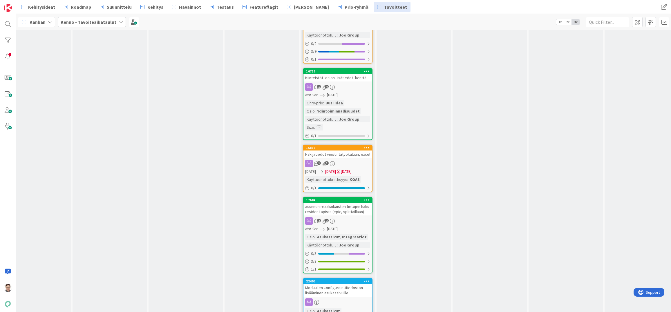
click at [345, 151] on div "Hakijatiedot viestintätyökaluun, excel" at bounding box center [338, 155] width 68 height 8
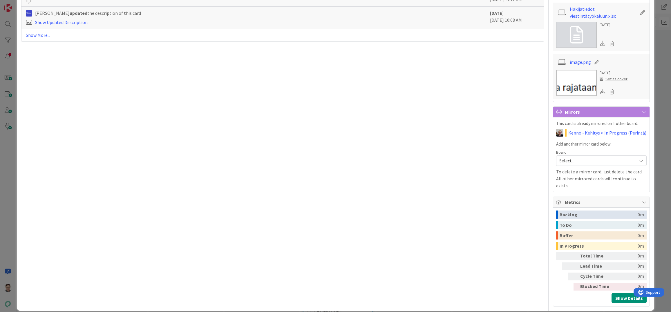
drag, startPoint x: 606, startPoint y: 303, endPoint x: 614, endPoint y: 282, distance: 22.6
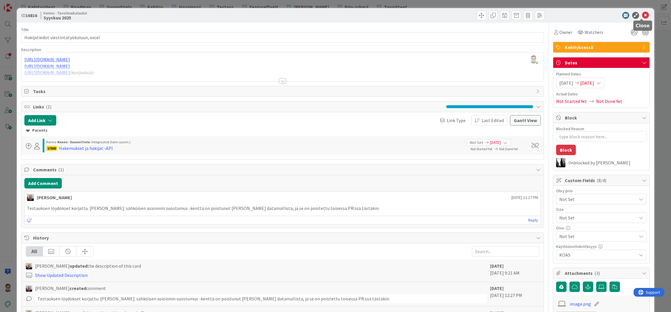
click at [644, 14] on icon at bounding box center [645, 15] width 7 height 7
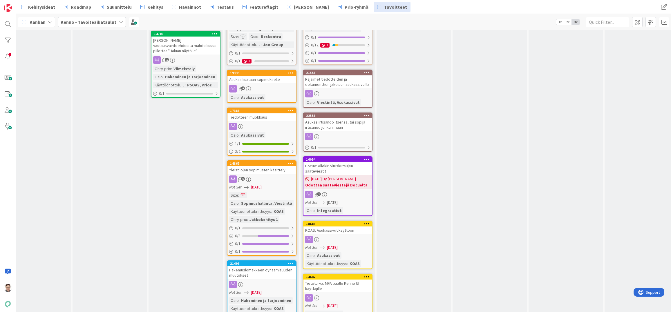
scroll to position [1056, 250]
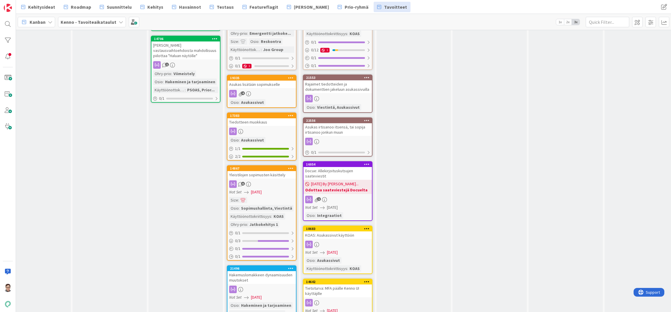
click at [364, 163] on div at bounding box center [367, 165] width 10 height 4
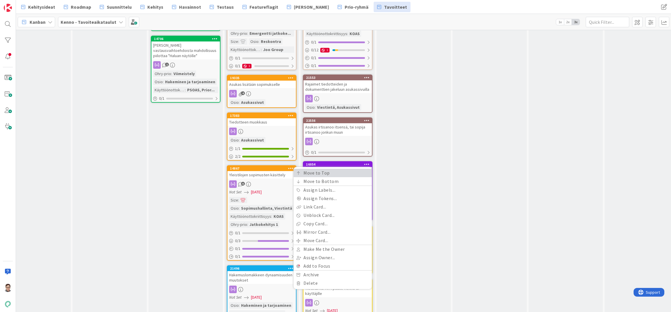
click at [324, 169] on link "Move to Top" at bounding box center [333, 173] width 78 height 8
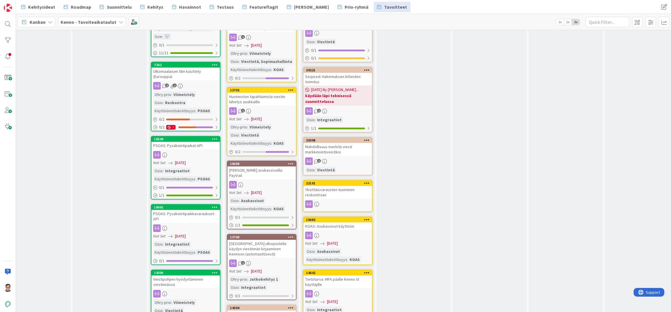
scroll to position [755, 250]
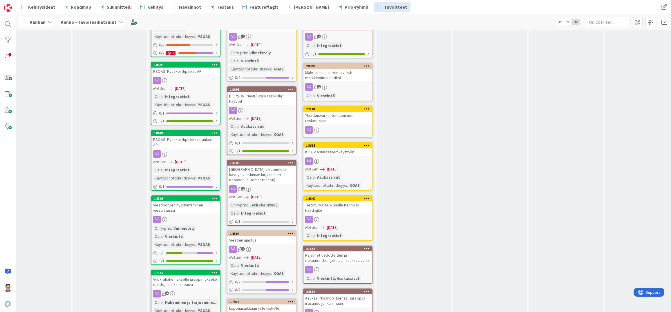
click at [367, 109] on icon at bounding box center [367, 109] width 6 height 4
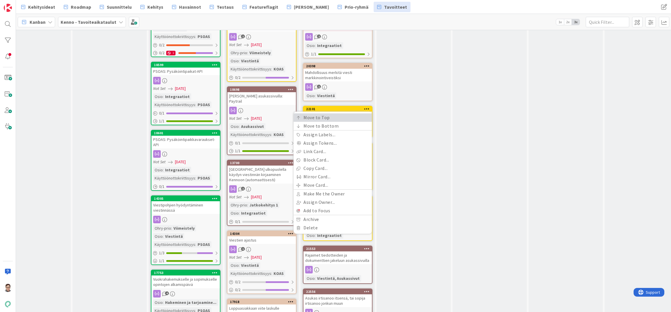
click at [331, 119] on link "Move to Top" at bounding box center [333, 117] width 78 height 8
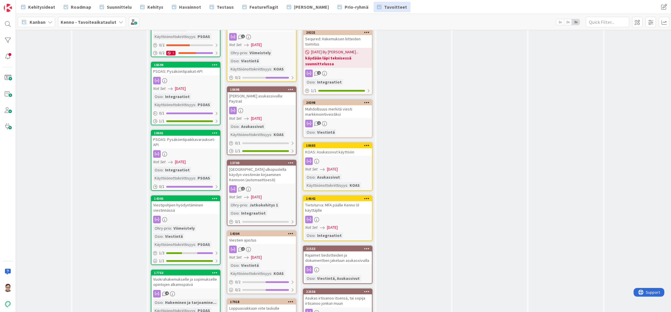
click at [365, 145] on icon at bounding box center [367, 145] width 6 height 4
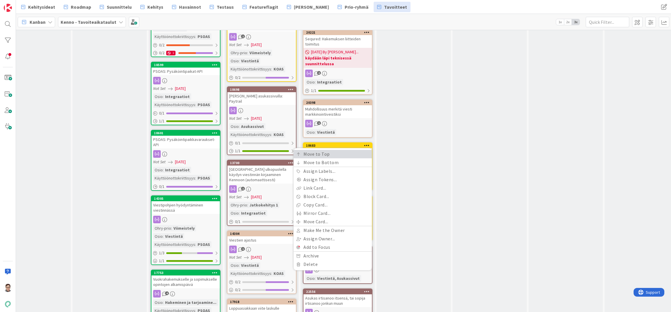
click at [324, 154] on link "Move to Top" at bounding box center [333, 154] width 78 height 8
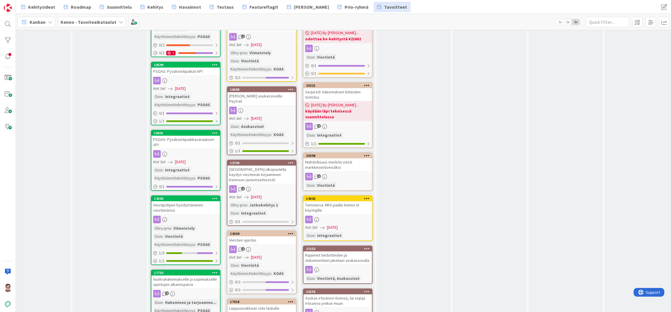
click at [365, 200] on icon at bounding box center [367, 198] width 6 height 4
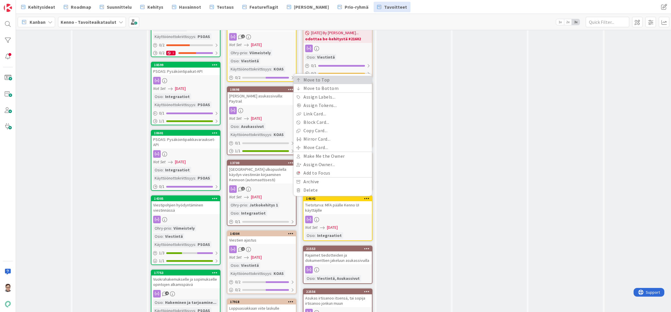
click at [324, 81] on link "Move to Top" at bounding box center [333, 80] width 78 height 8
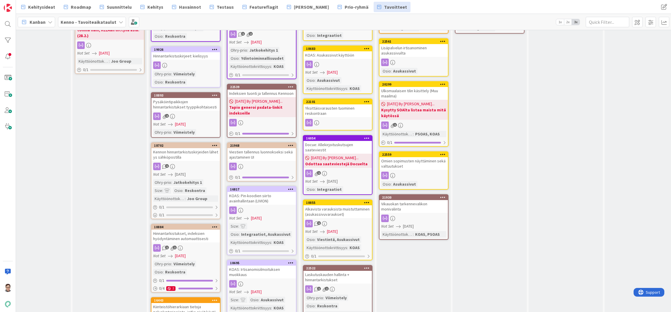
scroll to position [48, 250]
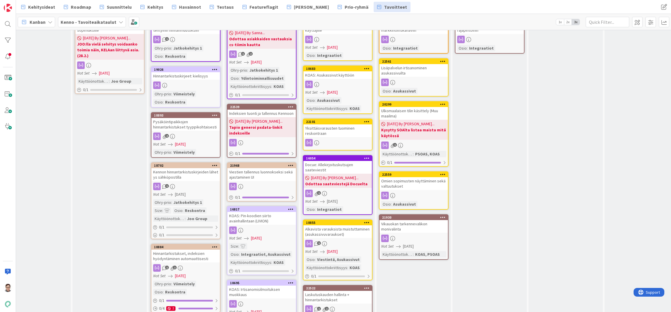
click at [366, 158] on icon at bounding box center [367, 158] width 6 height 4
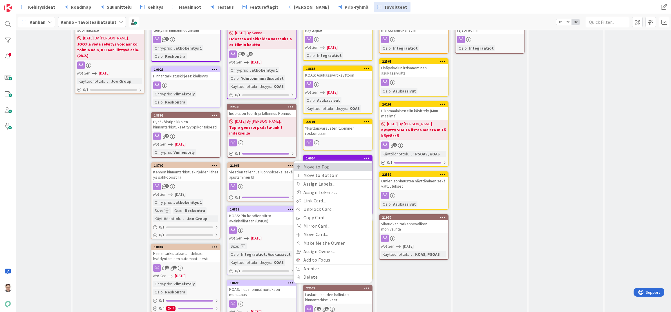
click at [326, 169] on link "Move to Top" at bounding box center [333, 167] width 78 height 8
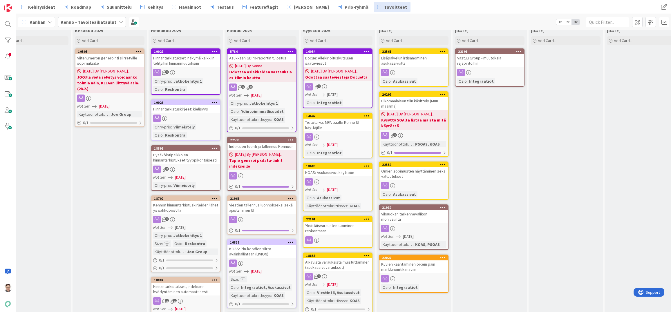
scroll to position [0, 250]
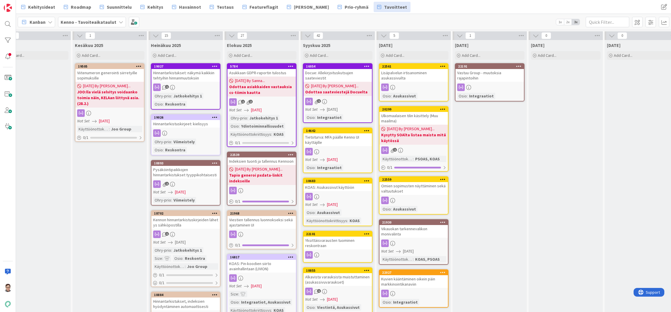
click at [419, 77] on div "Lisäpalvelun irtisanominen asukassivuilta" at bounding box center [414, 75] width 68 height 13
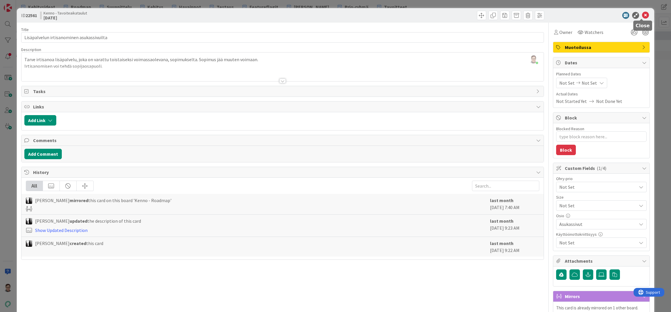
click at [642, 16] on icon at bounding box center [645, 15] width 7 height 7
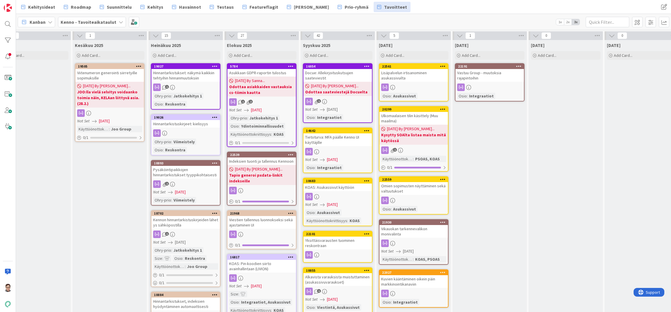
click at [411, 118] on div "Ulkomaalaisen tilin käsittely (Muu maailma)" at bounding box center [414, 118] width 68 height 13
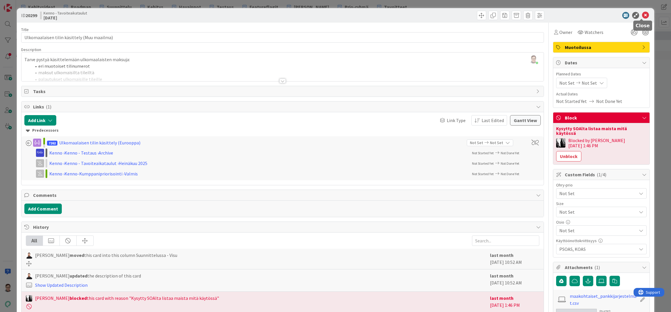
click at [642, 15] on icon at bounding box center [645, 15] width 7 height 7
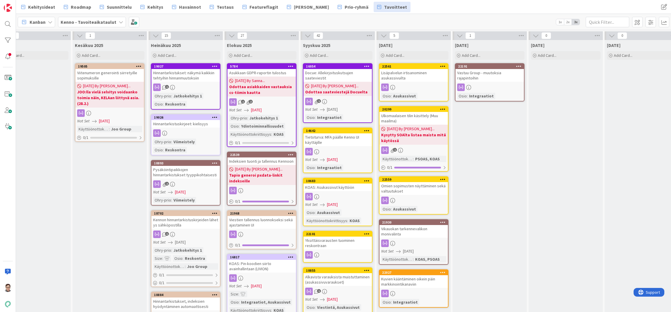
click at [416, 188] on div "Omien sopimusten näyttäminen sekä valtuutukset" at bounding box center [414, 188] width 68 height 13
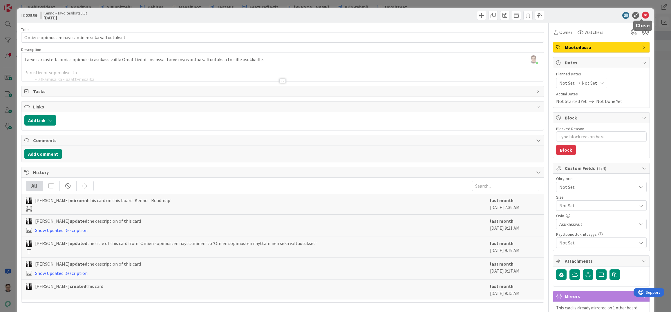
click at [643, 15] on icon at bounding box center [645, 15] width 7 height 7
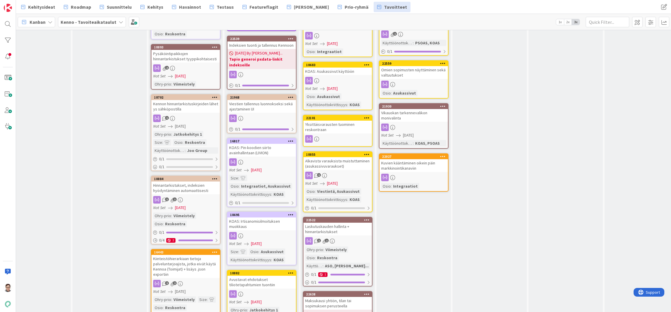
click at [398, 115] on div "Vikauokan tarkennevalikon monivalinta" at bounding box center [414, 115] width 68 height 13
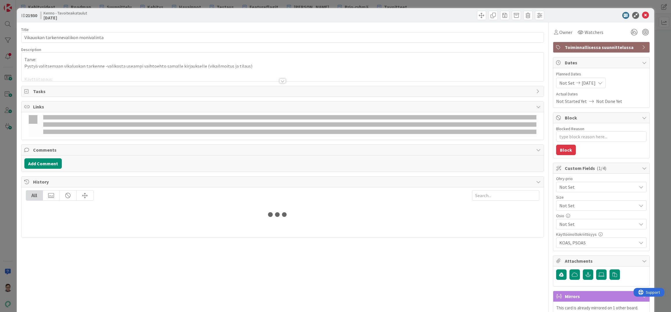
scroll to position [25, 0]
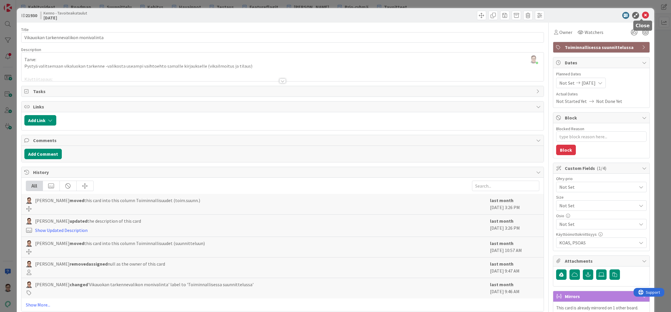
click at [642, 17] on icon at bounding box center [645, 15] width 7 height 7
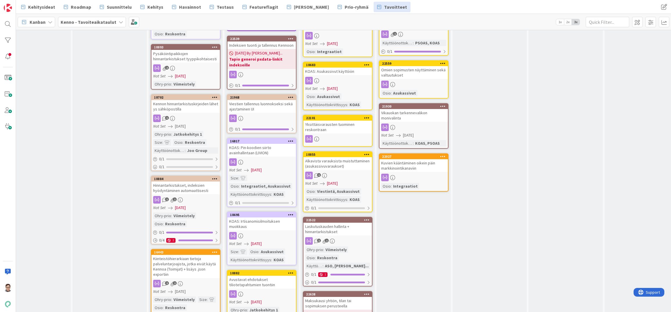
click at [424, 169] on div "Kuvien kääntäminen oikein päin markkinointikanaviin" at bounding box center [414, 165] width 68 height 13
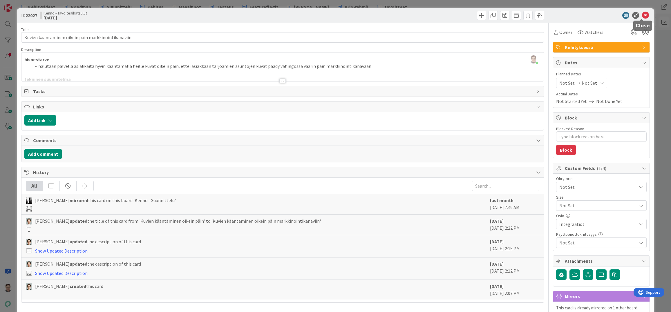
click at [642, 15] on icon at bounding box center [645, 15] width 7 height 7
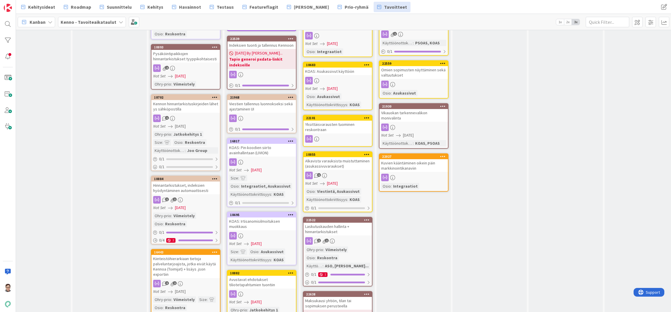
click at [412, 169] on div "Kuvien kääntäminen oikein päin markkinointikanaviin" at bounding box center [414, 165] width 68 height 13
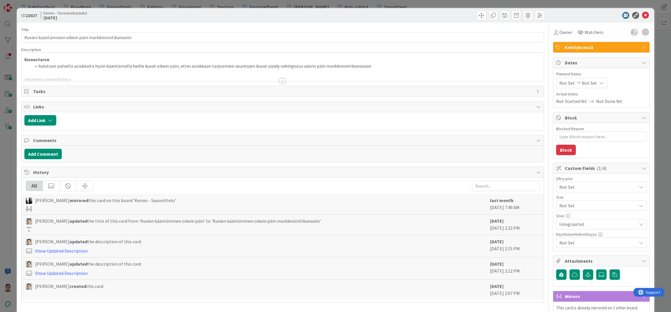
click at [588, 44] on div "Kehityksessä" at bounding box center [601, 47] width 96 height 10
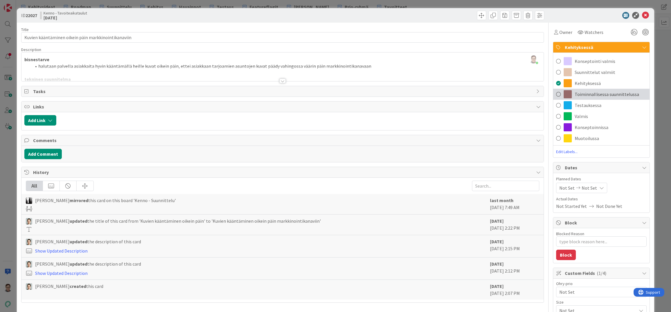
click at [586, 95] on span "Toiminnallisessa suunnittelussa" at bounding box center [607, 94] width 64 height 7
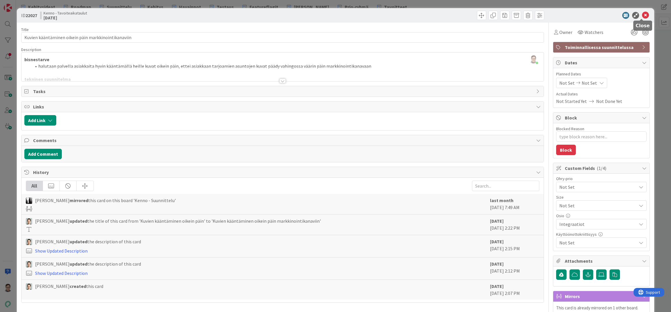
click at [643, 18] on icon at bounding box center [645, 15] width 7 height 7
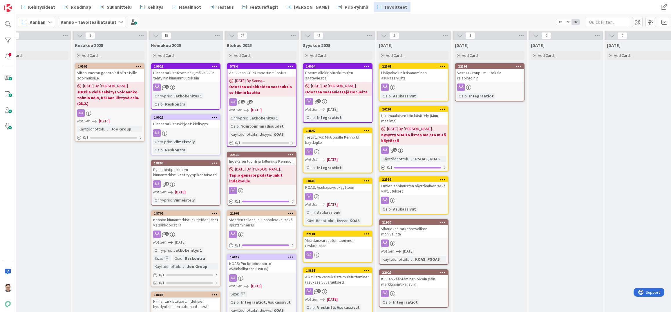
click at [483, 77] on div "Vastuu Group - muutoksia rajapintoihin" at bounding box center [490, 75] width 68 height 13
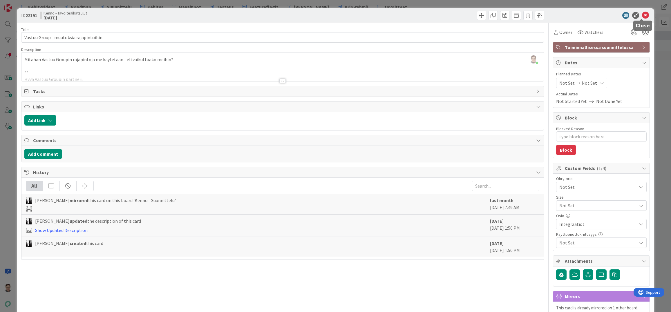
click at [642, 15] on icon at bounding box center [645, 15] width 7 height 7
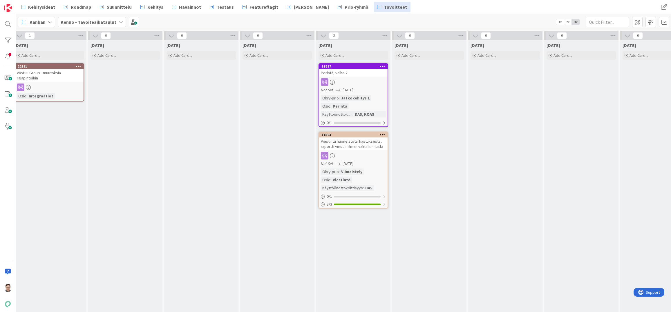
click at [367, 146] on div "Viestintä huoneistotarkastuksesta, raportti viestiin ilman välitallennusta" at bounding box center [353, 144] width 68 height 13
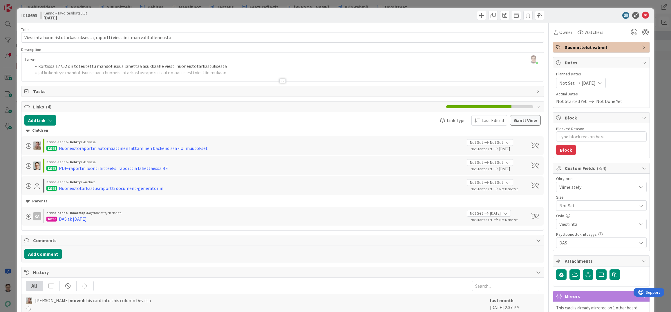
click at [597, 44] on span "Suunnittelut valmiit" at bounding box center [602, 47] width 74 height 7
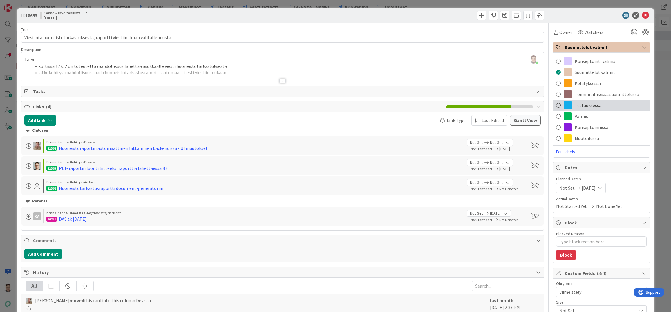
click at [586, 104] on span "Testauksessa" at bounding box center [588, 105] width 27 height 7
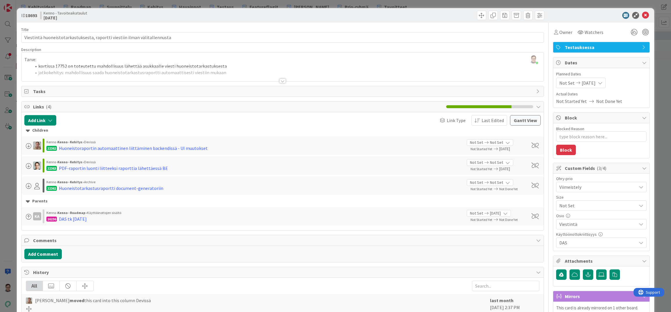
type textarea "x"
click at [642, 18] on icon at bounding box center [645, 15] width 7 height 7
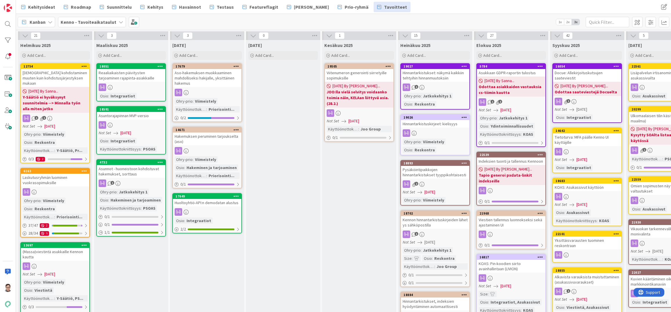
click at [227, 6] on span "Testaus" at bounding box center [225, 6] width 17 height 7
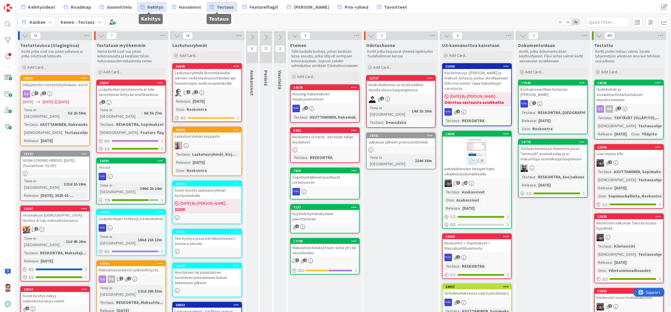
click at [155, 8] on span "Kehitys" at bounding box center [155, 6] width 16 height 7
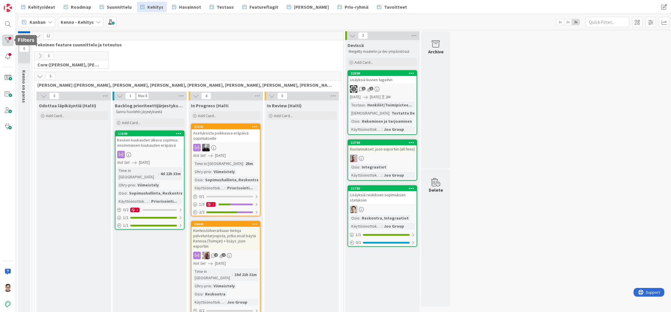
click at [8, 41] on div at bounding box center [8, 41] width 12 height 12
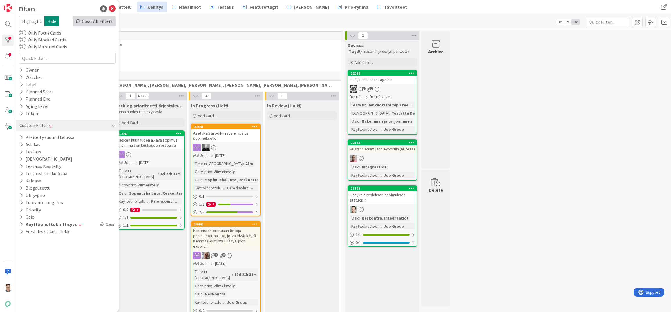
click at [97, 22] on div "Clear All Filters" at bounding box center [94, 21] width 43 height 10
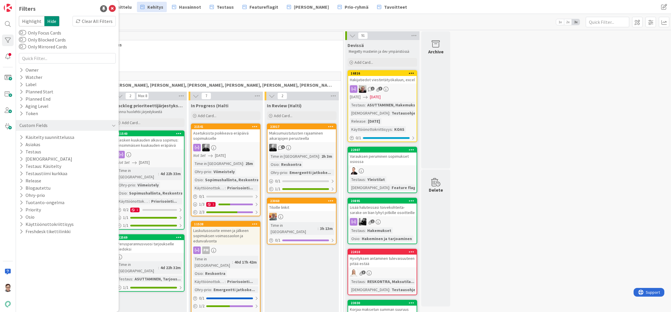
click at [214, 54] on div "29 Core ([PERSON_NAME], [PERSON_NAME], [PERSON_NAME], [PERSON_NAME], [PERSON_NA…" at bounding box center [187, 61] width 309 height 20
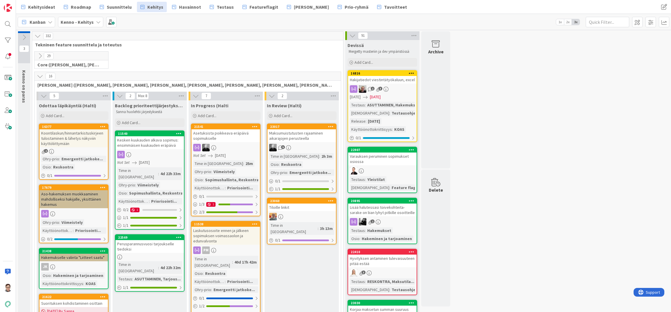
drag, startPoint x: 135, startPoint y: 307, endPoint x: 134, endPoint y: 303, distance: 4.1
click at [367, 298] on button "Refresh" at bounding box center [367, 300] width 20 height 8
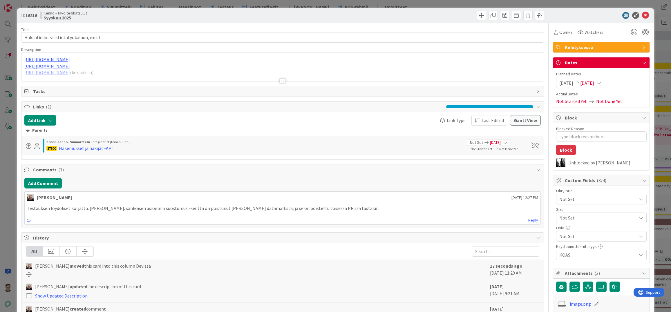
click at [606, 44] on span "Kehityksessä" at bounding box center [602, 47] width 74 height 7
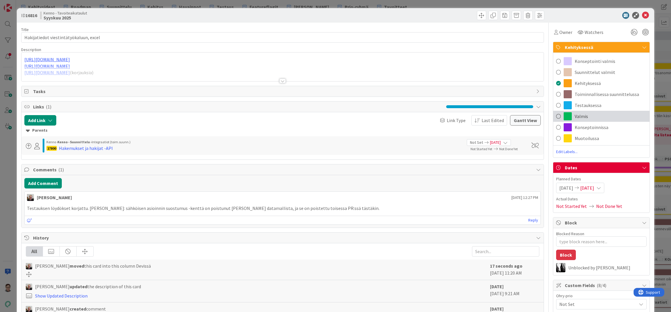
click at [581, 116] on span "Valmis" at bounding box center [581, 116] width 13 height 7
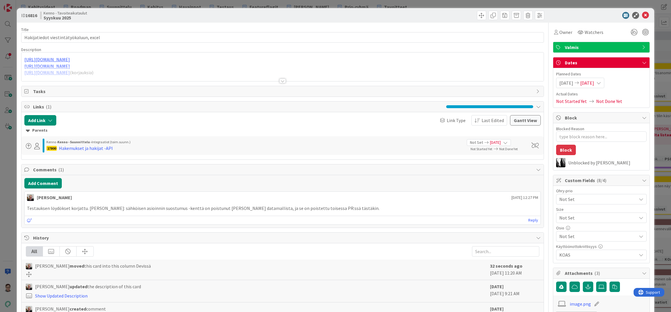
type textarea "x"
click at [642, 16] on icon at bounding box center [645, 15] width 7 height 7
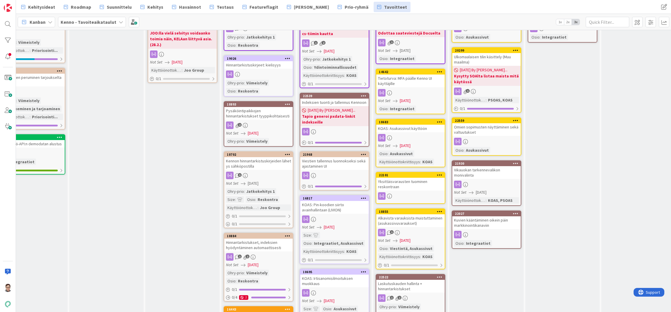
scroll to position [0, 177]
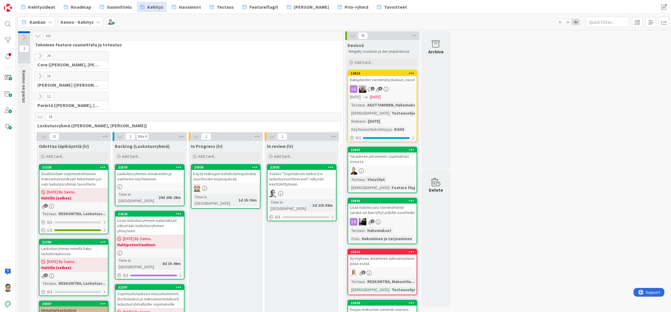
click at [39, 118] on icon at bounding box center [40, 117] width 6 height 6
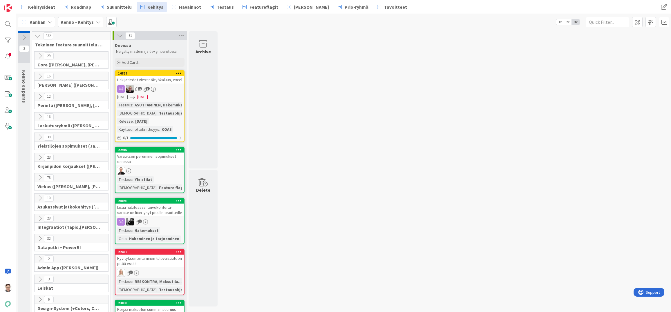
click at [41, 176] on icon at bounding box center [40, 178] width 6 height 6
